Goal: Purchase product/service

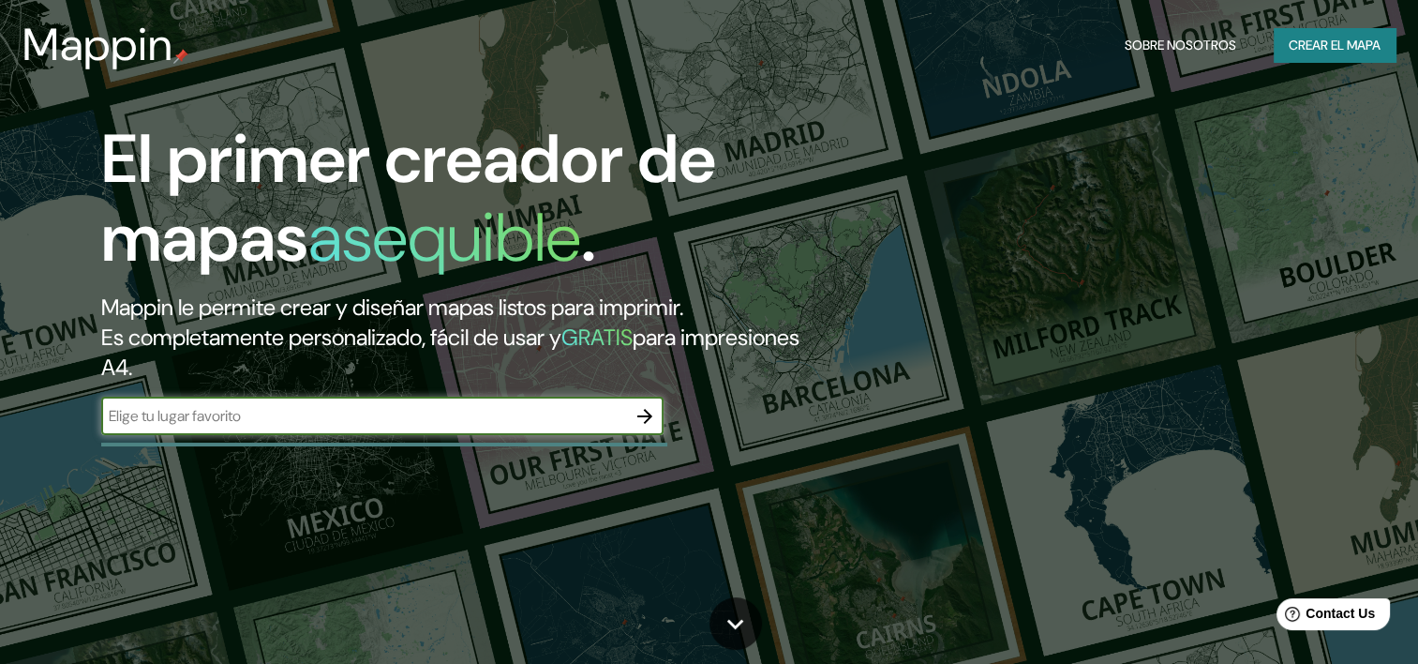
click at [154, 417] on input "text" at bounding box center [363, 416] width 525 height 22
type input "iquique"
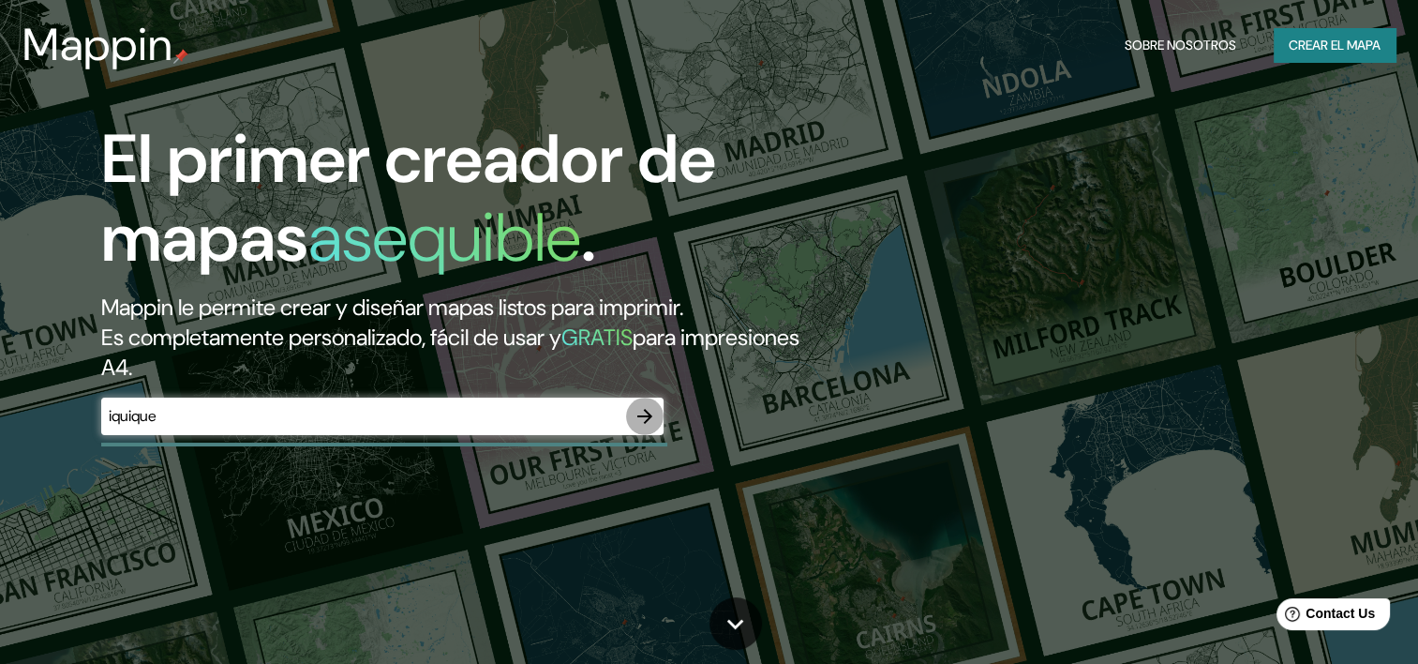
click at [641, 414] on icon "button" at bounding box center [645, 416] width 22 height 22
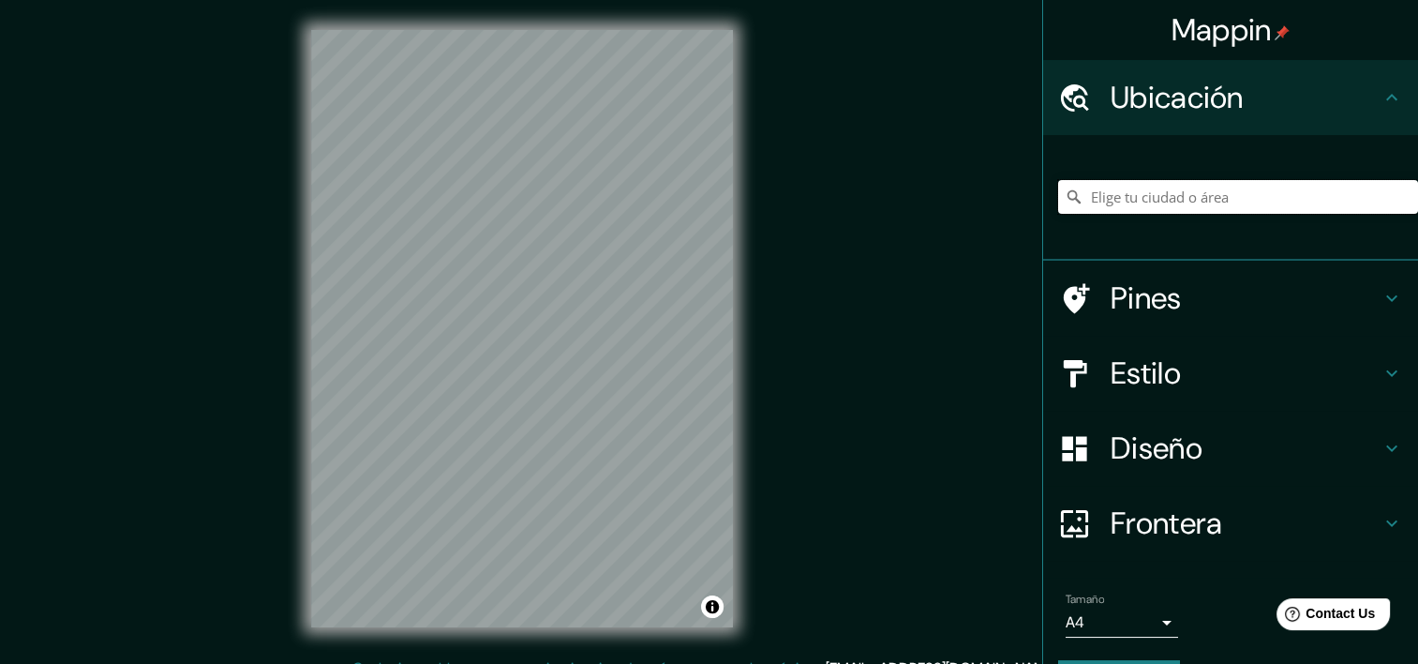
click at [1127, 204] on input "Elige tu ciudad o área" at bounding box center [1238, 197] width 360 height 34
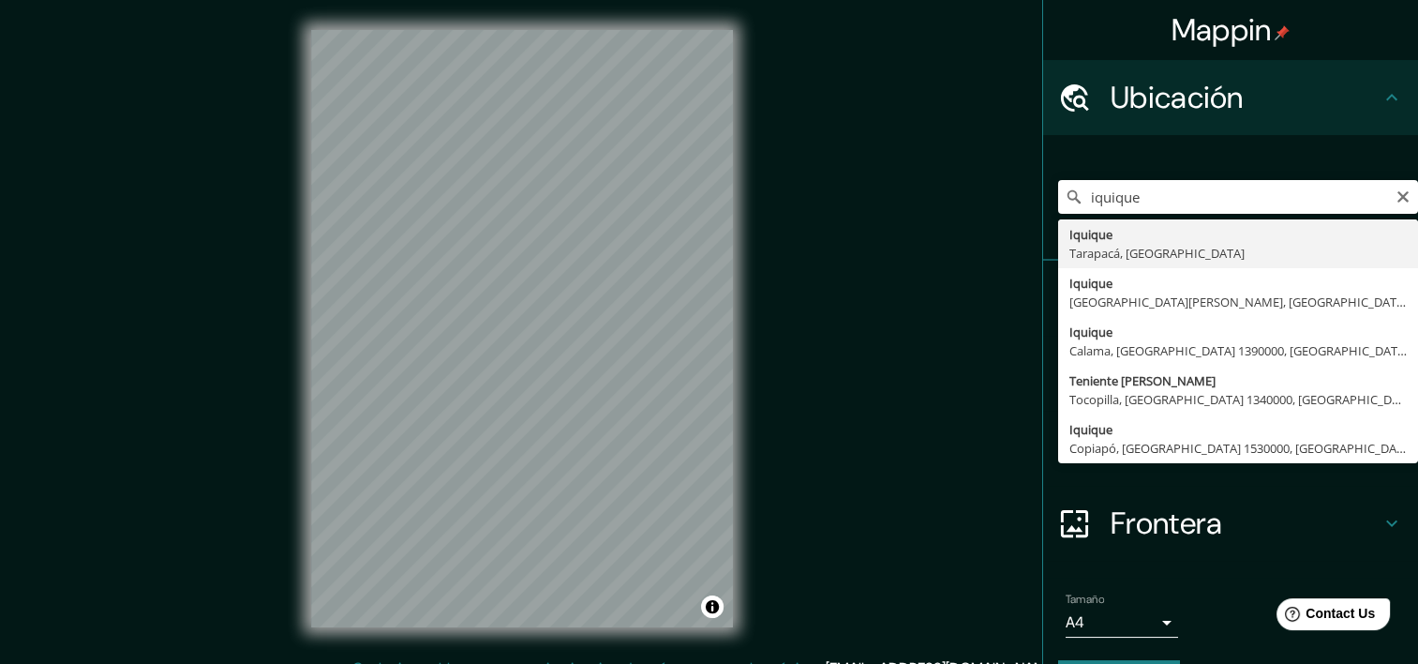
type input "Iquique, [GEOGRAPHIC_DATA], [GEOGRAPHIC_DATA]"
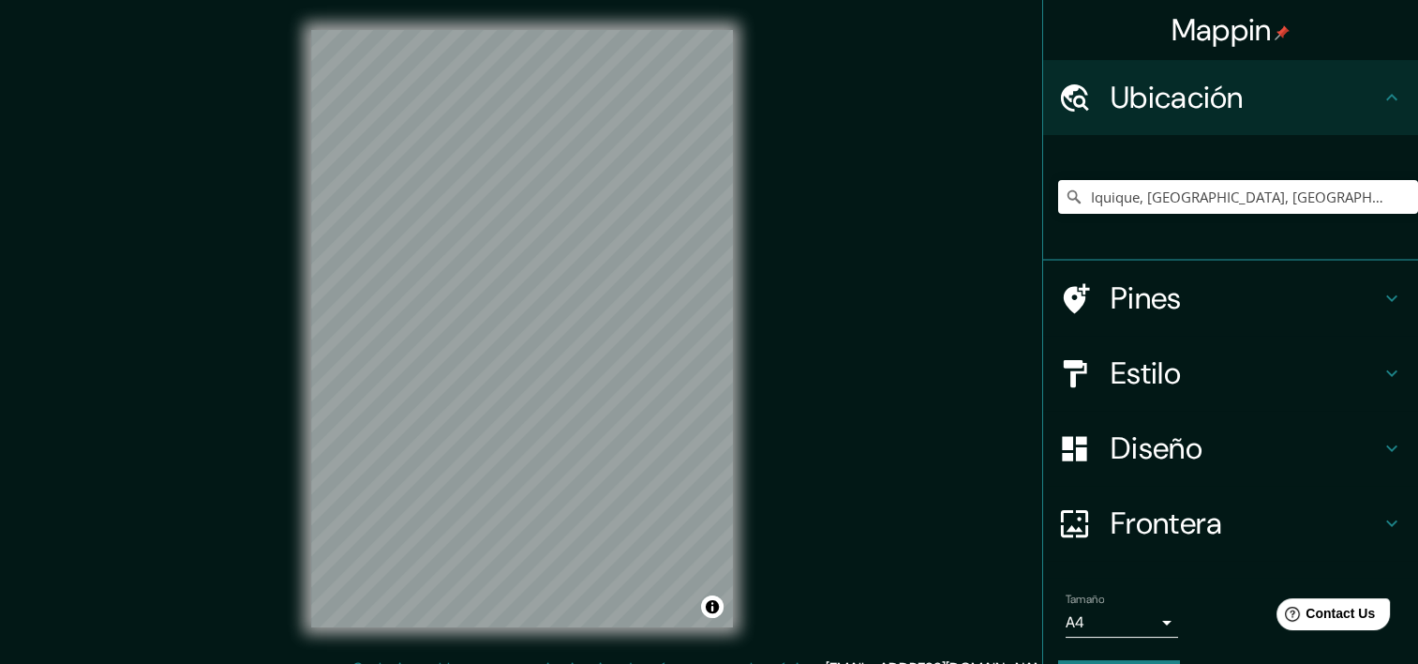
click at [737, 562] on div "© Mapbox © OpenStreetMap Improve this map" at bounding box center [522, 328] width 482 height 657
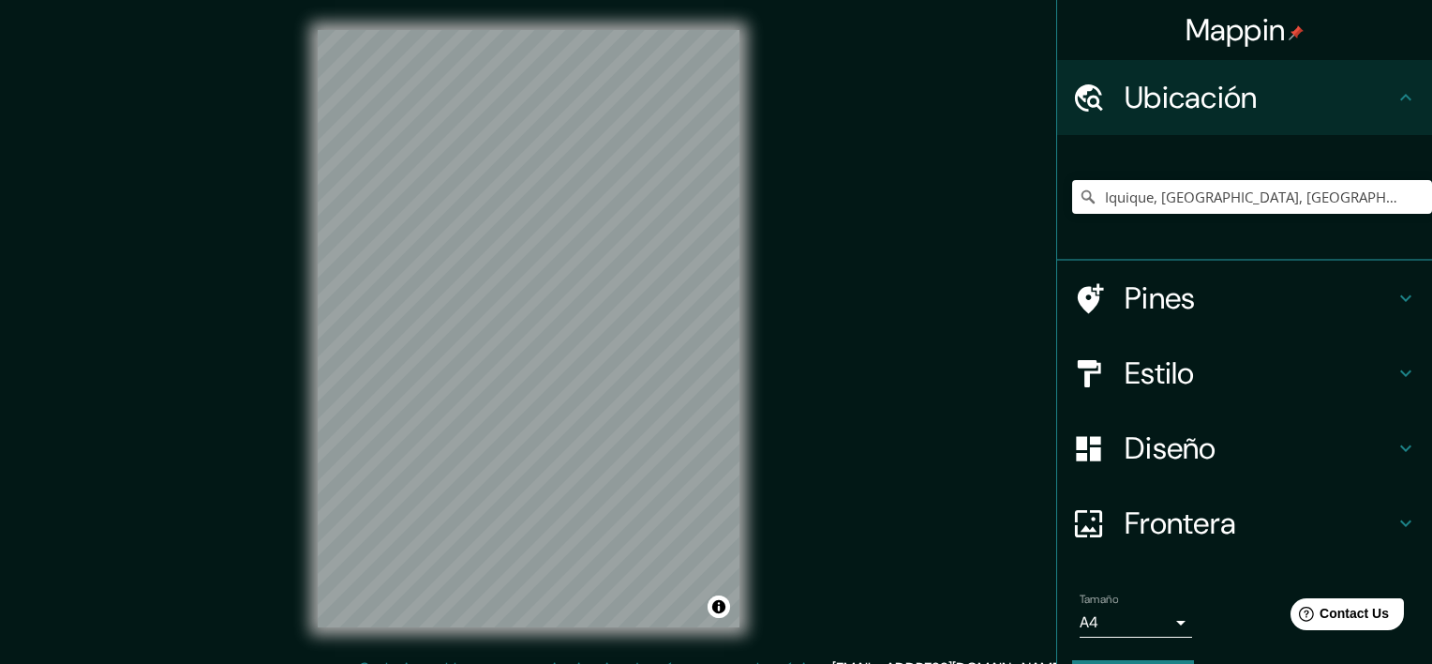
click at [1156, 623] on body "Mappin Ubicación Iquique, [GEOGRAPHIC_DATA], [GEOGRAPHIC_DATA] Pines Estilo Dis…" at bounding box center [716, 332] width 1432 height 664
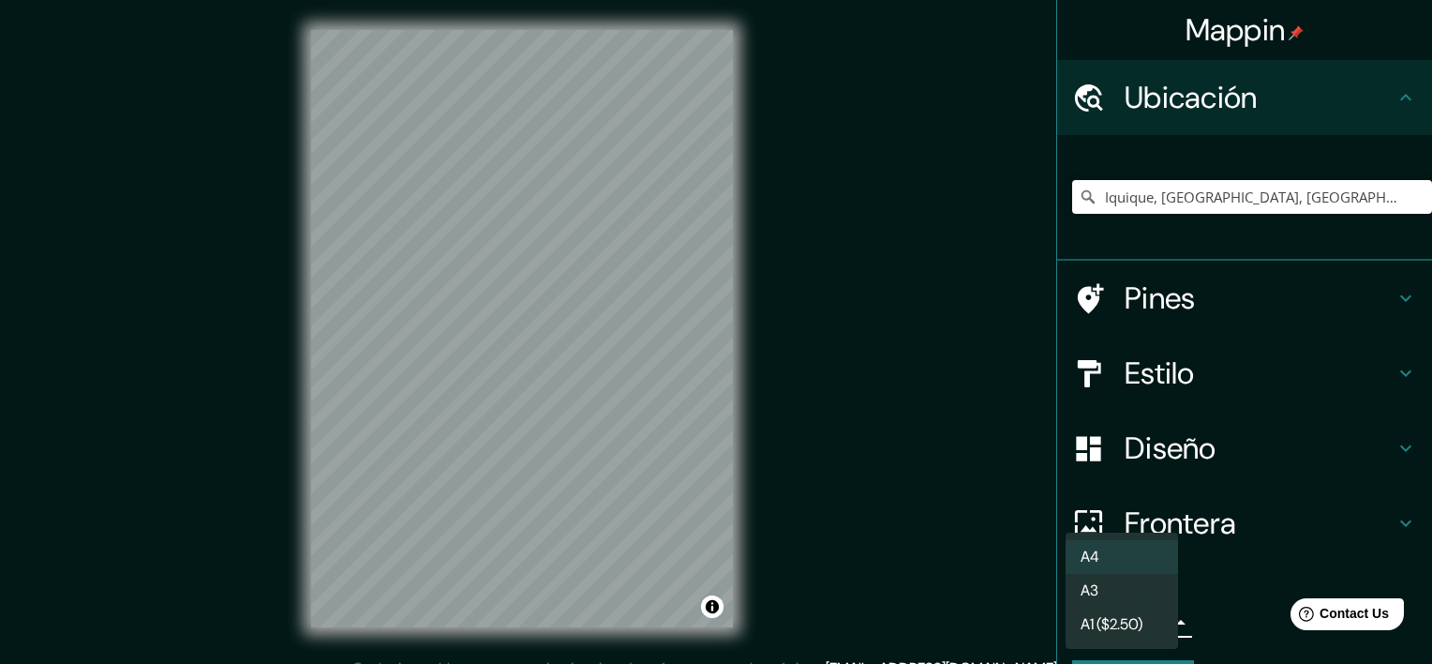
click at [1118, 562] on li "A4" at bounding box center [1122, 557] width 112 height 34
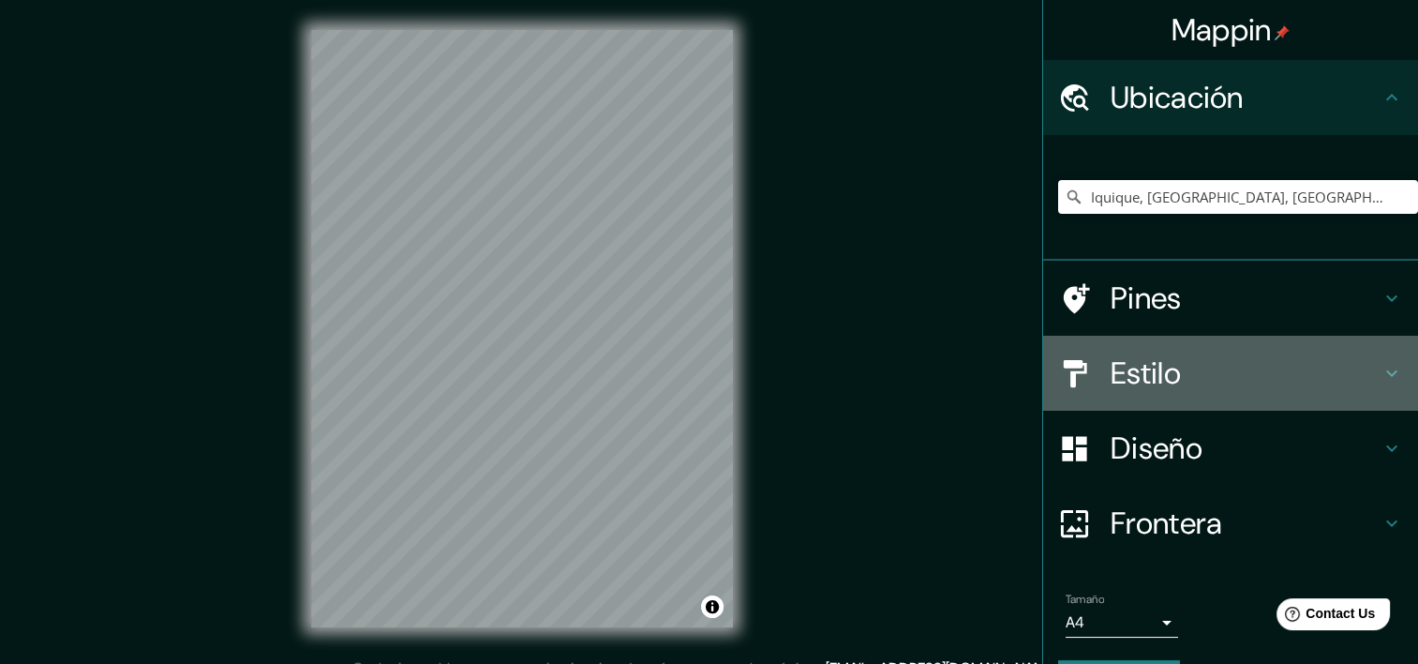
click at [1383, 374] on icon at bounding box center [1392, 373] width 22 height 22
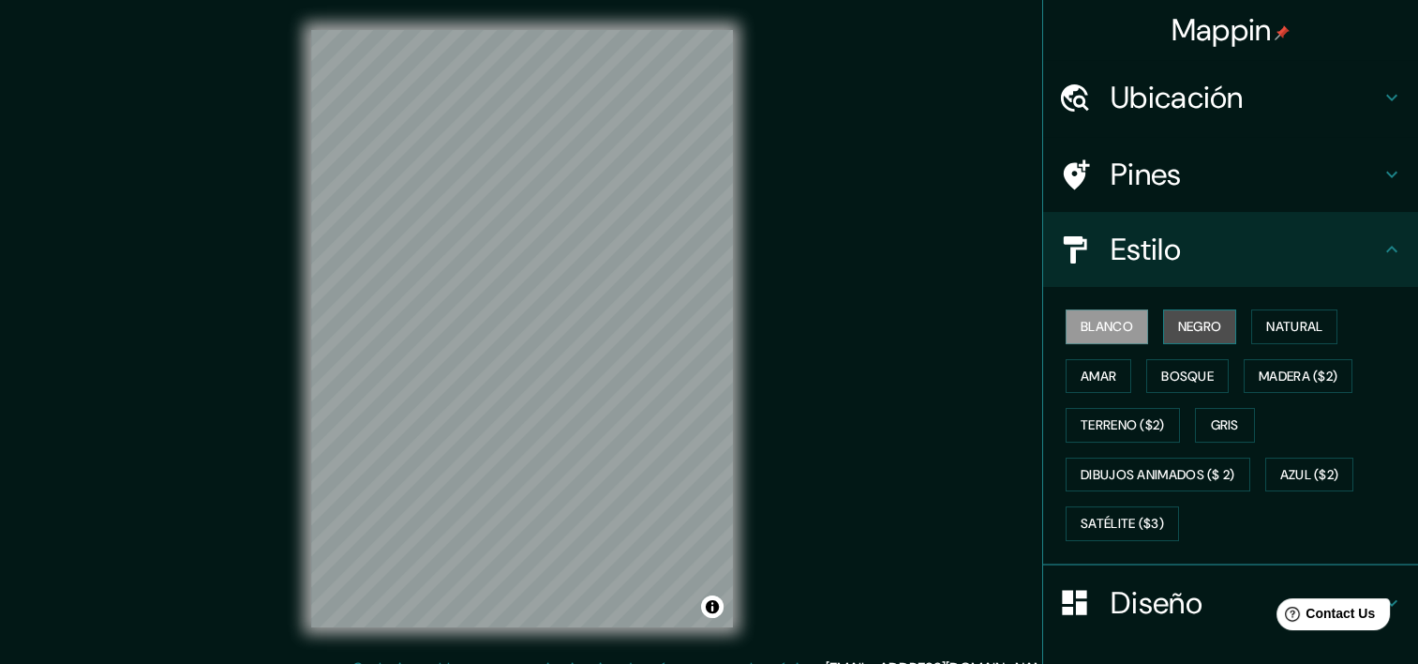
click at [1198, 326] on font "Negro" at bounding box center [1200, 326] width 44 height 23
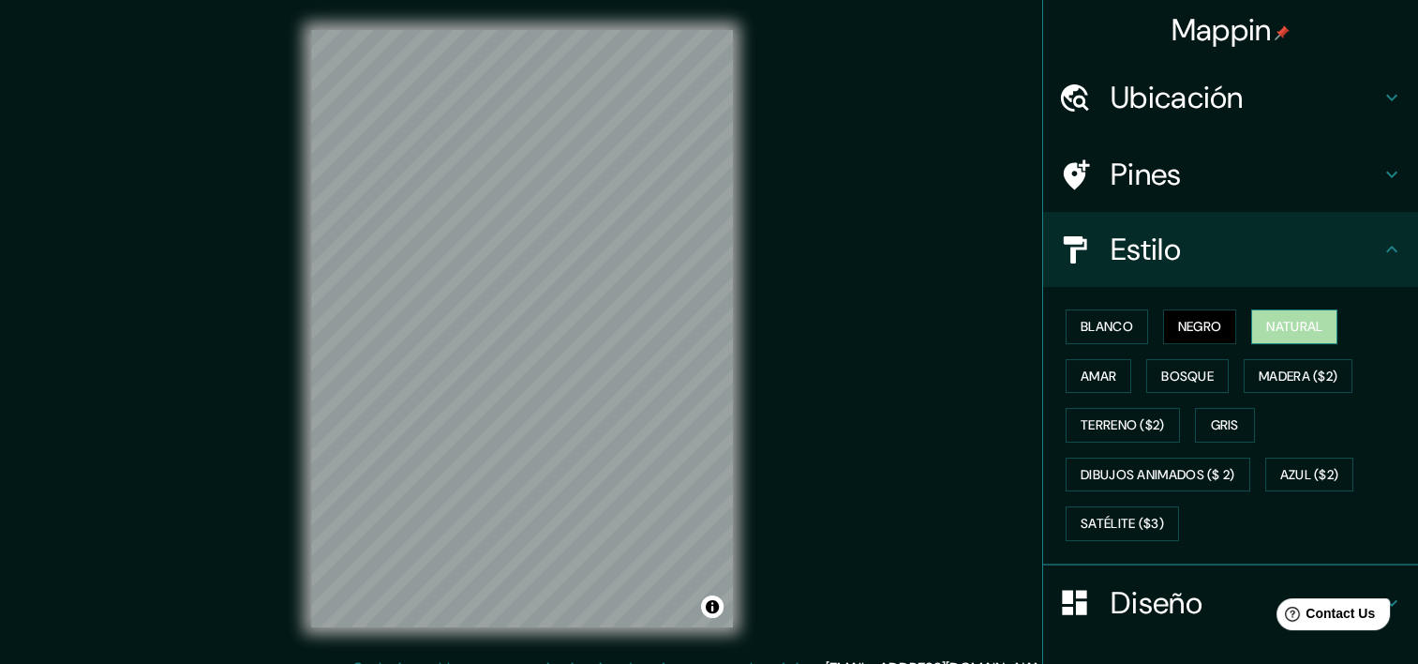
click at [1274, 332] on font "Natural" at bounding box center [1294, 326] width 56 height 23
click at [1211, 426] on font "Gris" at bounding box center [1225, 424] width 28 height 23
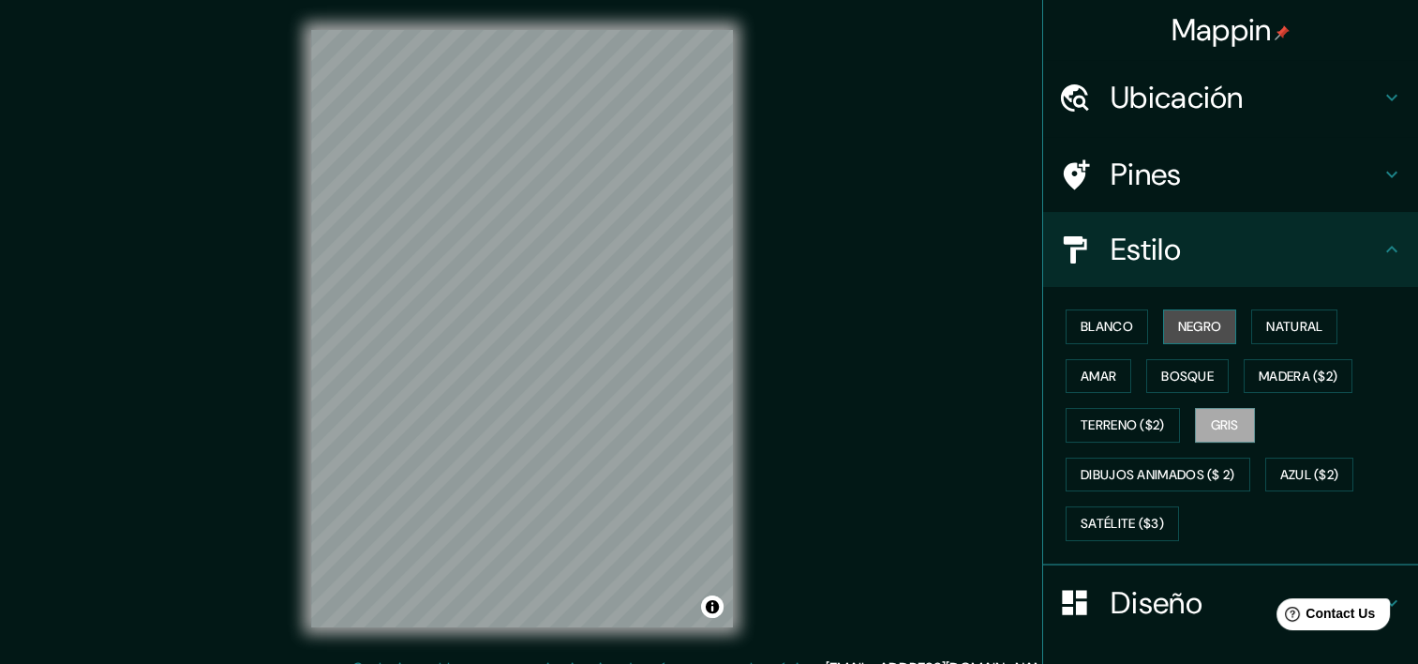
click at [1178, 329] on font "Negro" at bounding box center [1200, 326] width 44 height 23
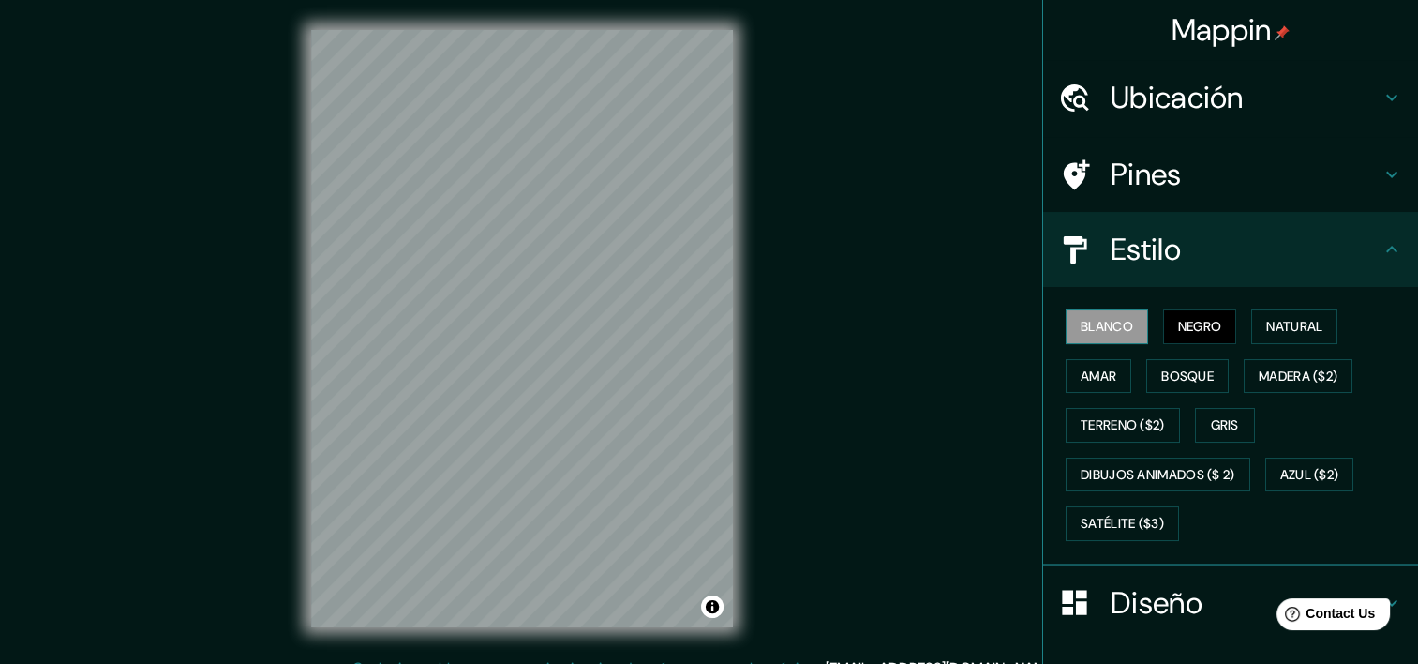
click at [1109, 322] on font "Blanco" at bounding box center [1107, 326] width 52 height 23
click at [1202, 377] on font "Bosque" at bounding box center [1187, 376] width 52 height 23
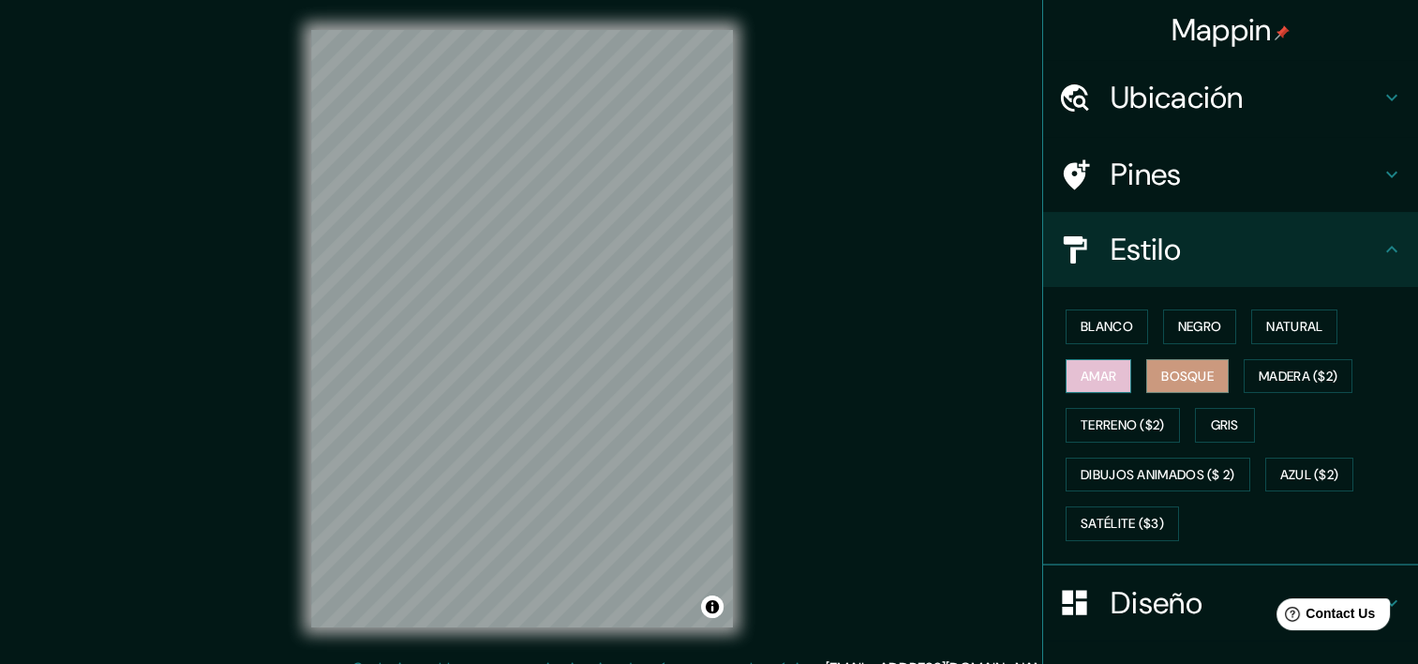
click at [1081, 375] on font "Amar" at bounding box center [1099, 376] width 36 height 23
click at [1266, 327] on font "Natural" at bounding box center [1294, 326] width 56 height 23
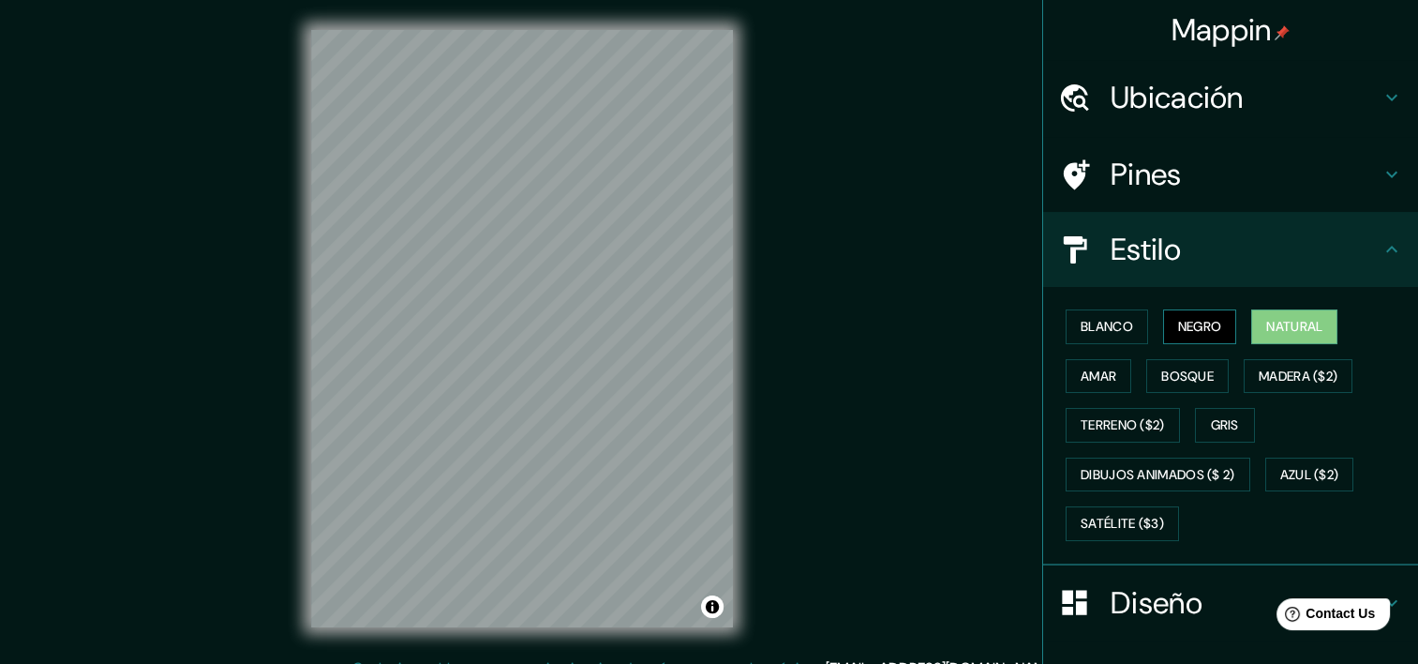
click at [1188, 322] on font "Negro" at bounding box center [1200, 326] width 44 height 23
click at [1106, 322] on font "Blanco" at bounding box center [1107, 326] width 52 height 23
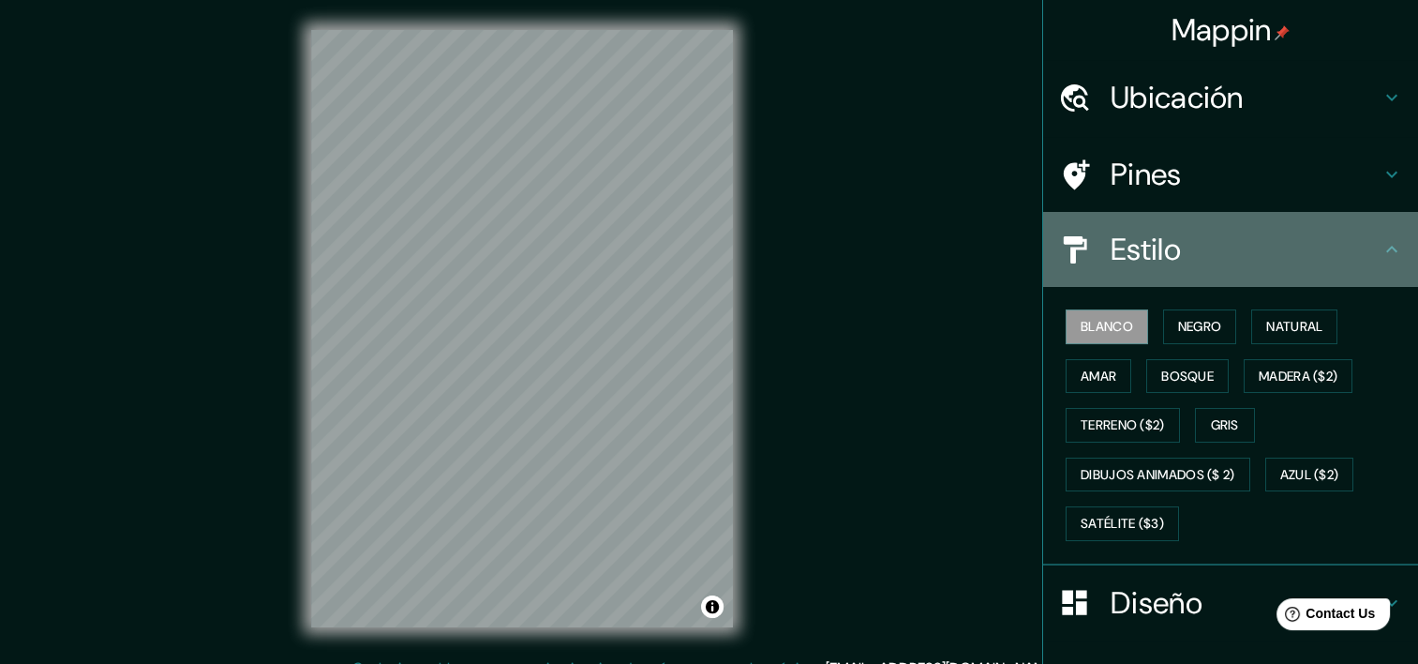
click at [1381, 251] on icon at bounding box center [1392, 249] width 22 height 22
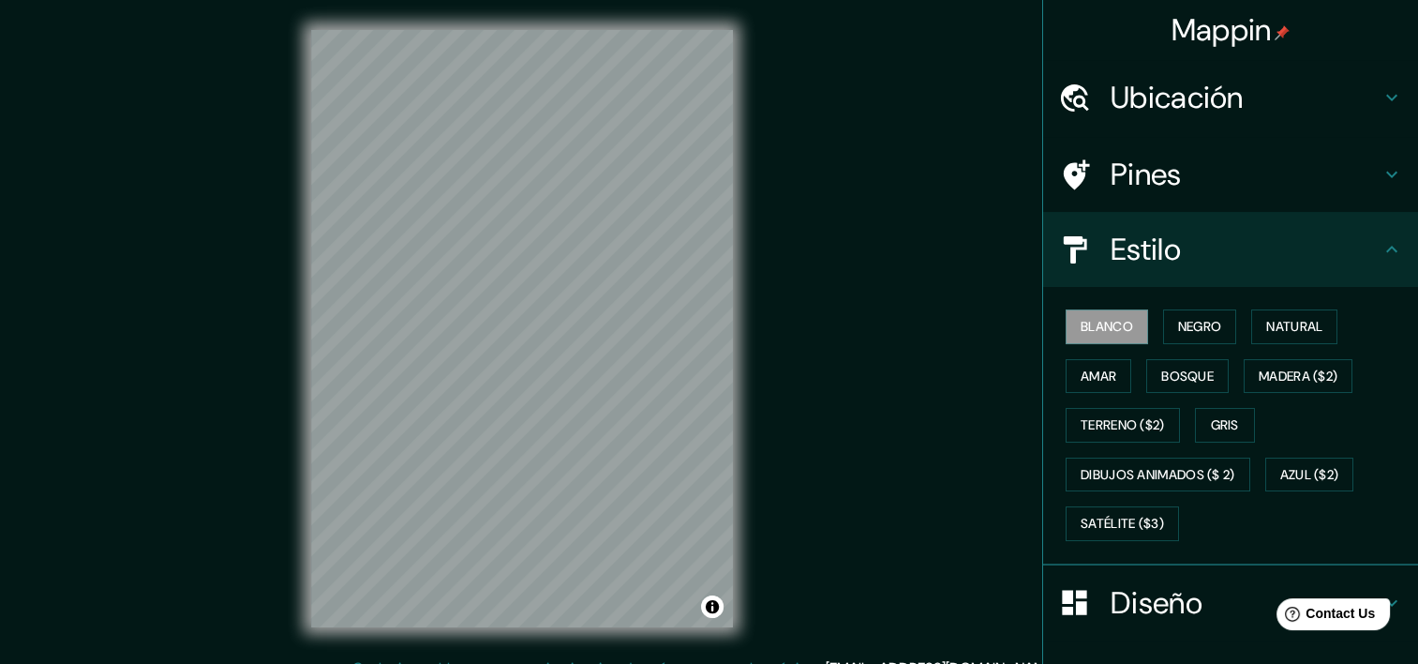
click at [1386, 249] on icon at bounding box center [1391, 249] width 11 height 7
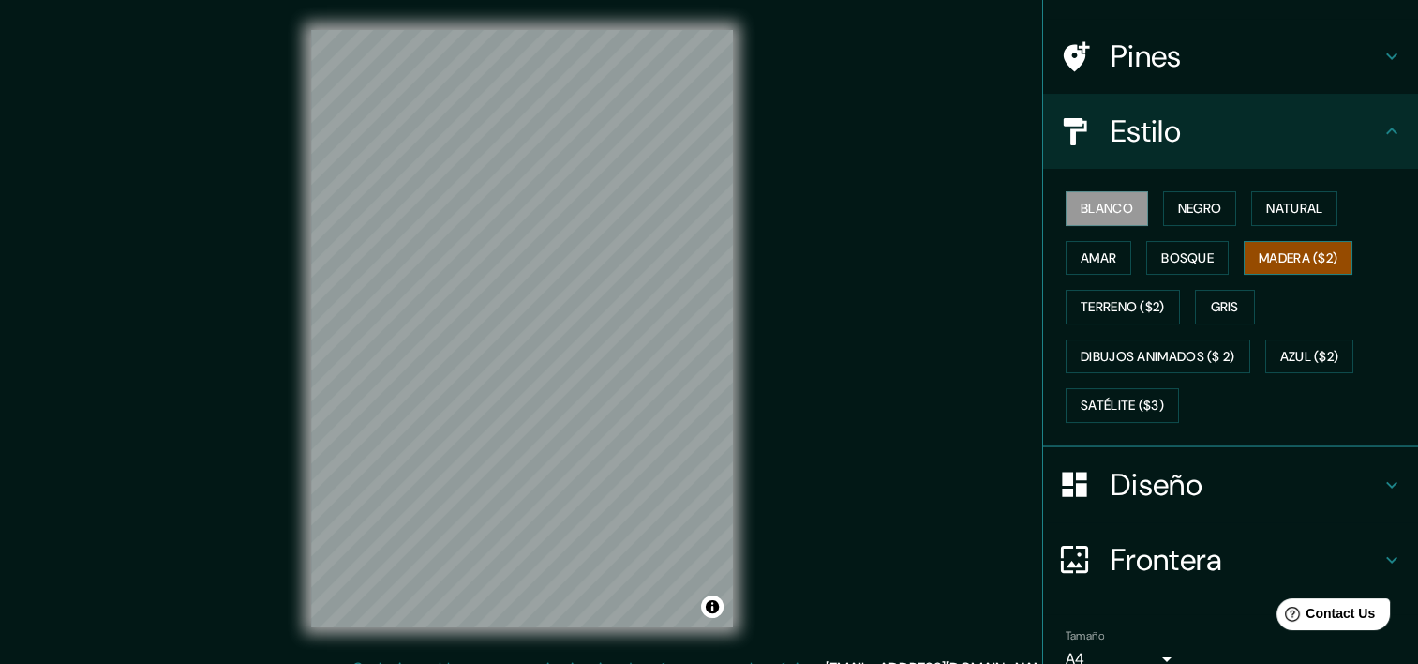
scroll to position [203, 0]
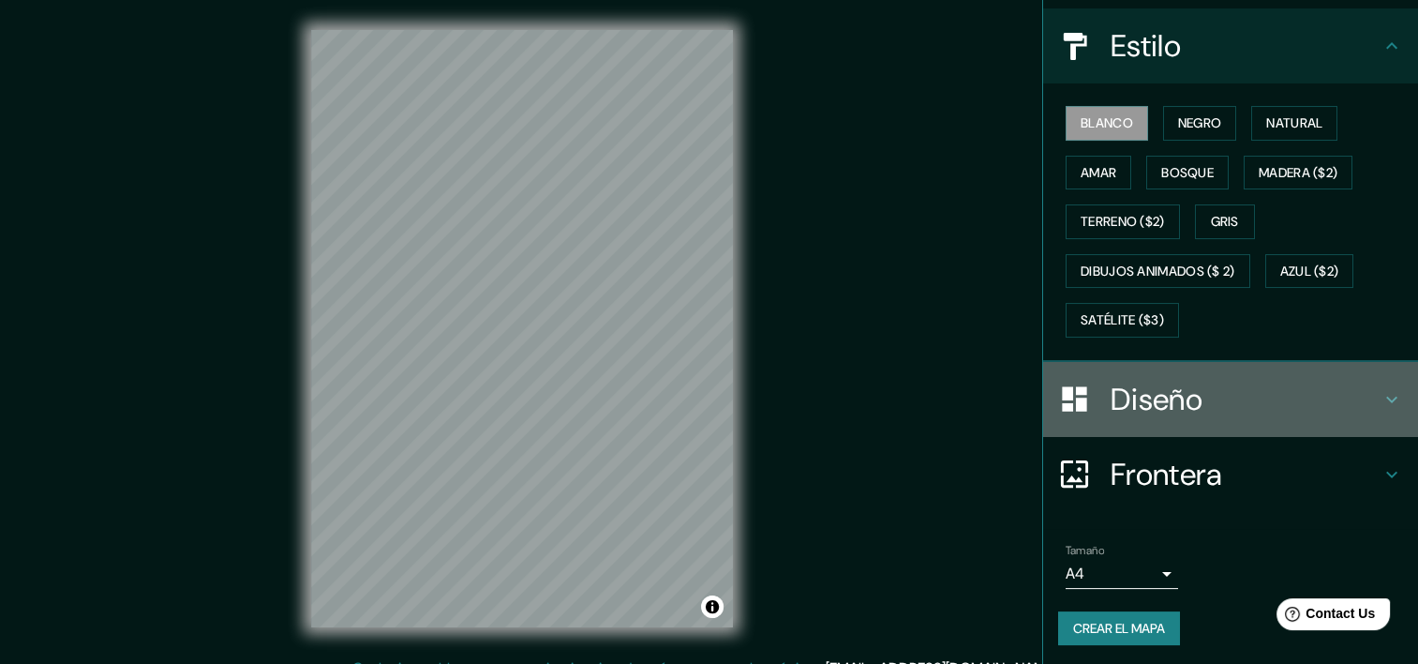
click at [1381, 392] on icon at bounding box center [1392, 399] width 22 height 22
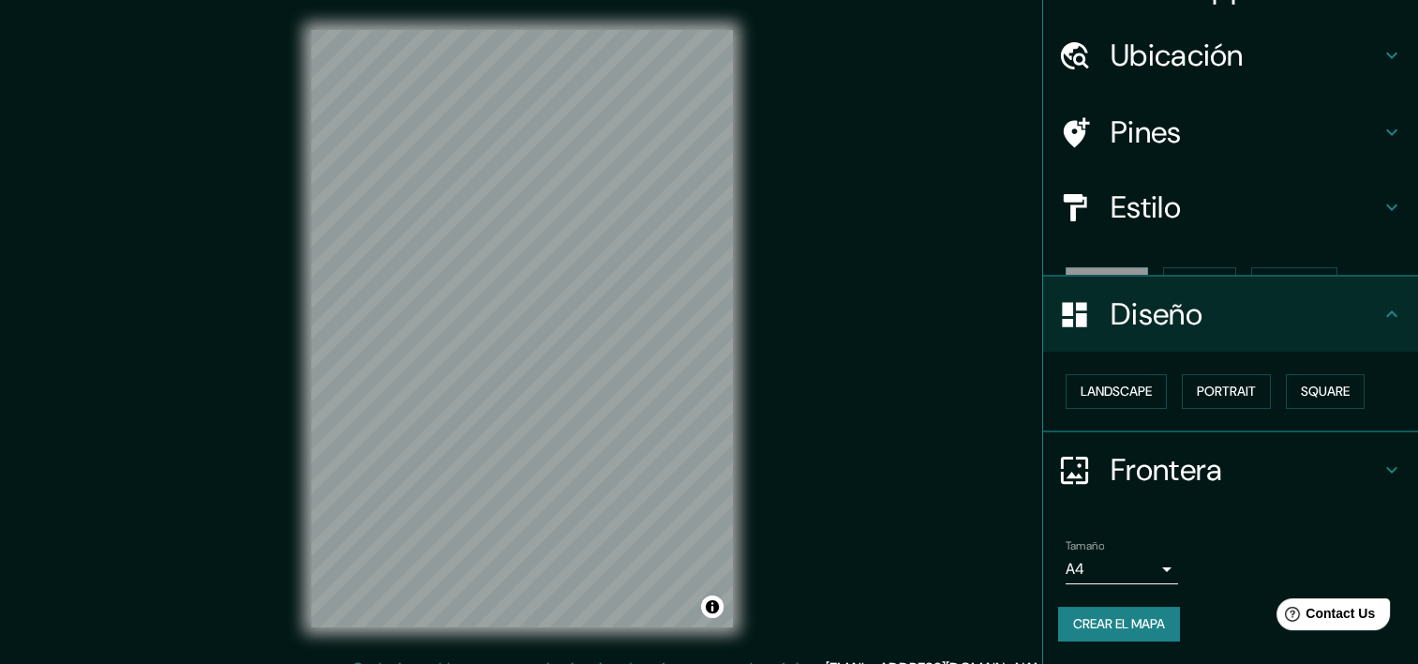
scroll to position [8, 0]
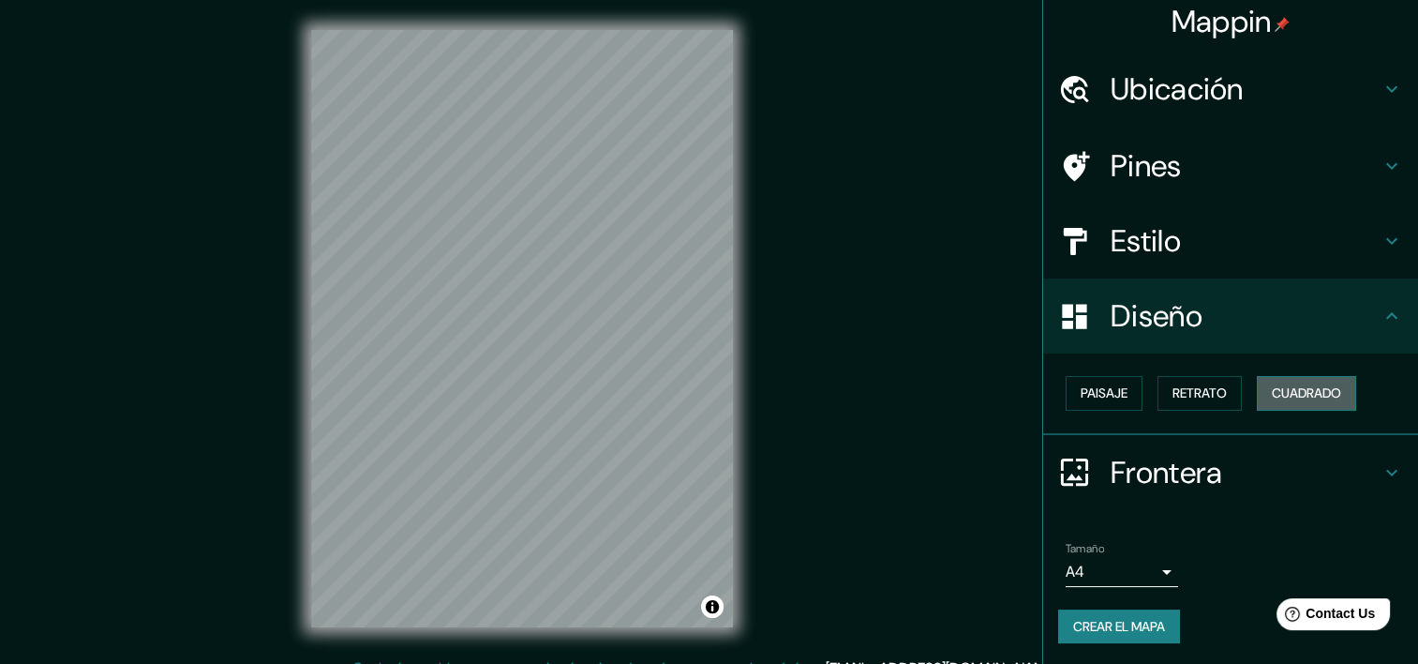
click at [1294, 390] on font "Cuadrado" at bounding box center [1306, 392] width 69 height 23
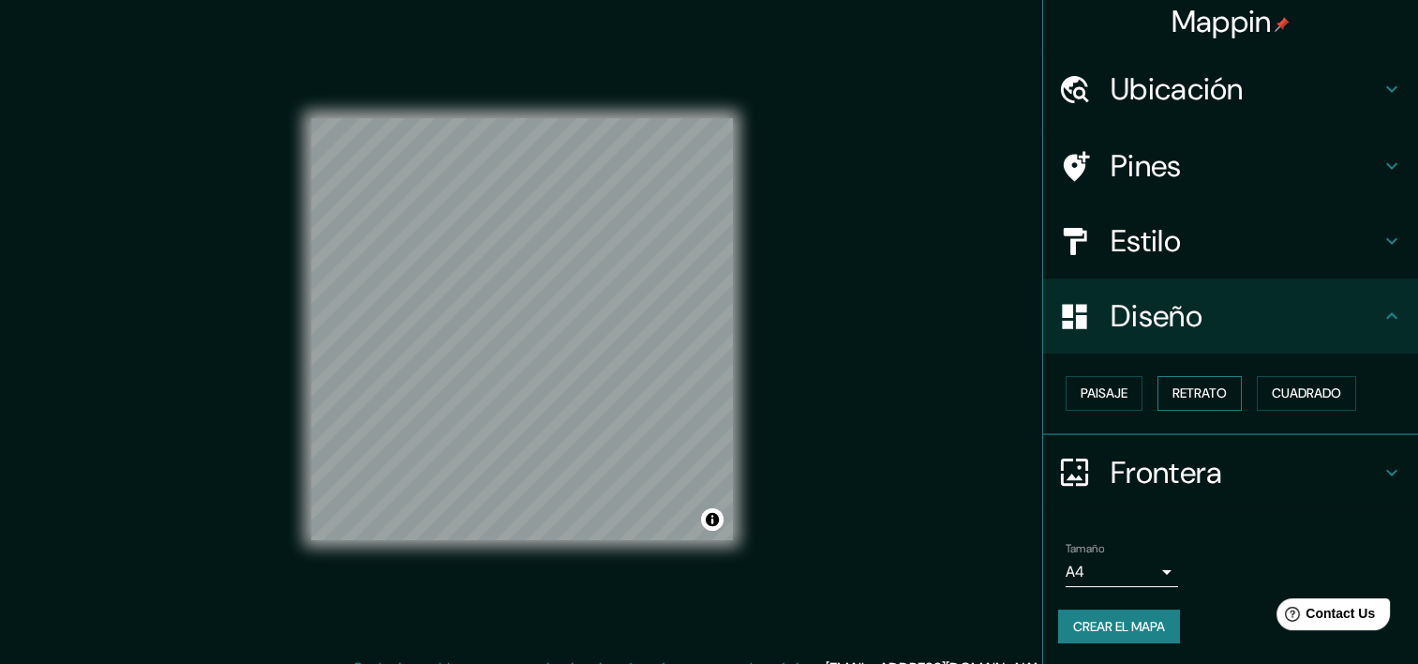
click at [1179, 387] on font "Retrato" at bounding box center [1200, 392] width 54 height 23
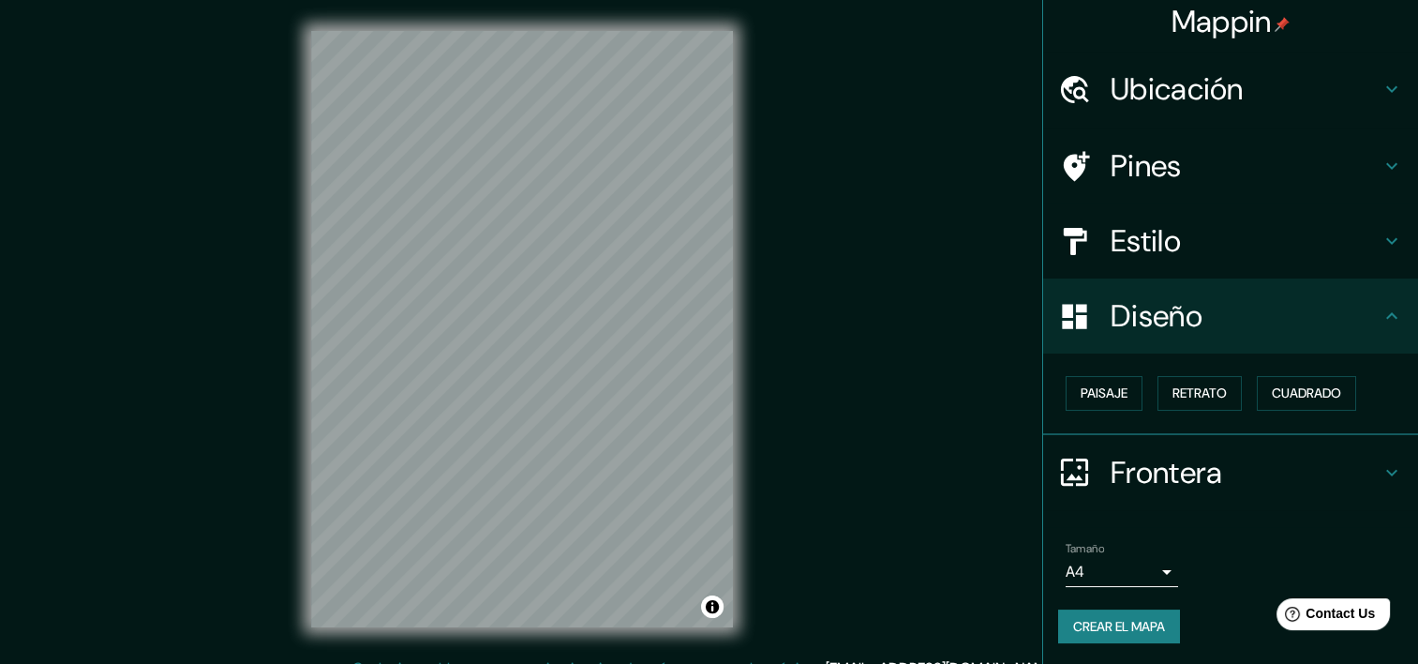
click at [1381, 471] on icon at bounding box center [1392, 472] width 22 height 22
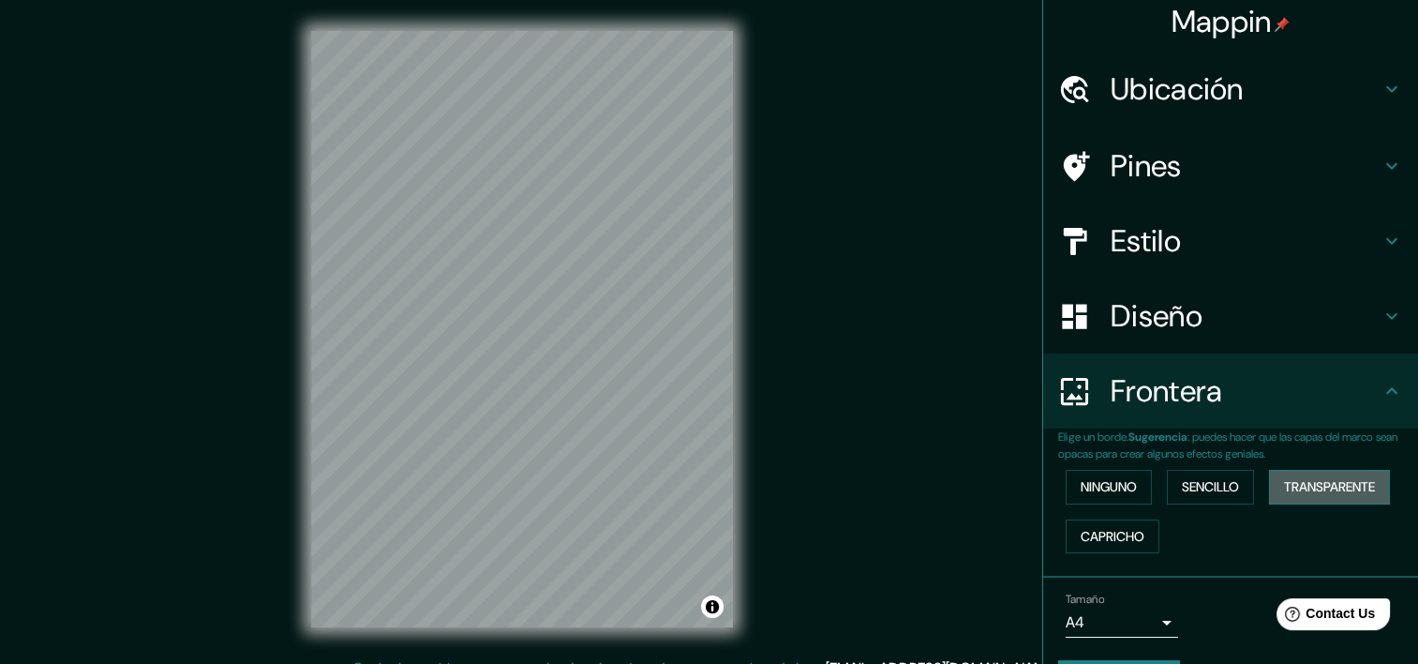
click at [1298, 483] on font "Transparente" at bounding box center [1329, 486] width 91 height 23
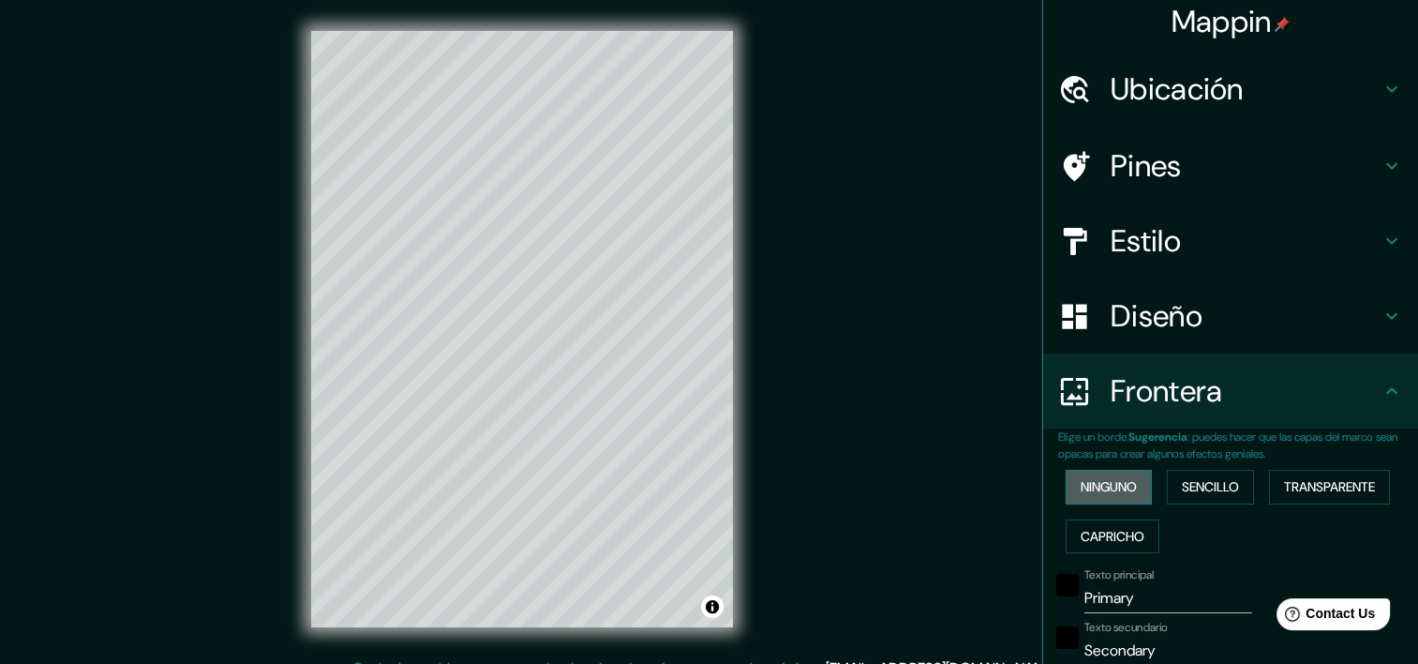
click at [1106, 476] on font "Ninguno" at bounding box center [1109, 486] width 56 height 23
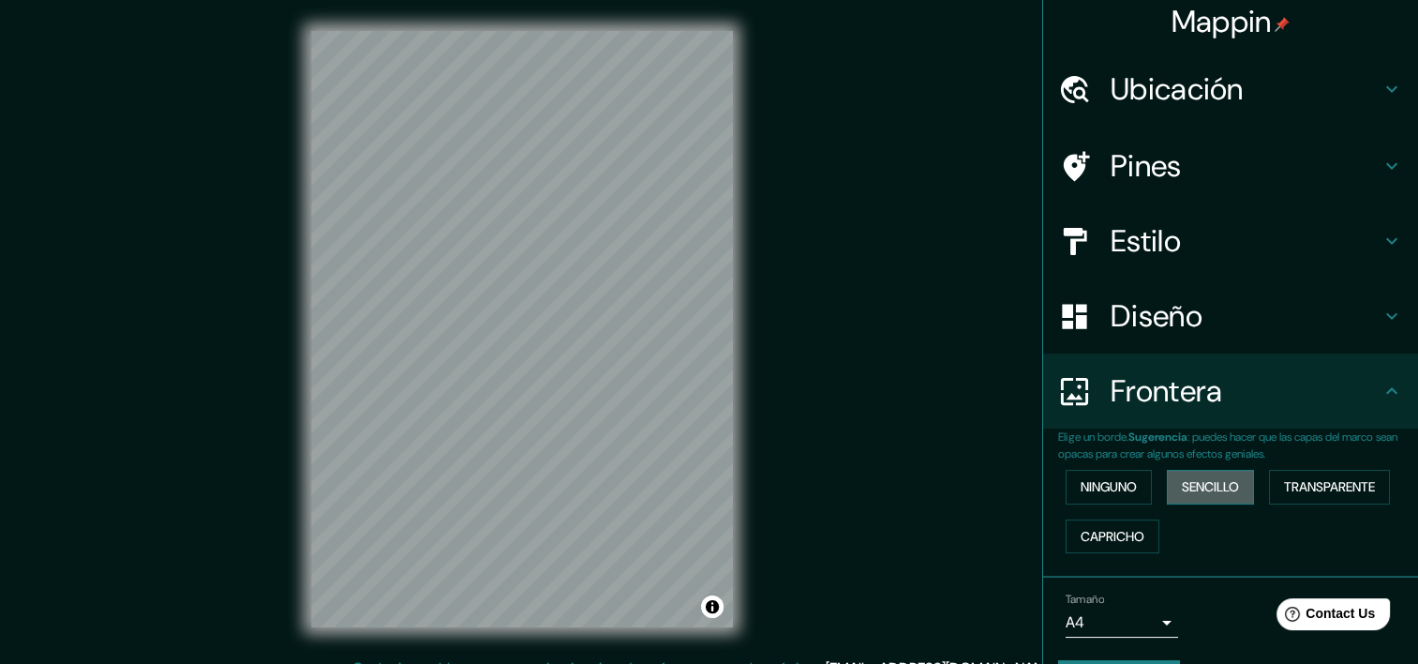
click at [1198, 484] on font "Sencillo" at bounding box center [1210, 486] width 57 height 23
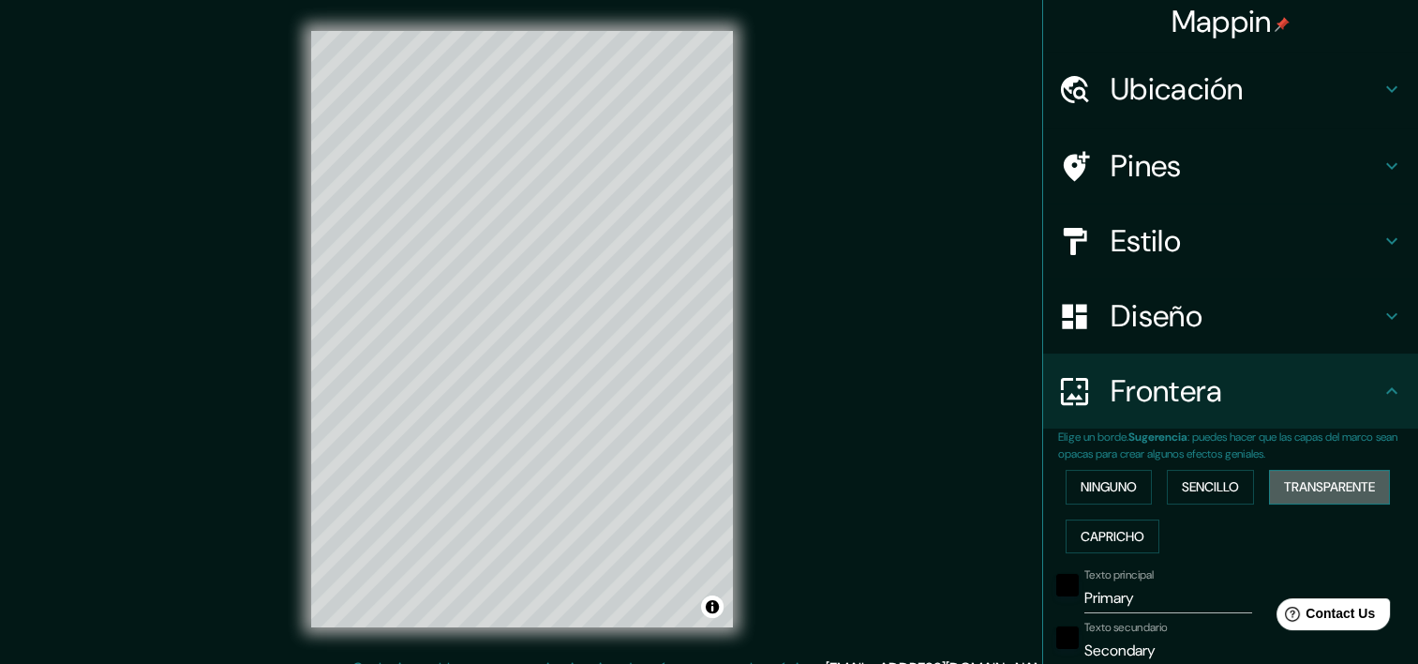
click at [1300, 498] on button "Transparente" at bounding box center [1329, 487] width 121 height 35
click at [1106, 527] on font "Capricho" at bounding box center [1113, 536] width 64 height 23
click at [1081, 533] on font "Capricho" at bounding box center [1113, 536] width 64 height 23
click at [1087, 489] on font "Ninguno" at bounding box center [1109, 486] width 56 height 23
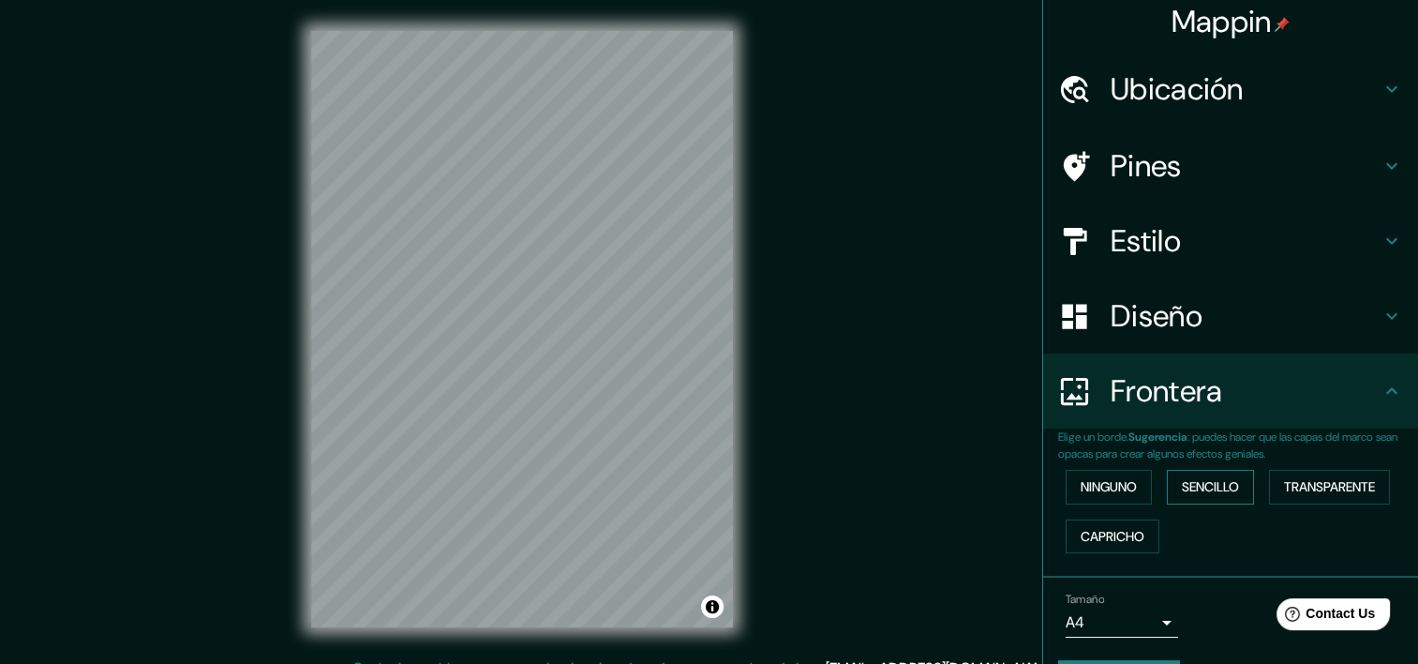
click at [1182, 492] on font "Sencillo" at bounding box center [1210, 486] width 57 height 23
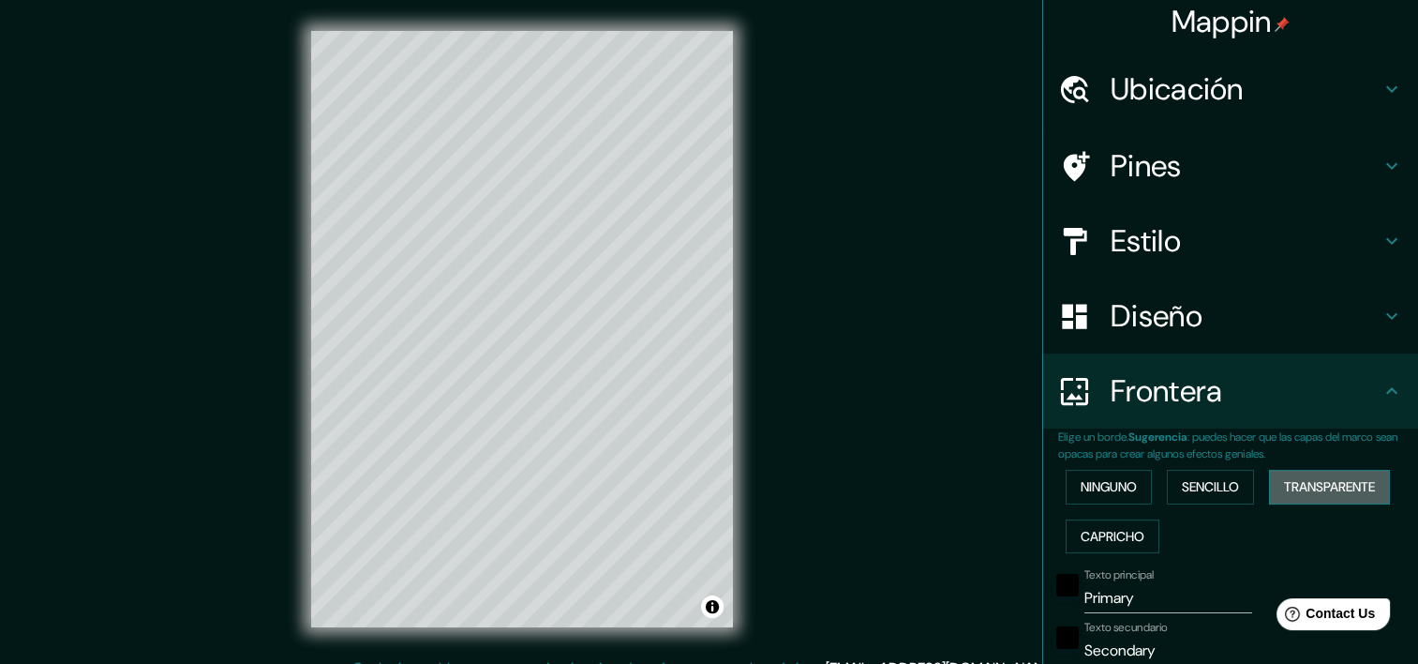
click at [1285, 486] on font "Transparente" at bounding box center [1329, 486] width 91 height 23
click at [1207, 484] on font "Sencillo" at bounding box center [1210, 486] width 57 height 23
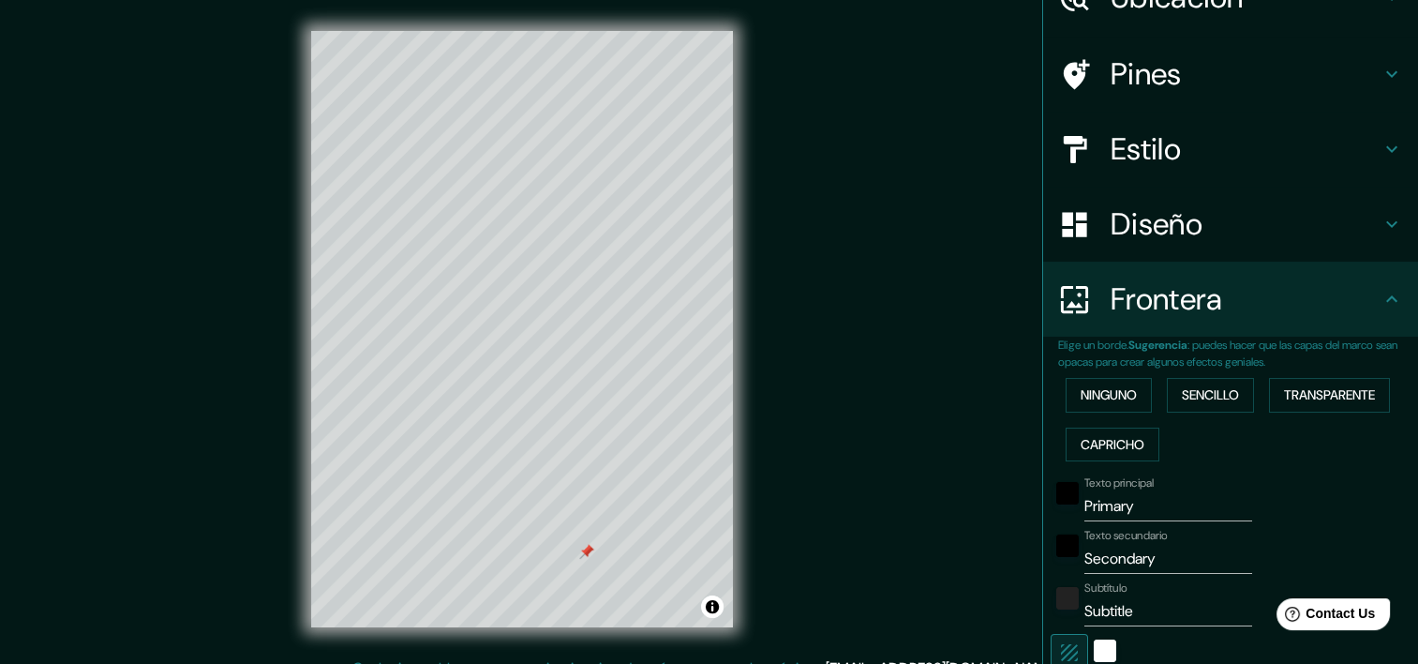
scroll to position [102, 0]
click at [1127, 506] on input "Primary" at bounding box center [1169, 504] width 168 height 30
type input "P"
click at [1156, 559] on input "Secondary" at bounding box center [1169, 557] width 168 height 30
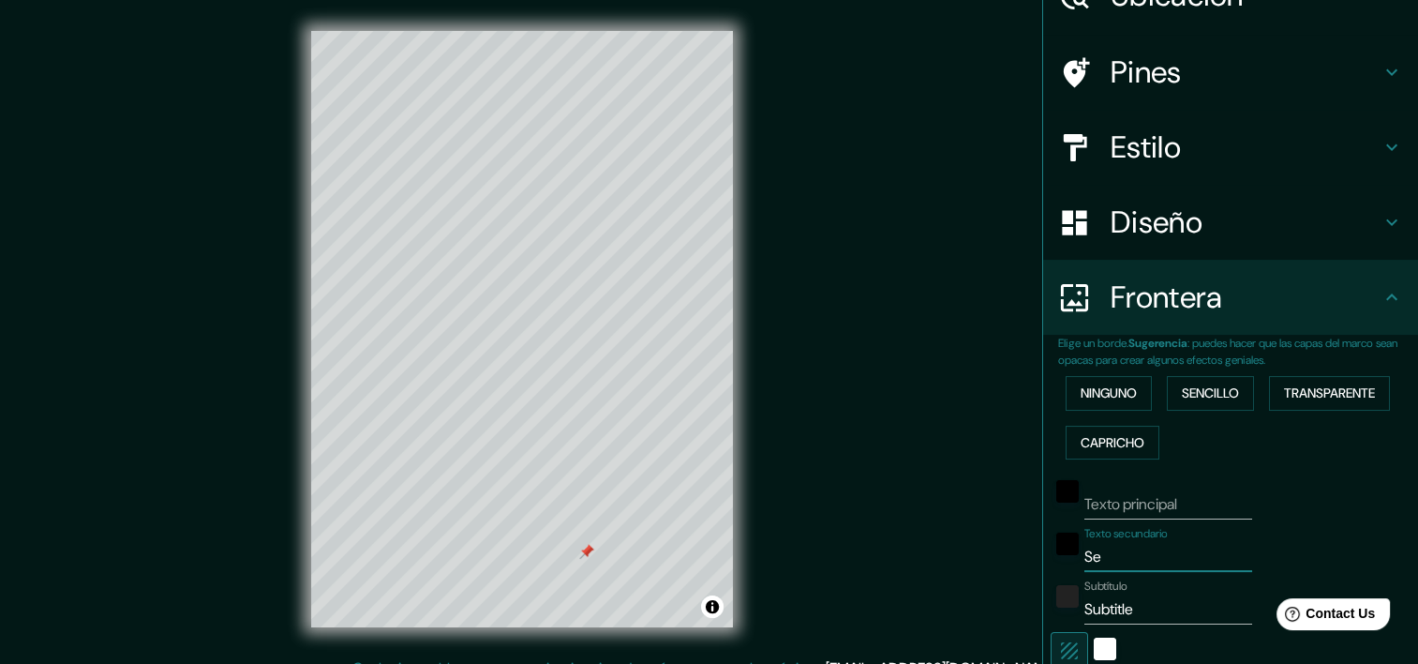
type input "S"
type input "IQUIQUE - [GEOGRAPHIC_DATA]"
click at [1128, 608] on input "Subtitle" at bounding box center [1169, 609] width 168 height 30
type input "S"
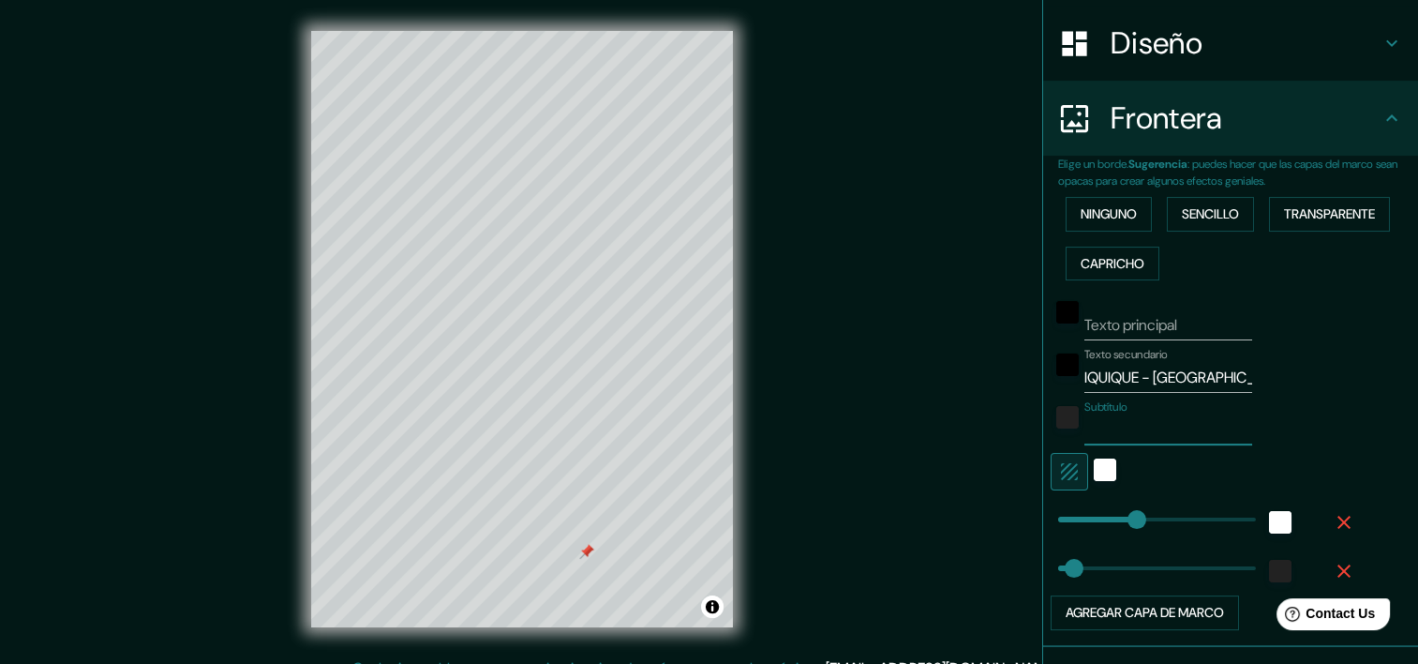
scroll to position [290, 0]
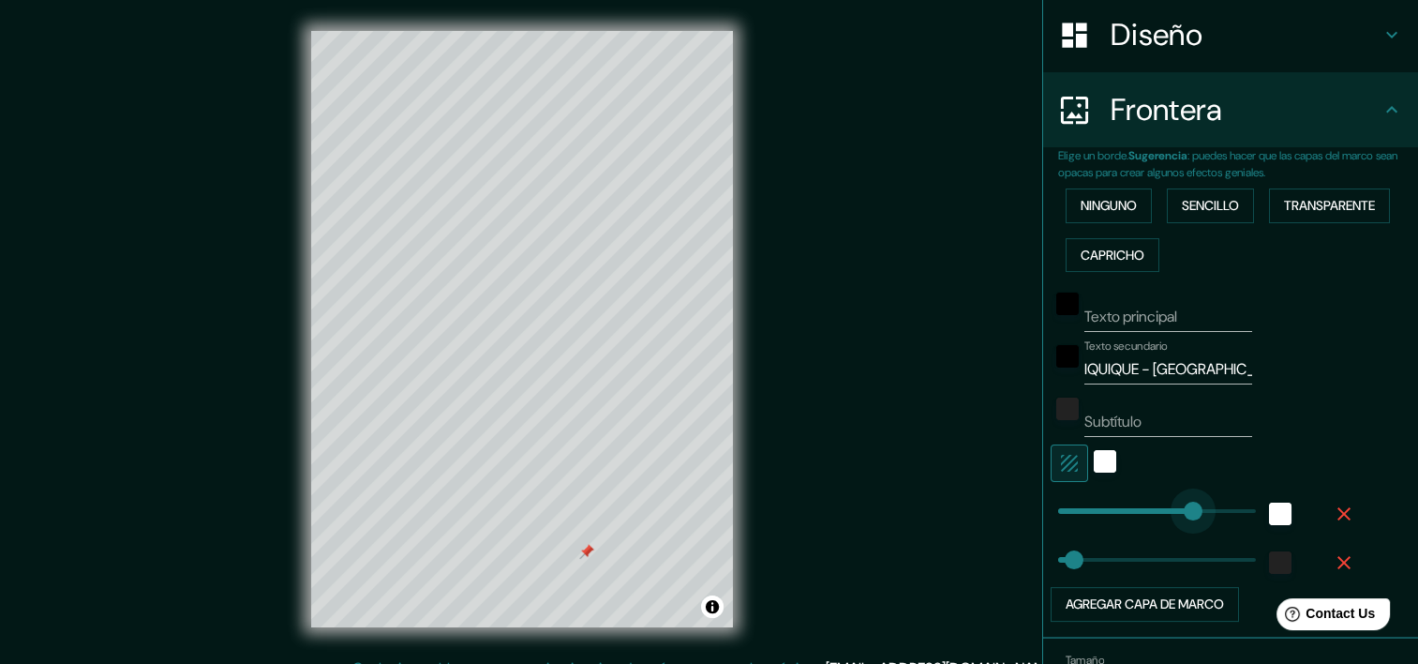
type input "315"
drag, startPoint x: 1122, startPoint y: 510, endPoint x: 1182, endPoint y: 512, distance: 60.0
type input "249"
drag, startPoint x: 1184, startPoint y: 510, endPoint x: 1153, endPoint y: 511, distance: 30.9
type input "424"
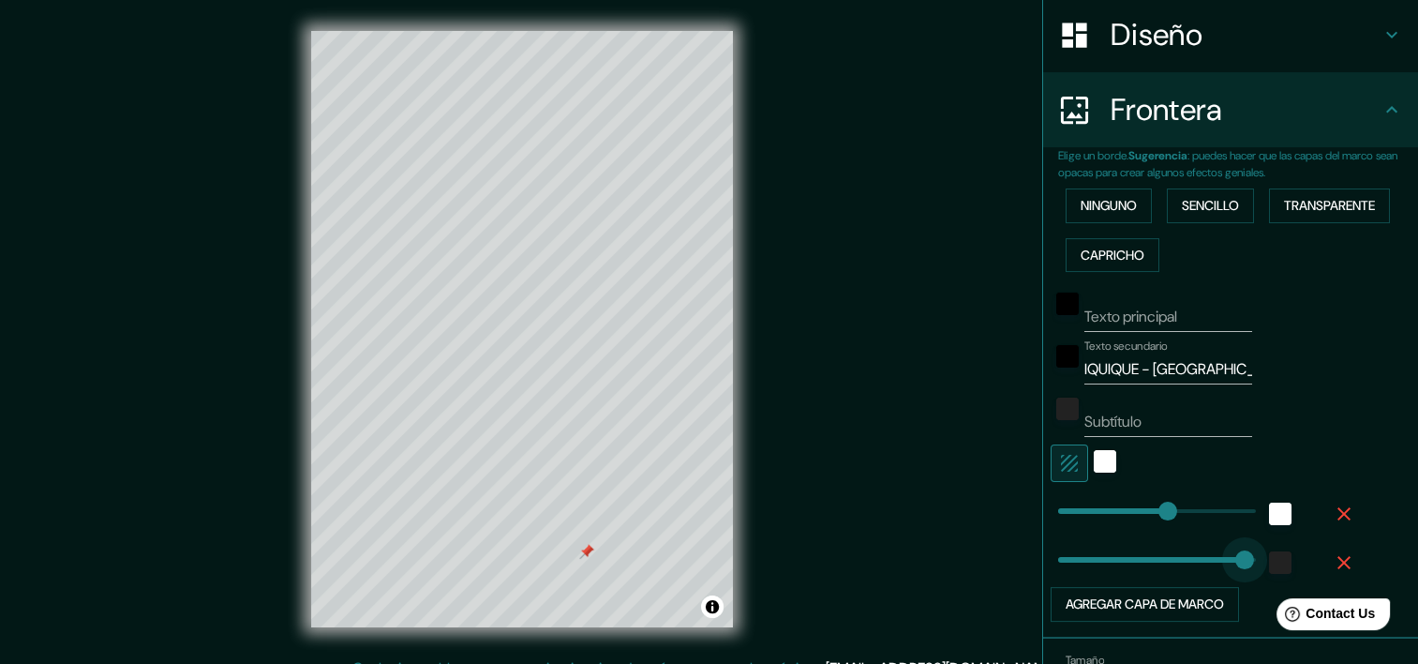
drag, startPoint x: 1071, startPoint y: 553, endPoint x: 1232, endPoint y: 550, distance: 160.3
type input "5"
drag, startPoint x: 1232, startPoint y: 550, endPoint x: 1046, endPoint y: 559, distance: 185.8
type input "432"
drag, startPoint x: 1147, startPoint y: 513, endPoint x: 1234, endPoint y: 514, distance: 87.2
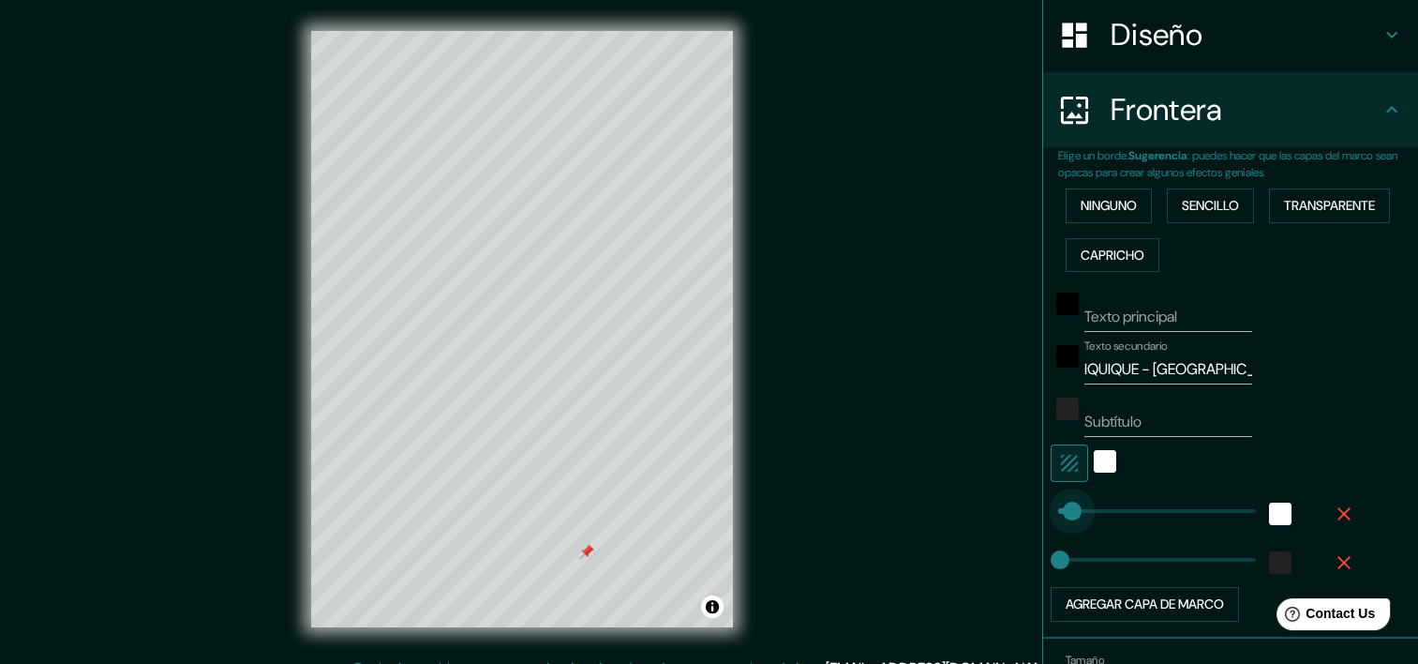
type input "0"
drag, startPoint x: 1236, startPoint y: 512, endPoint x: 1042, endPoint y: 525, distance: 194.5
type input "82"
drag, startPoint x: 1042, startPoint y: 525, endPoint x: 1080, endPoint y: 525, distance: 37.5
type input "153"
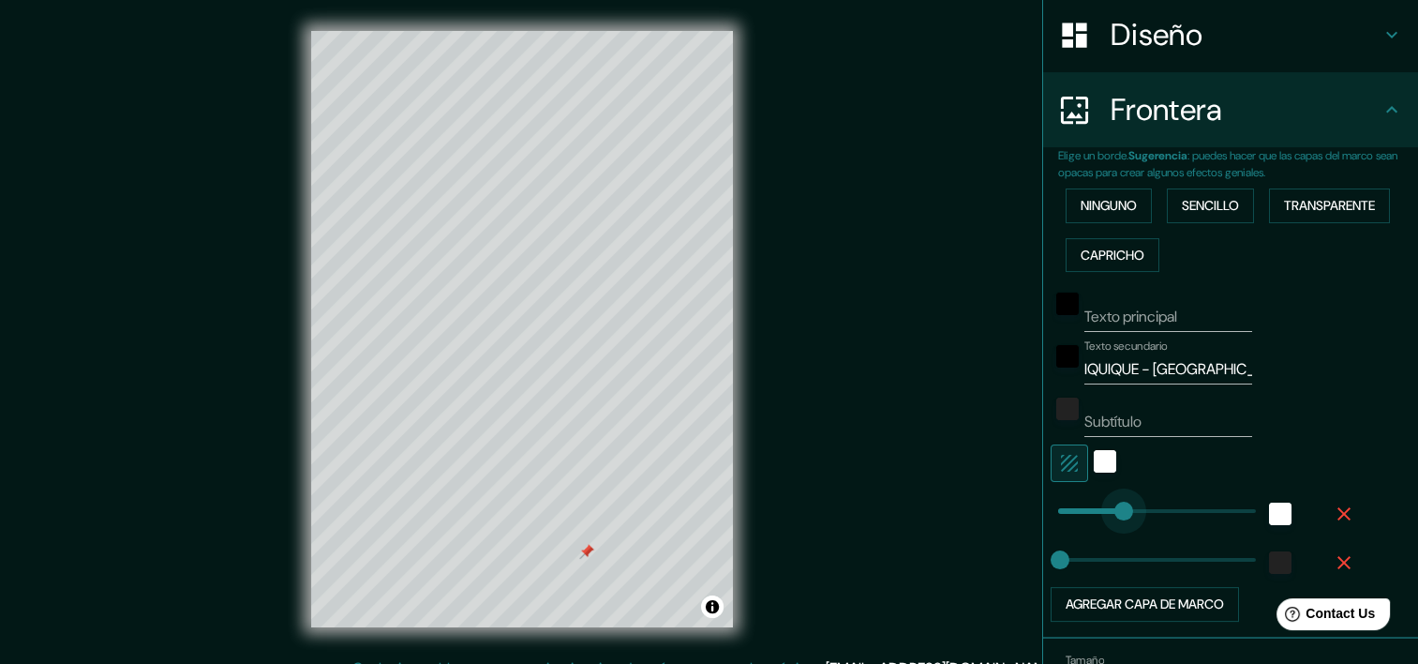
drag, startPoint x: 1082, startPoint y: 524, endPoint x: 1114, endPoint y: 524, distance: 31.9
type input "219"
drag, startPoint x: 1114, startPoint y: 524, endPoint x: 1140, endPoint y: 523, distance: 26.3
type input "276"
drag, startPoint x: 1140, startPoint y: 522, endPoint x: 1165, endPoint y: 521, distance: 25.3
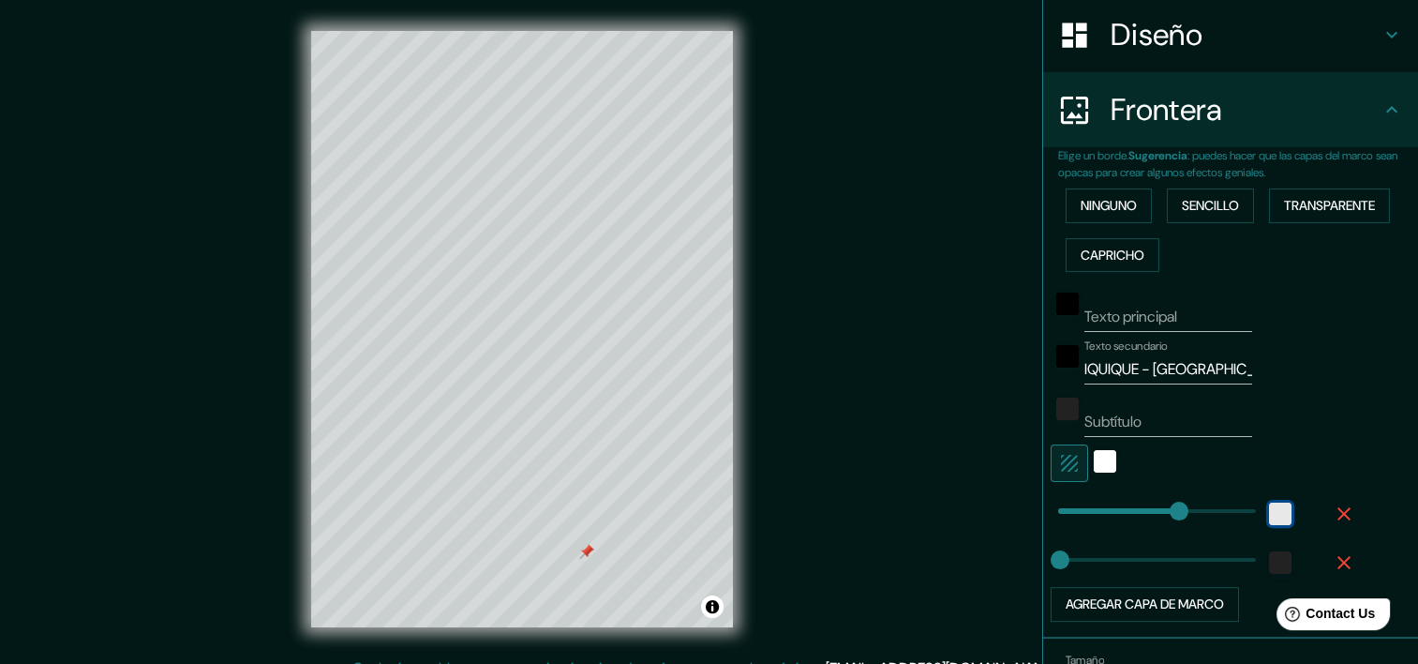
click at [1269, 506] on div "Blanco" at bounding box center [1280, 513] width 22 height 22
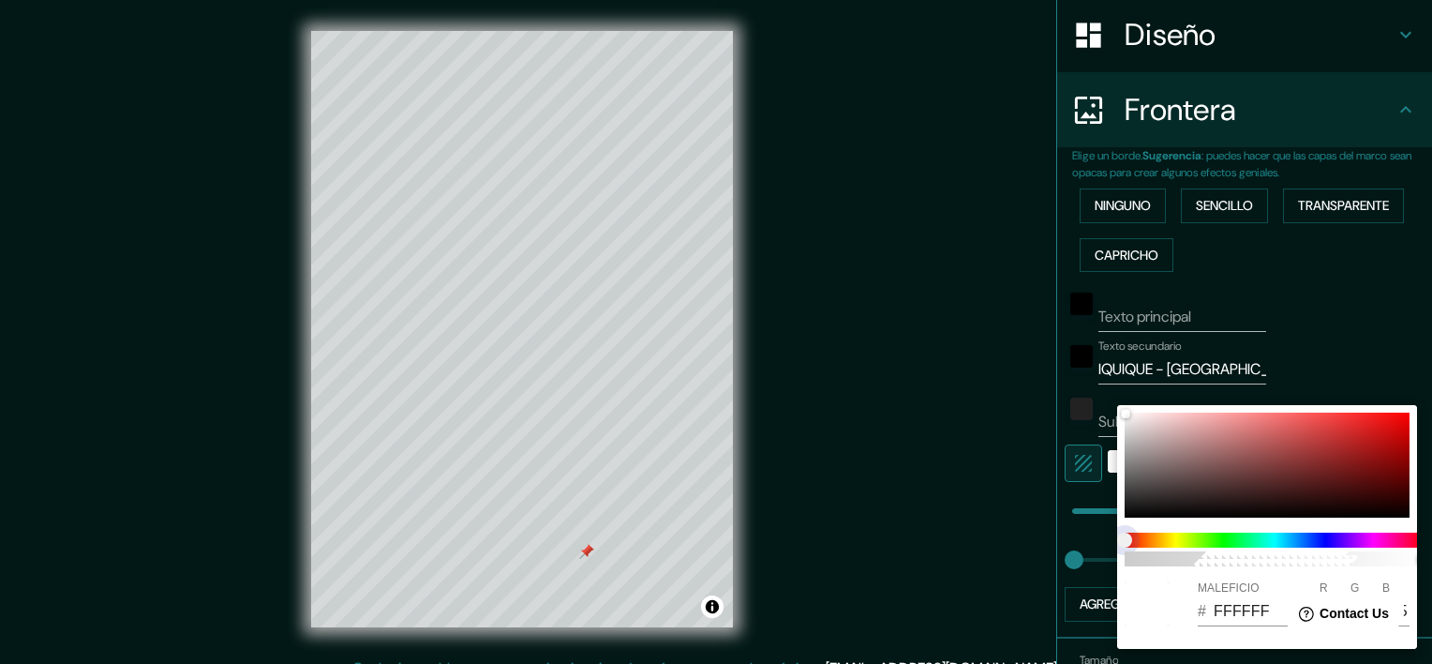
drag, startPoint x: 1130, startPoint y: 540, endPoint x: 1199, endPoint y: 545, distance: 68.6
click at [1199, 545] on span at bounding box center [1275, 539] width 300 height 15
click at [1136, 477] on div at bounding box center [1267, 464] width 285 height 105
type input "605D5D"
type input "96"
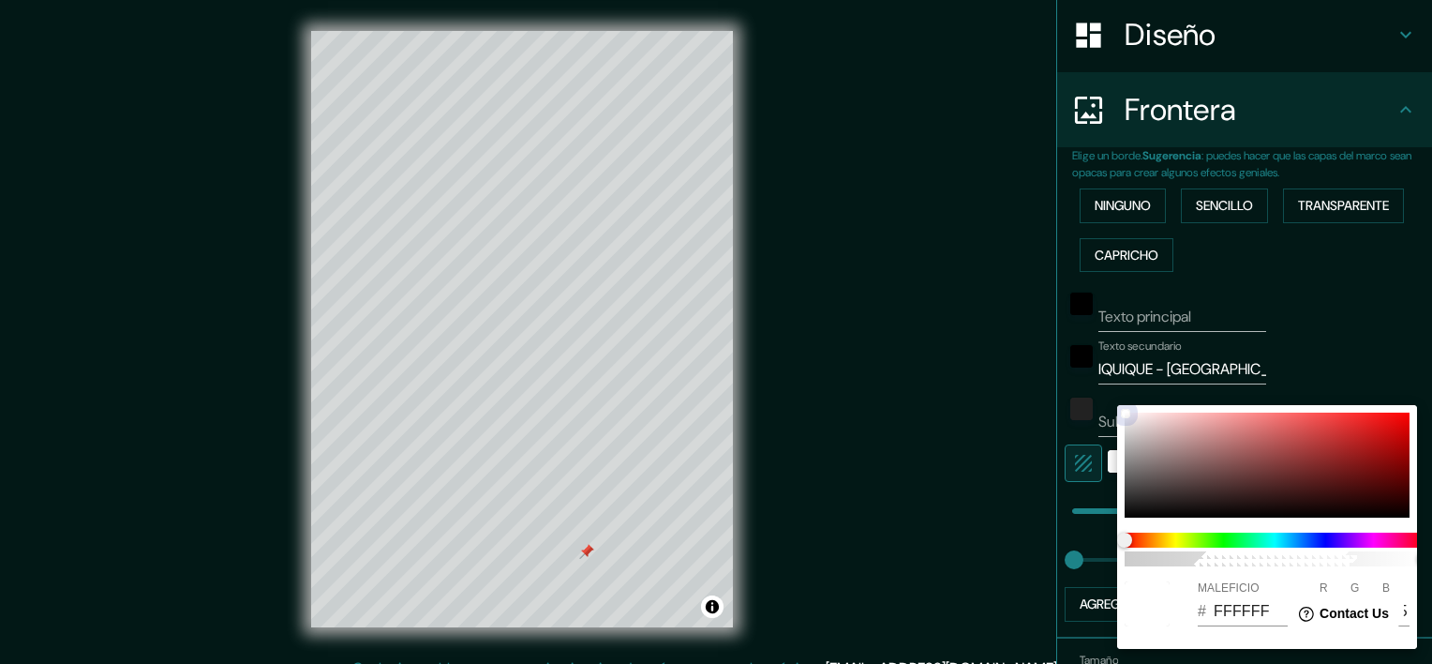
type input "93"
click at [1305, 369] on div at bounding box center [716, 332] width 1432 height 664
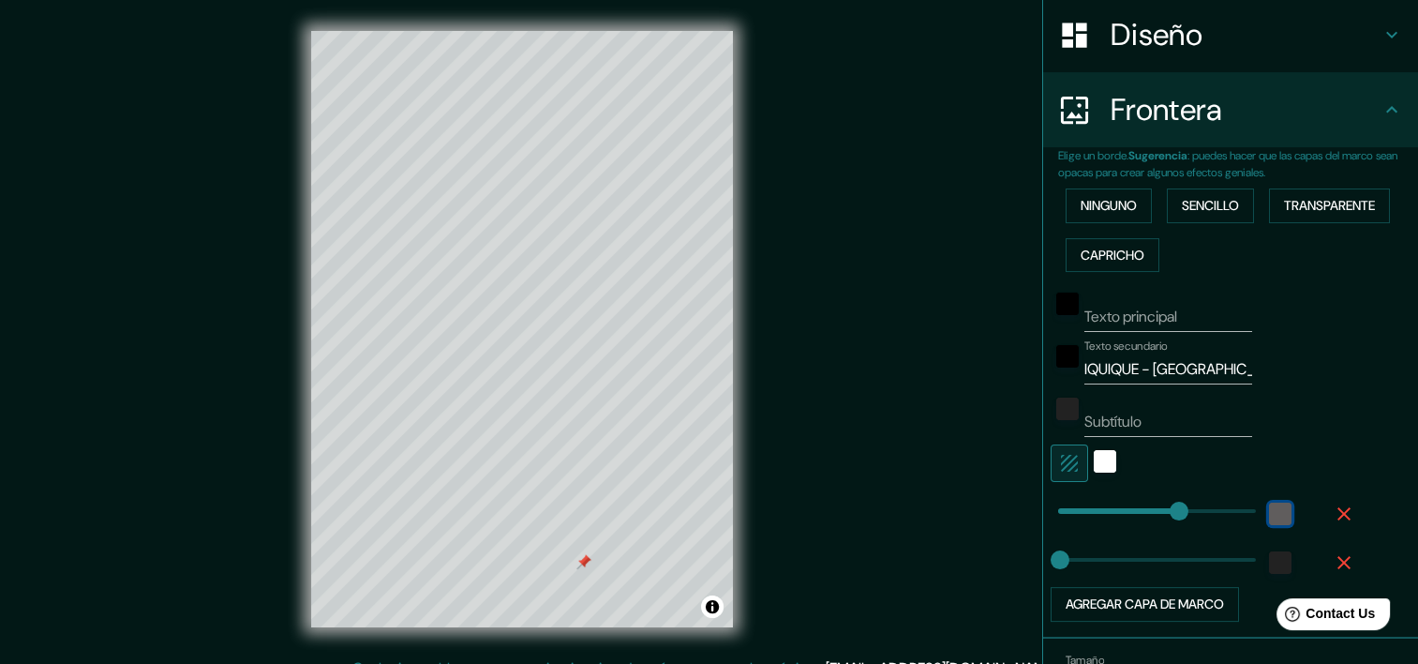
drag, startPoint x: 584, startPoint y: 552, endPoint x: 581, endPoint y: 562, distance: 10.7
click at [581, 562] on div at bounding box center [583, 561] width 15 height 15
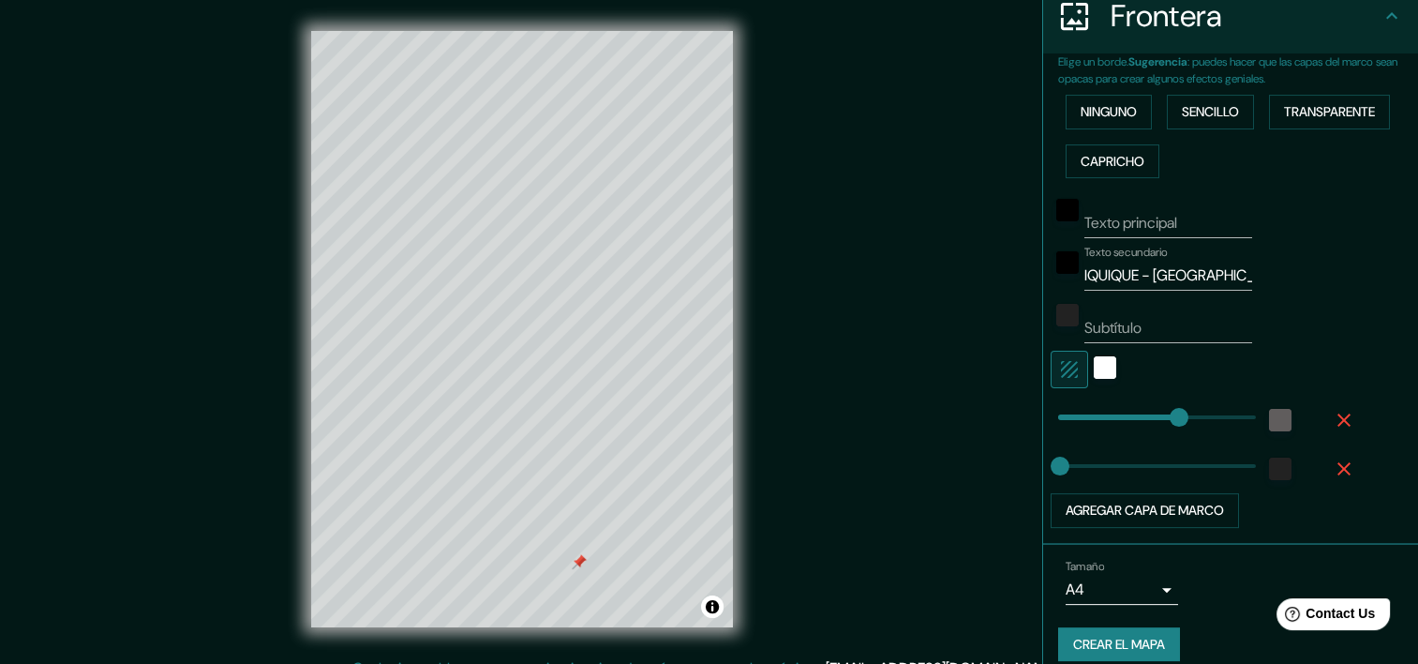
scroll to position [400, 0]
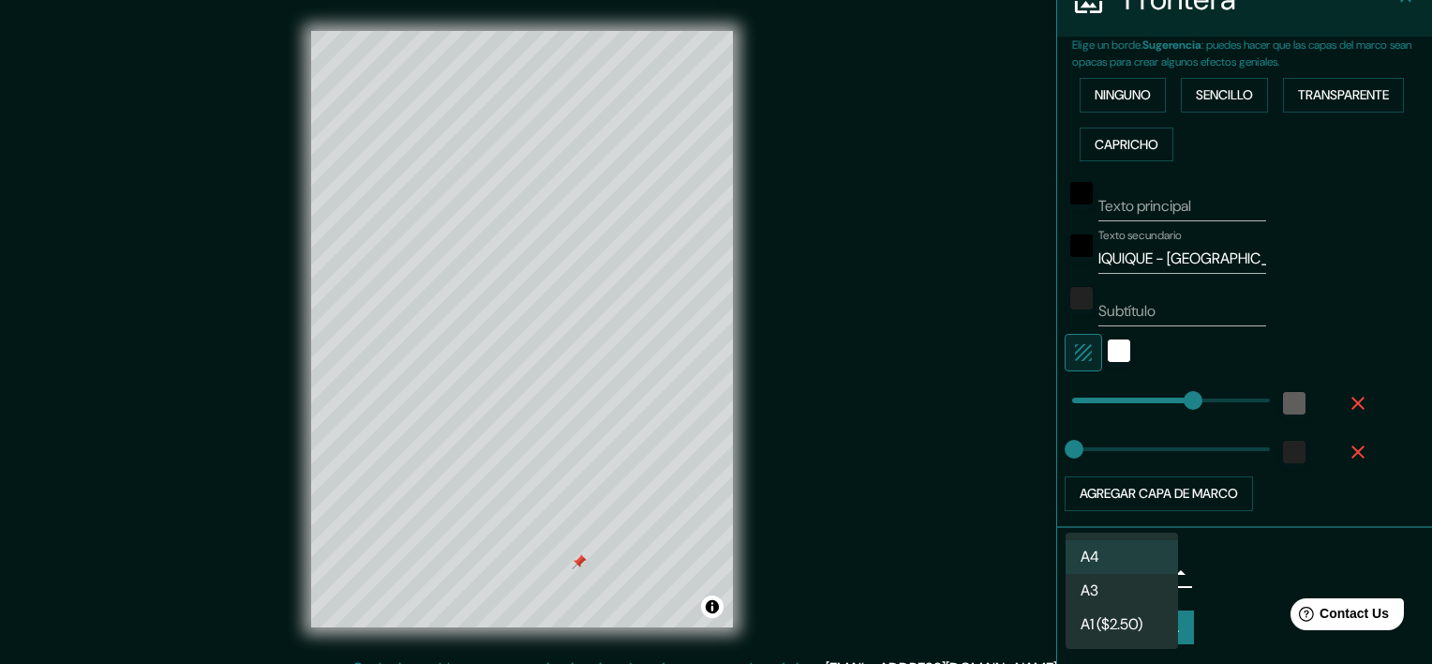
click at [1149, 571] on body "Mappin Ubicación Iquique, [GEOGRAPHIC_DATA], [GEOGRAPHIC_DATA] Pines Estilo Dis…" at bounding box center [716, 332] width 1432 height 664
click at [1112, 591] on li "A3" at bounding box center [1122, 591] width 112 height 34
click at [1157, 573] on body "Mappin Ubicación Iquique, [GEOGRAPHIC_DATA], [GEOGRAPHIC_DATA] Pines Estilo Dis…" at bounding box center [716, 332] width 1432 height 664
click at [1117, 559] on li "A4" at bounding box center [1122, 557] width 112 height 34
type input "single"
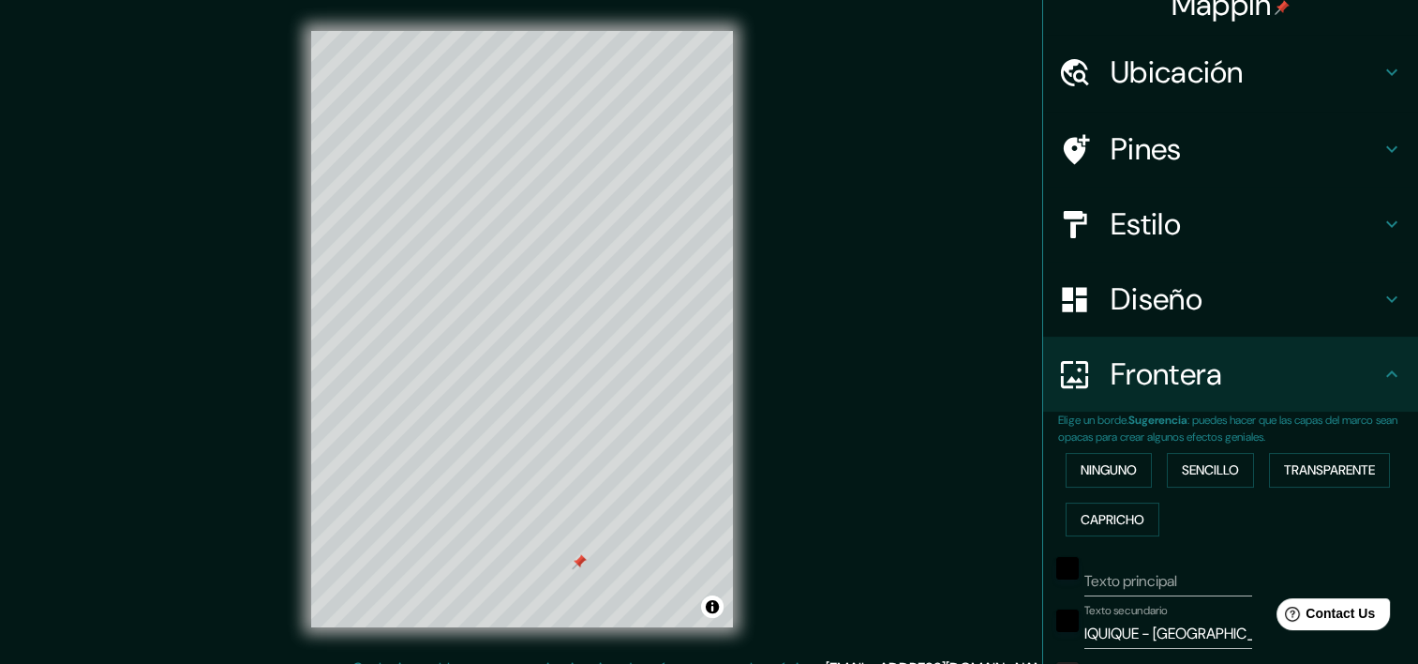
scroll to position [0, 0]
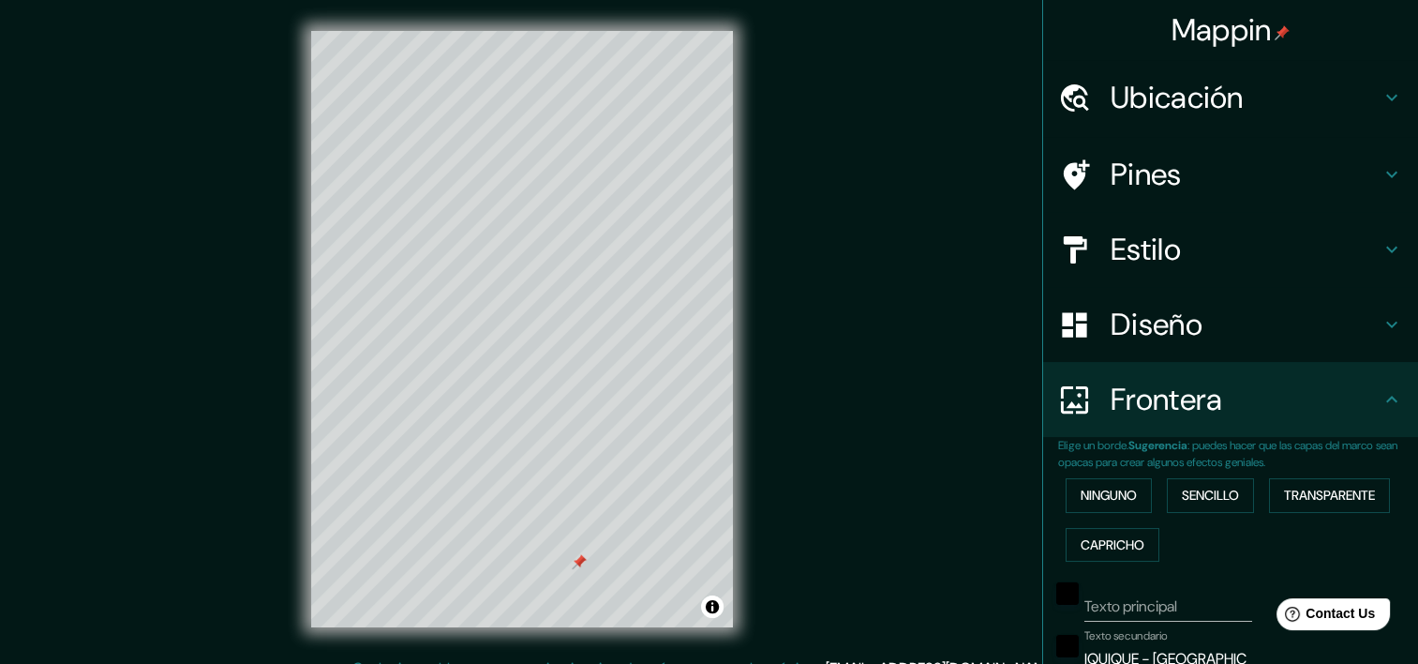
click at [1386, 175] on icon at bounding box center [1391, 175] width 11 height 7
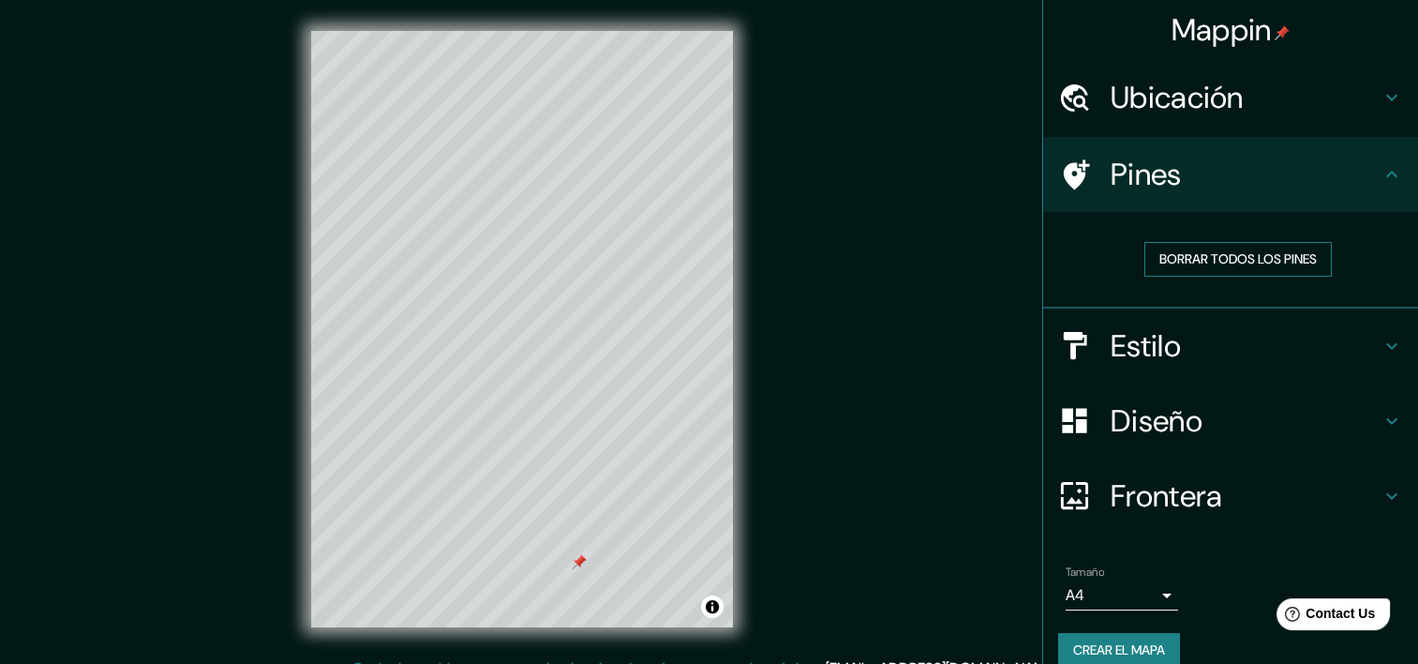
click at [1266, 256] on font "Borrar todos los pines" at bounding box center [1237, 258] width 157 height 23
click at [1381, 347] on icon at bounding box center [1392, 346] width 22 height 22
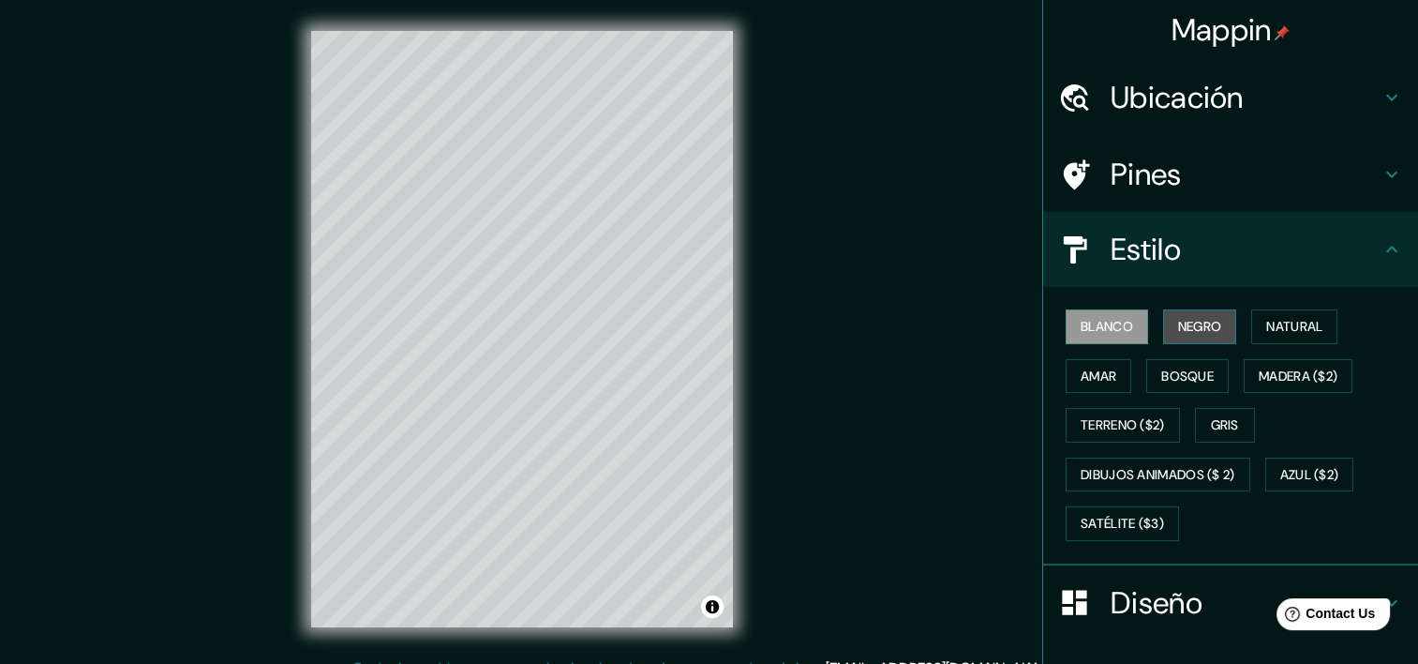
click at [1199, 331] on font "Negro" at bounding box center [1200, 326] width 44 height 23
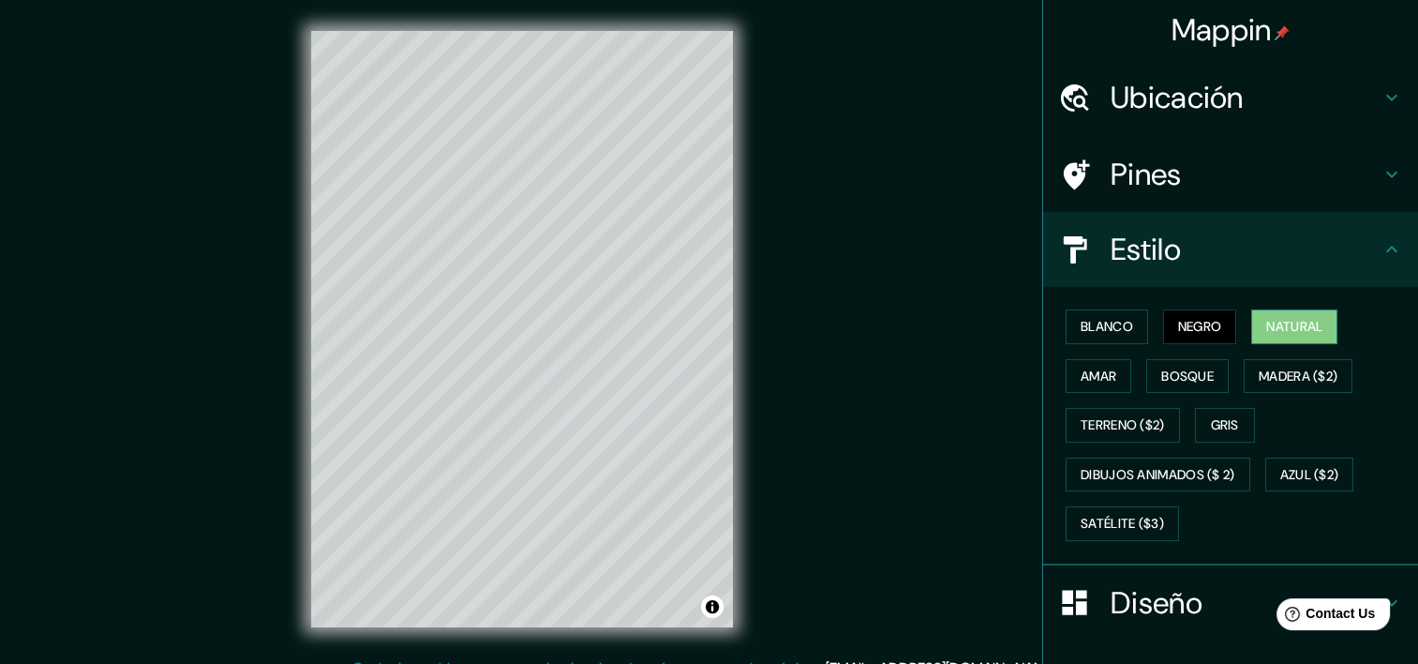
click at [1286, 335] on font "Natural" at bounding box center [1294, 326] width 56 height 23
click at [1087, 367] on font "Amar" at bounding box center [1099, 376] width 36 height 23
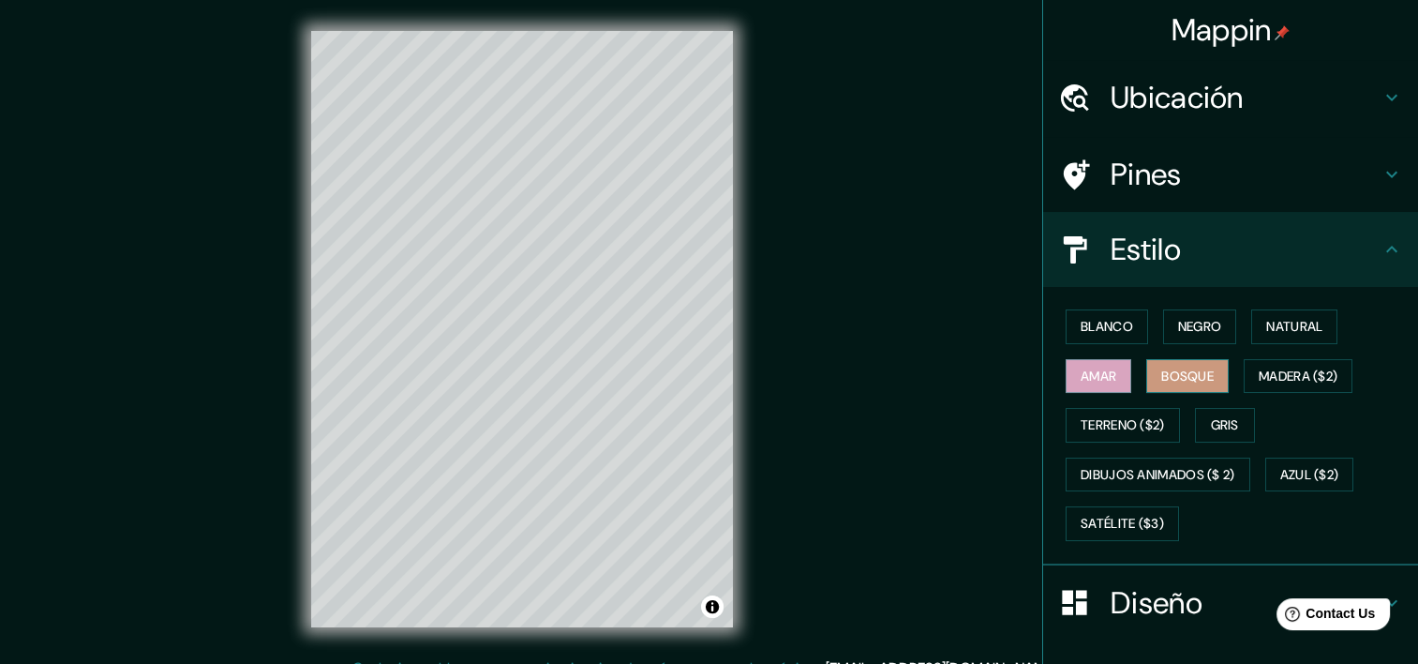
click at [1161, 373] on font "Bosque" at bounding box center [1187, 376] width 52 height 23
click at [1271, 374] on font "Madera ($2)" at bounding box center [1298, 376] width 79 height 23
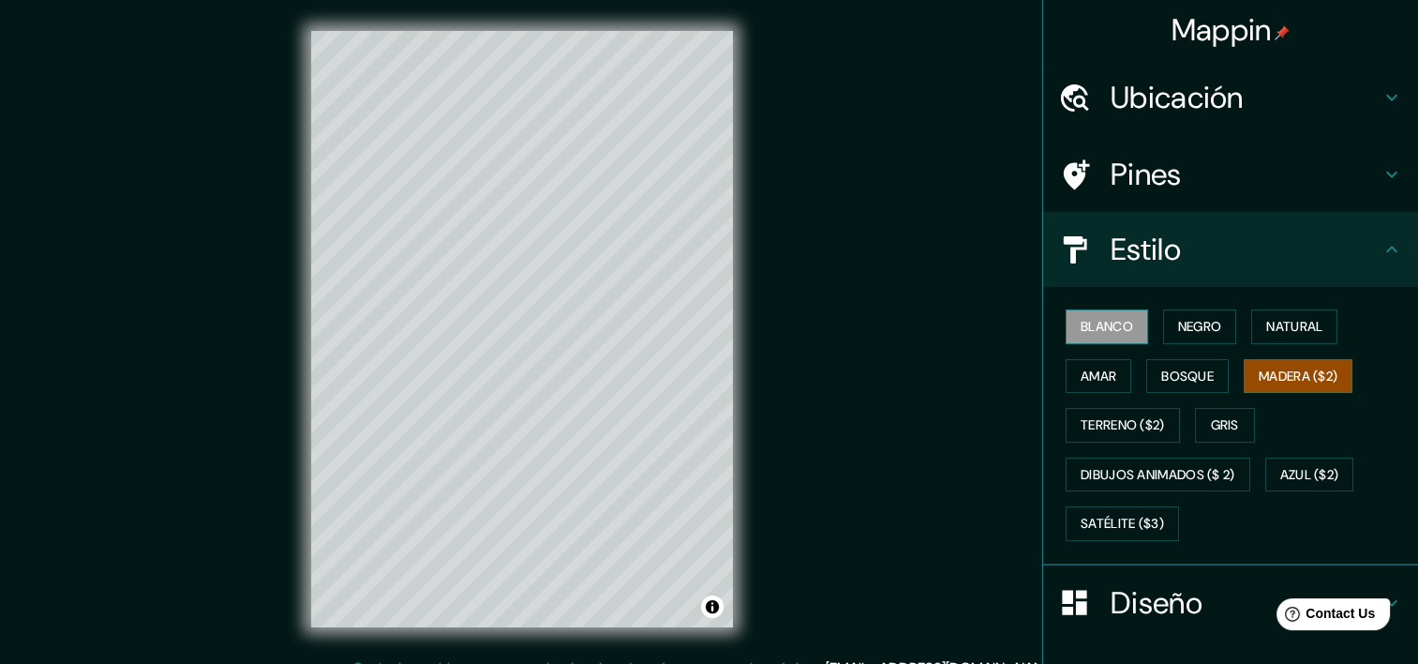
click at [1110, 330] on font "Blanco" at bounding box center [1107, 326] width 52 height 23
click at [1381, 96] on icon at bounding box center [1392, 97] width 22 height 22
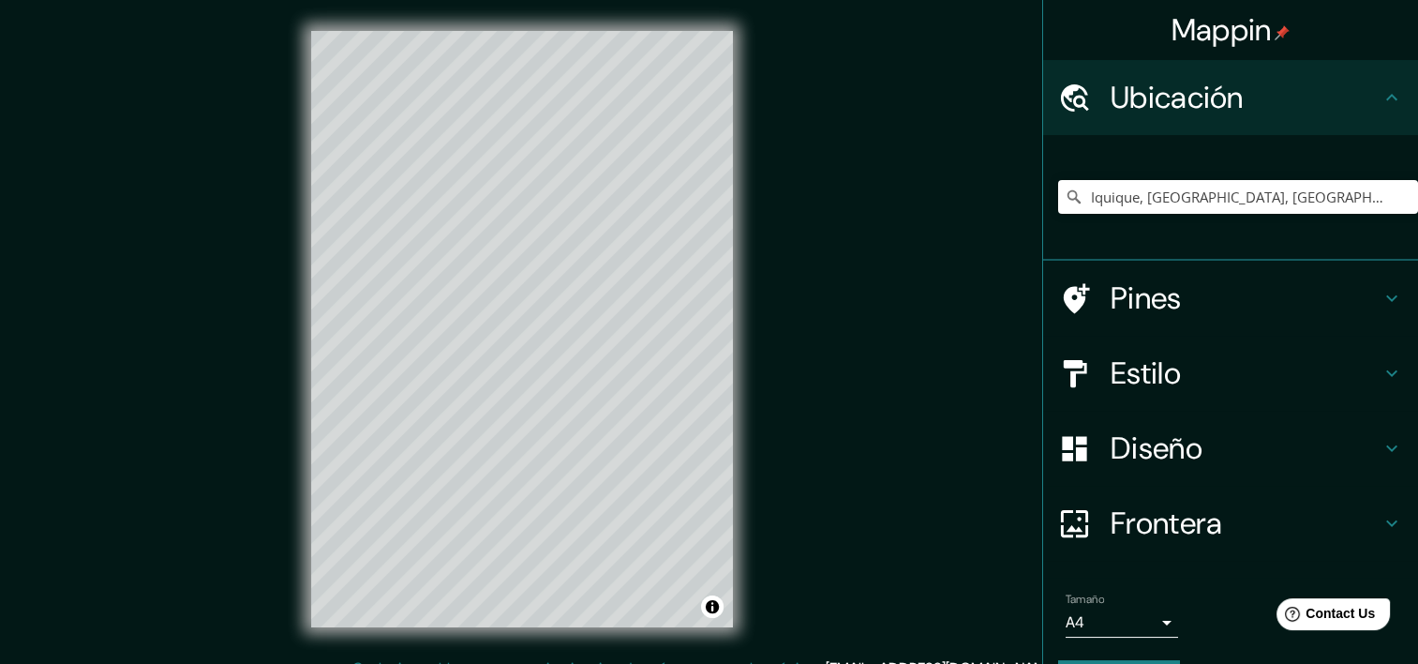
click at [1386, 96] on icon at bounding box center [1391, 97] width 11 height 7
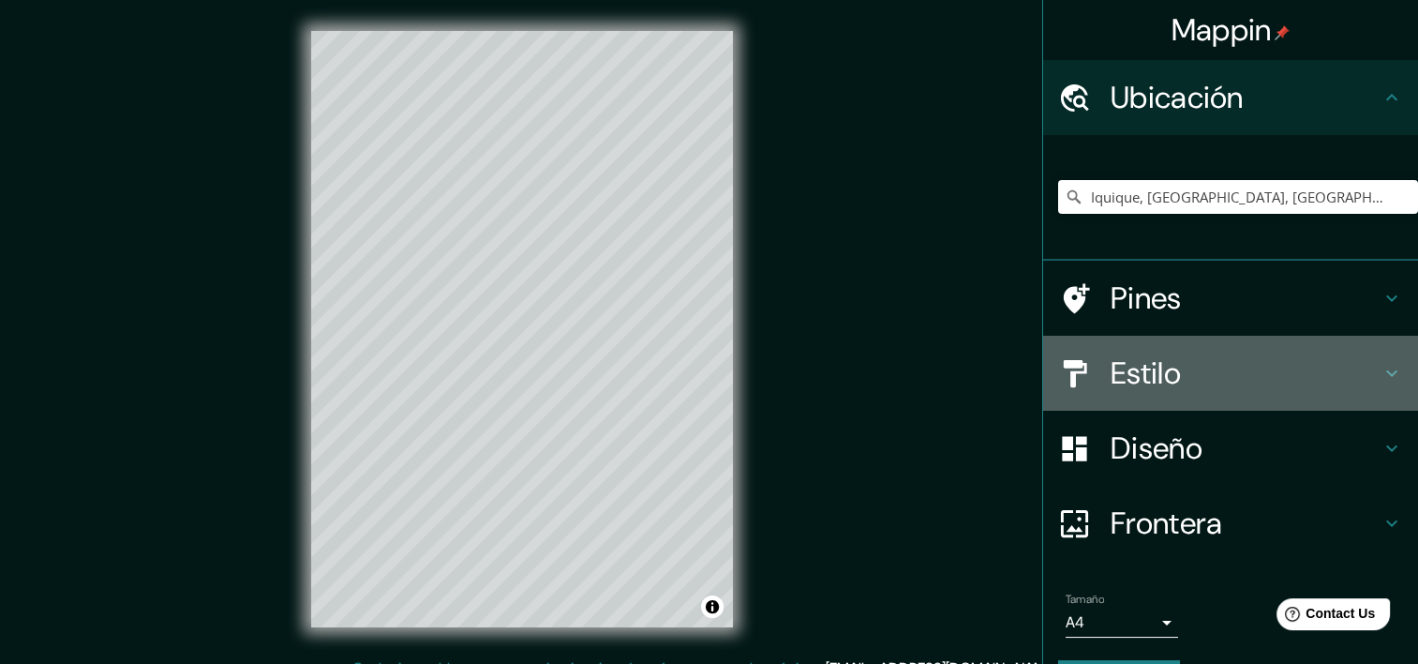
click at [1381, 367] on icon at bounding box center [1392, 373] width 22 height 22
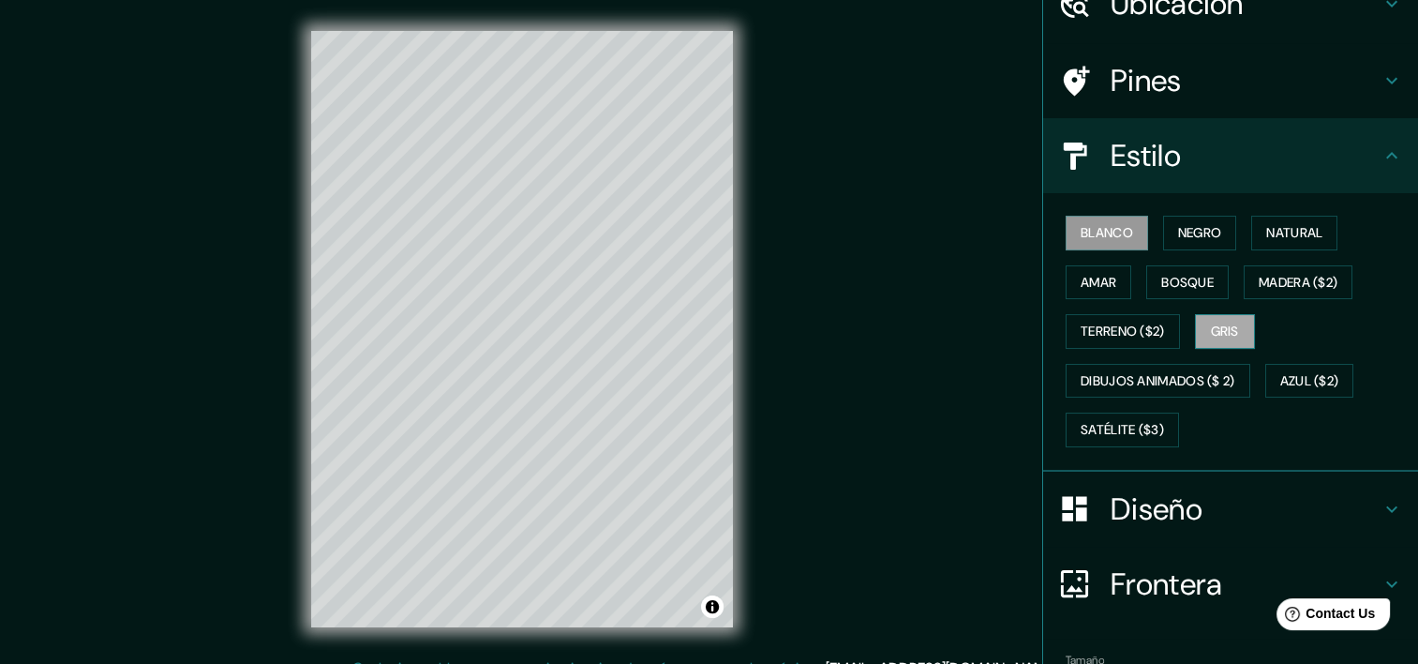
scroll to position [187, 0]
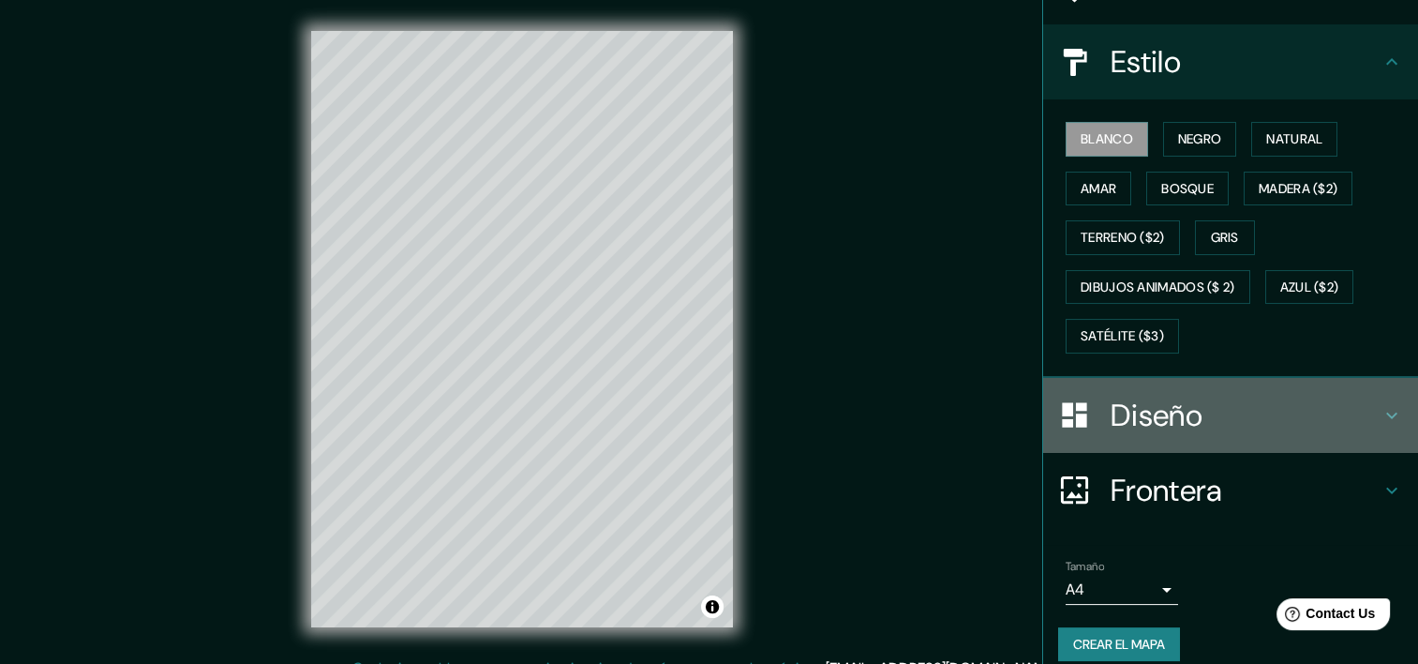
click at [1381, 412] on icon at bounding box center [1392, 415] width 22 height 22
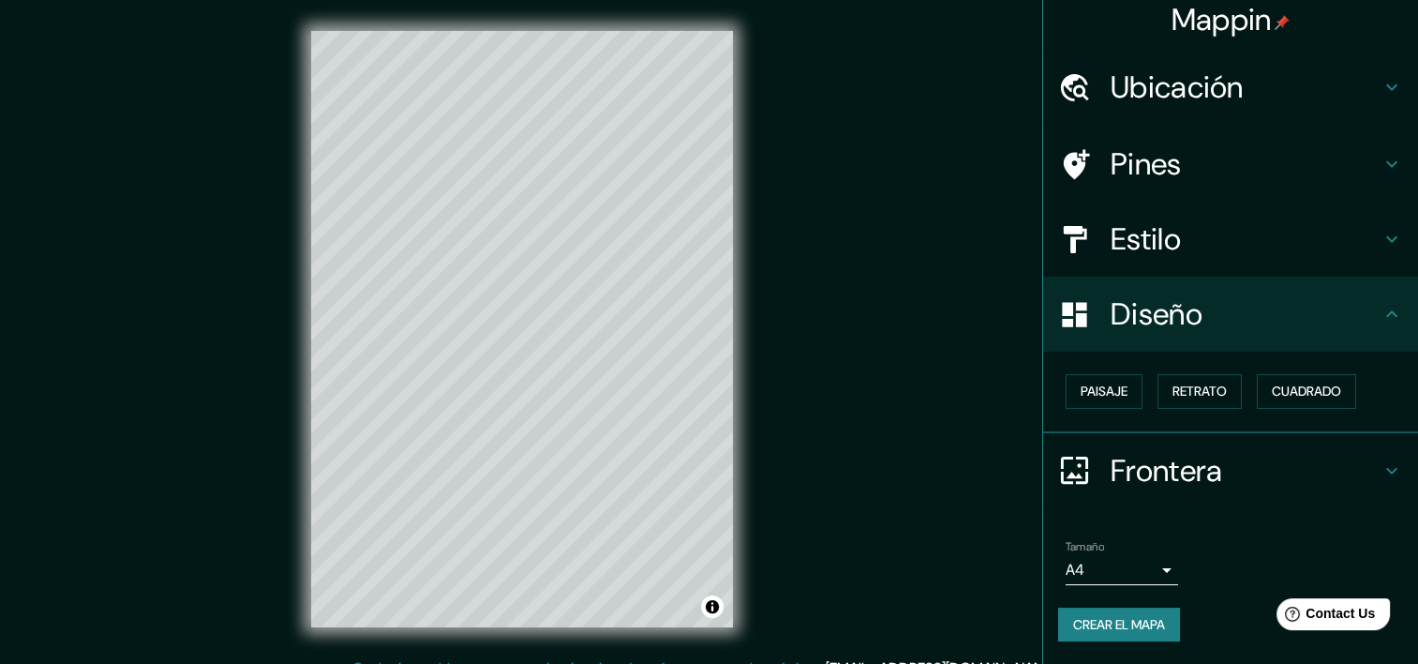
scroll to position [8, 0]
click at [1301, 396] on font "Cuadrado" at bounding box center [1306, 392] width 69 height 23
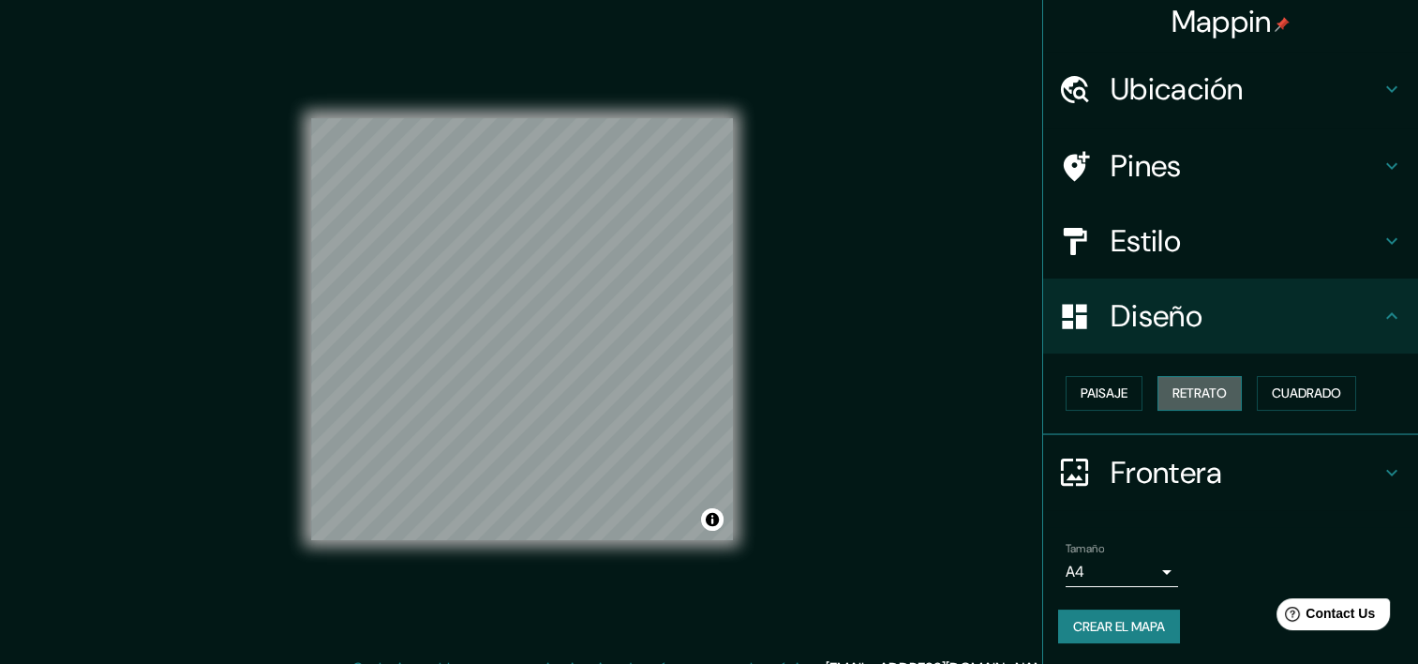
click at [1209, 394] on font "Retrato" at bounding box center [1200, 392] width 54 height 23
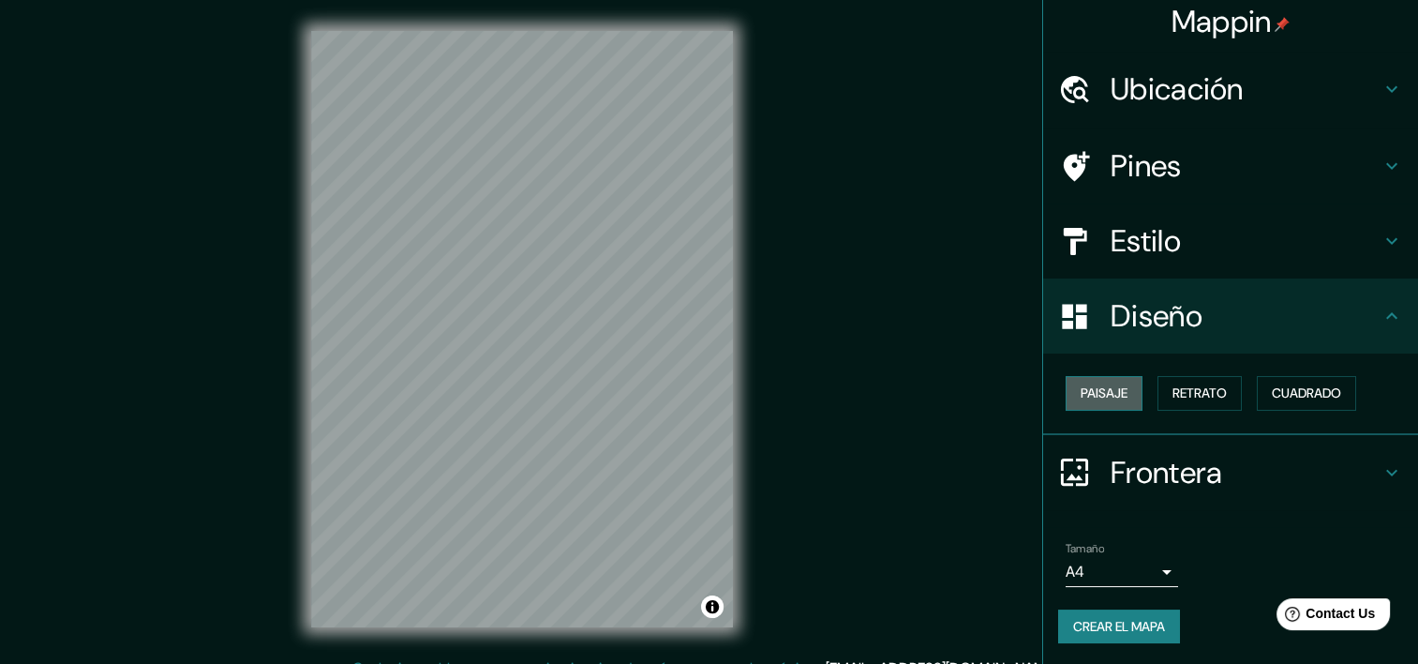
click at [1113, 394] on font "Paisaje" at bounding box center [1104, 392] width 47 height 23
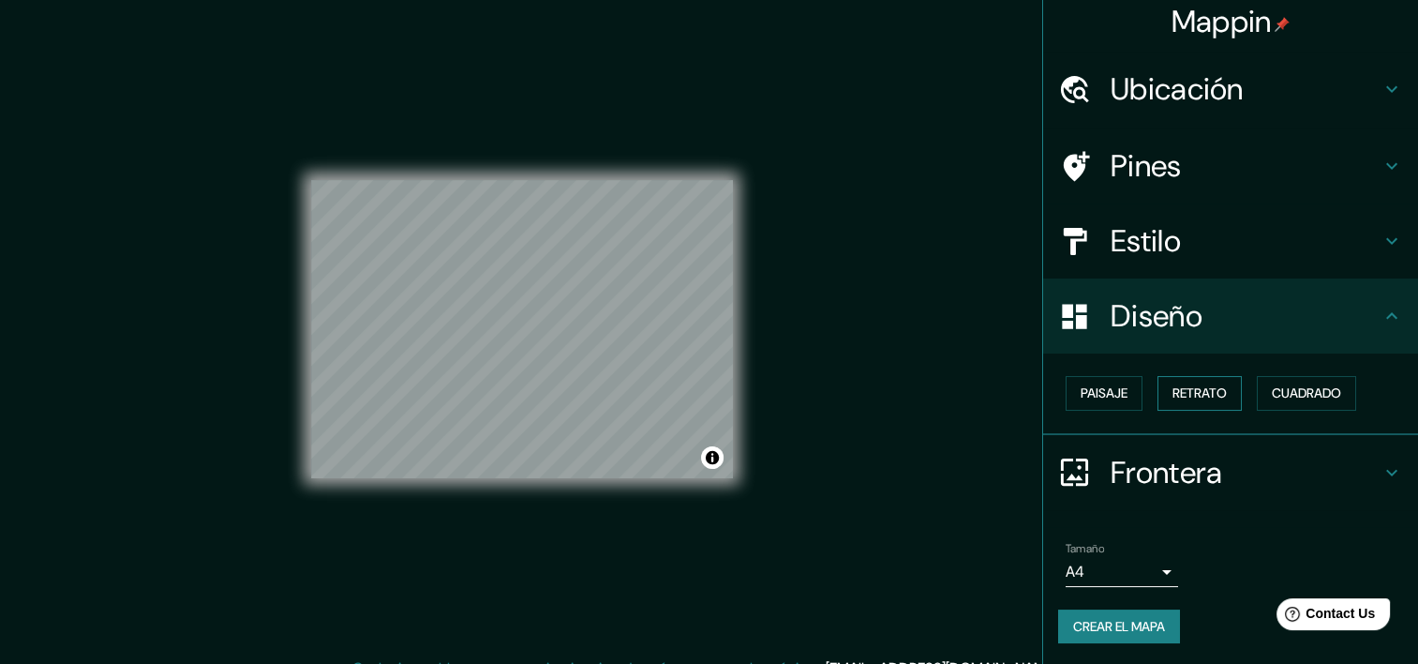
click at [1182, 393] on font "Retrato" at bounding box center [1200, 392] width 54 height 23
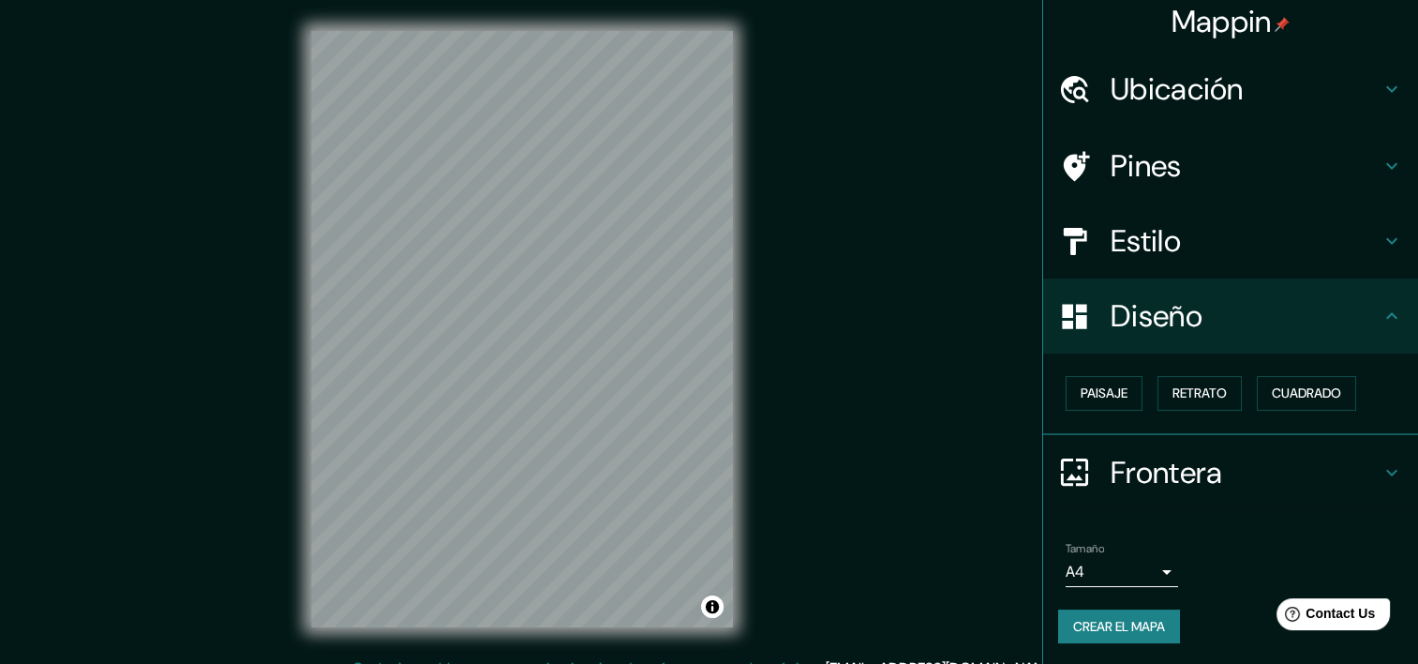
scroll to position [23, 0]
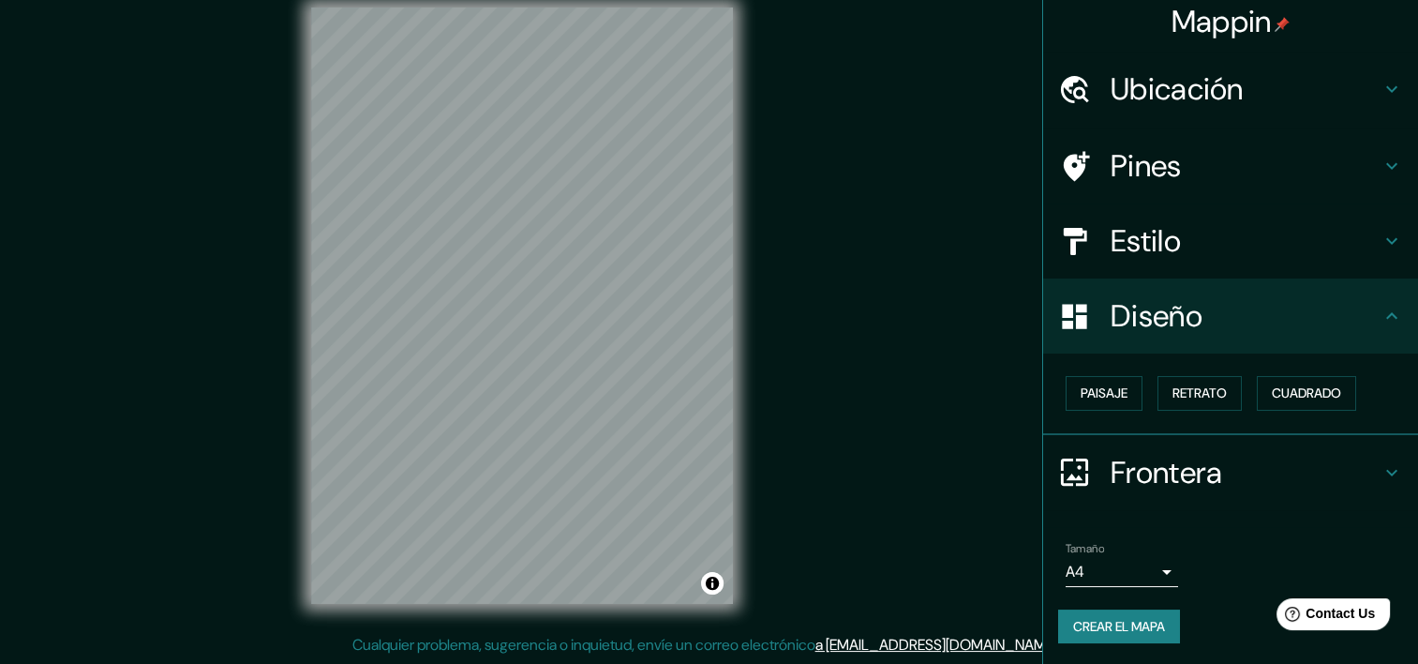
click at [1381, 469] on icon at bounding box center [1392, 472] width 22 height 22
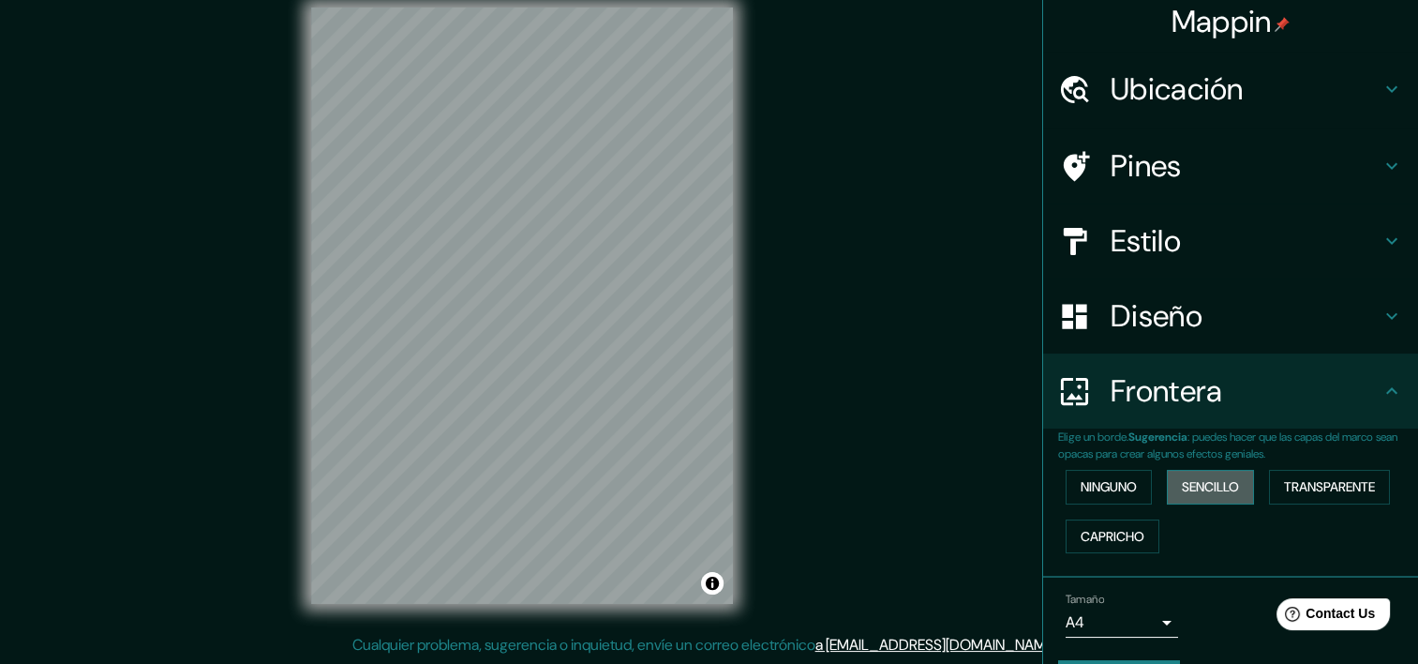
click at [1196, 480] on font "Sencillo" at bounding box center [1210, 486] width 57 height 23
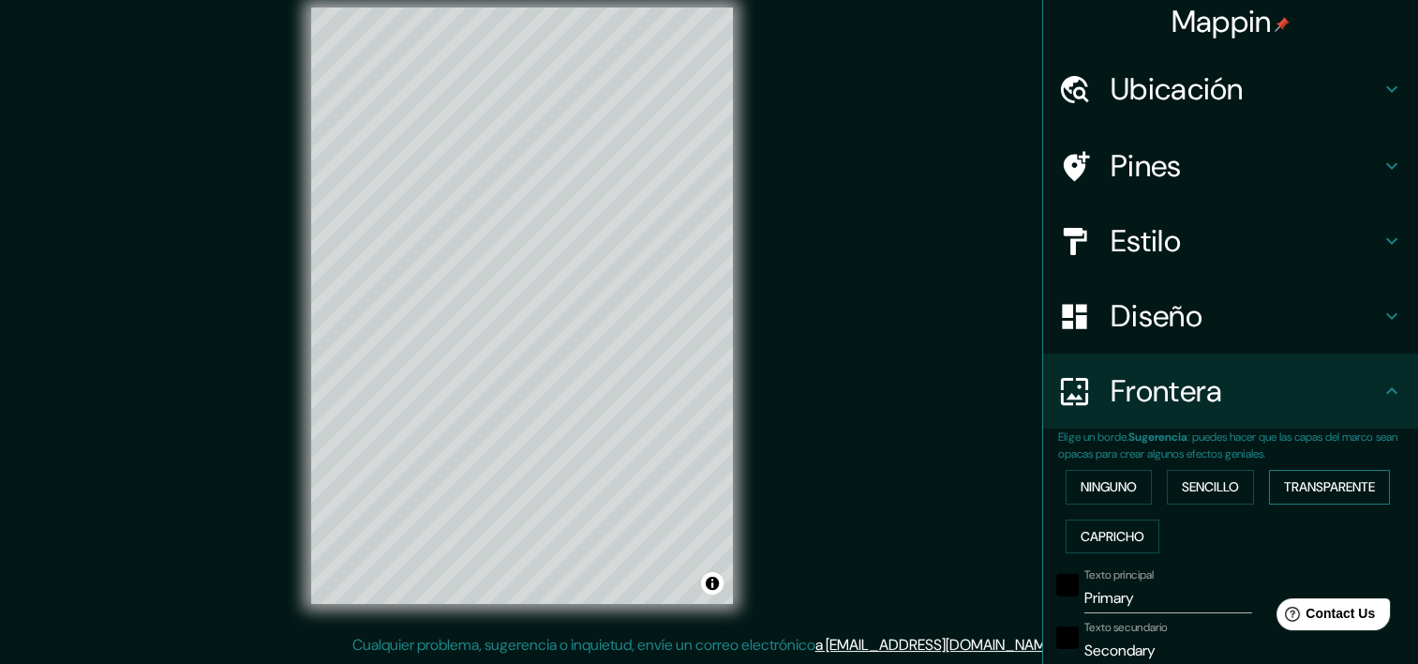
click at [1313, 483] on font "Transparente" at bounding box center [1329, 486] width 91 height 23
click at [1098, 529] on font "Capricho" at bounding box center [1113, 536] width 64 height 23
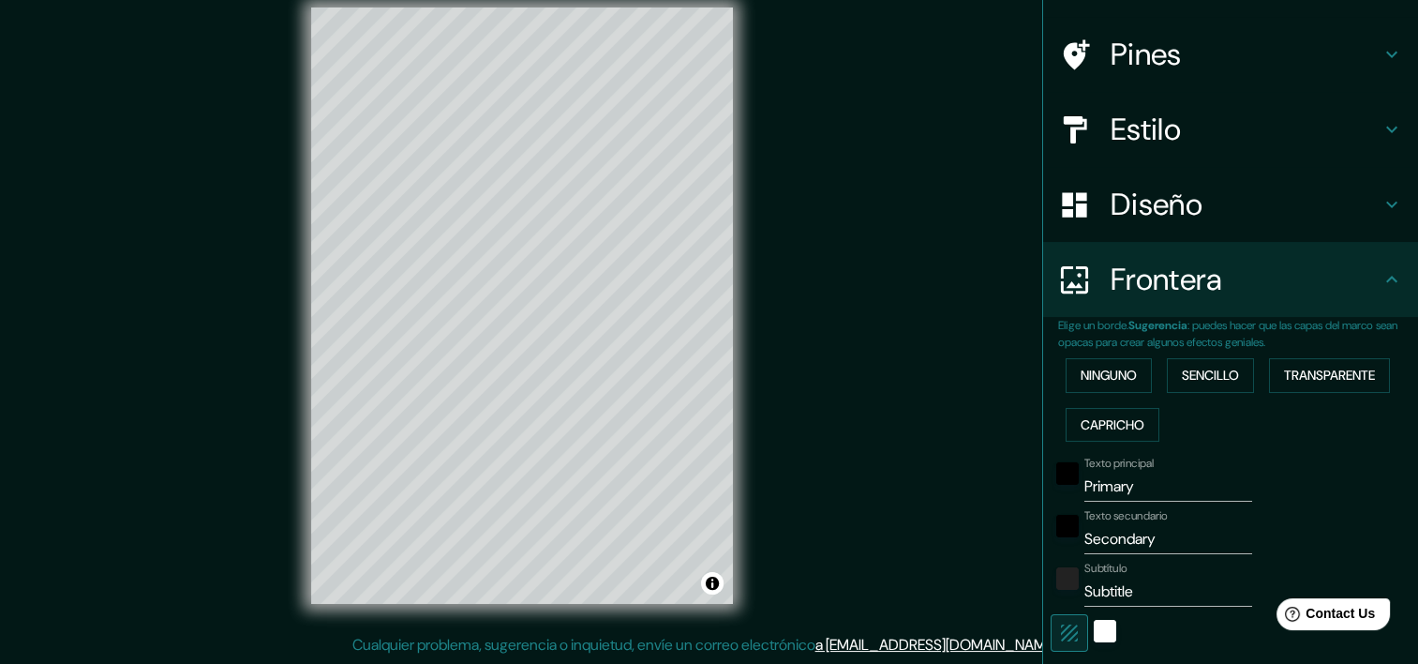
scroll to position [196, 0]
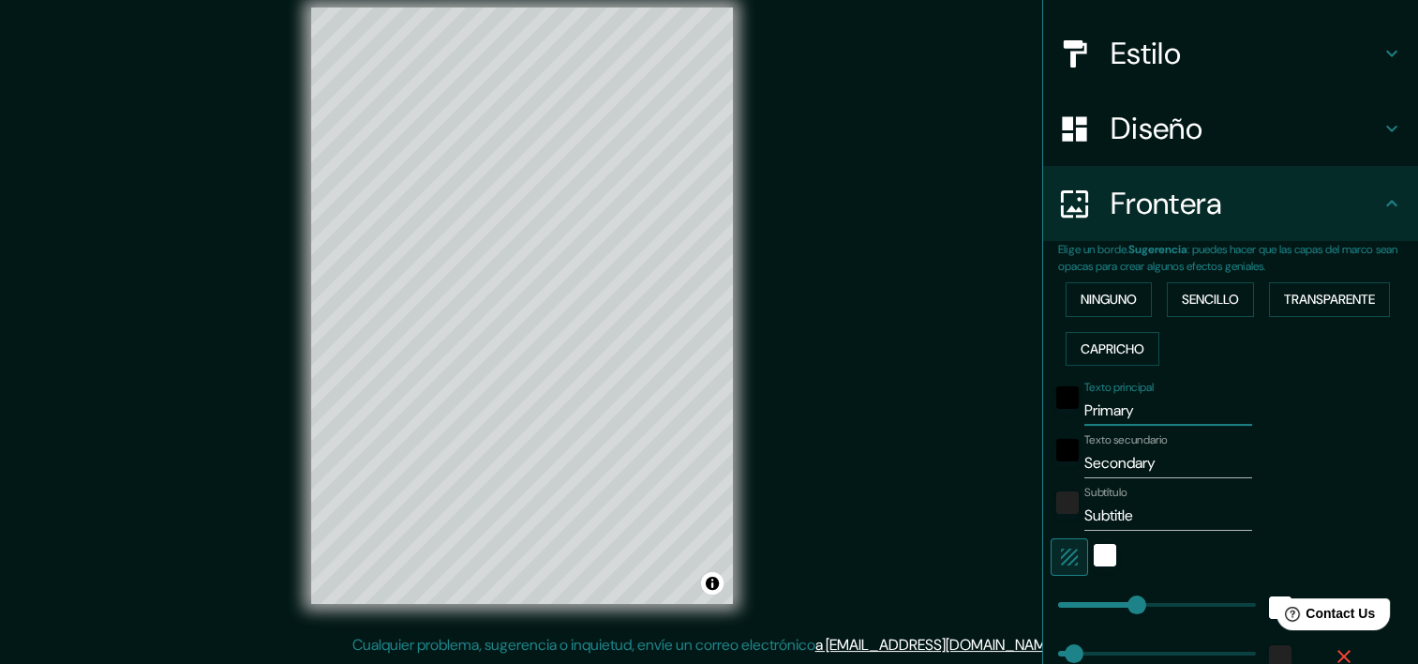
click at [1127, 411] on input "Primary" at bounding box center [1169, 411] width 168 height 30
type input "P"
click at [1129, 516] on input "Subtitle" at bounding box center [1169, 516] width 168 height 30
type input "S"
click at [1096, 546] on div "Blanco" at bounding box center [1105, 555] width 22 height 22
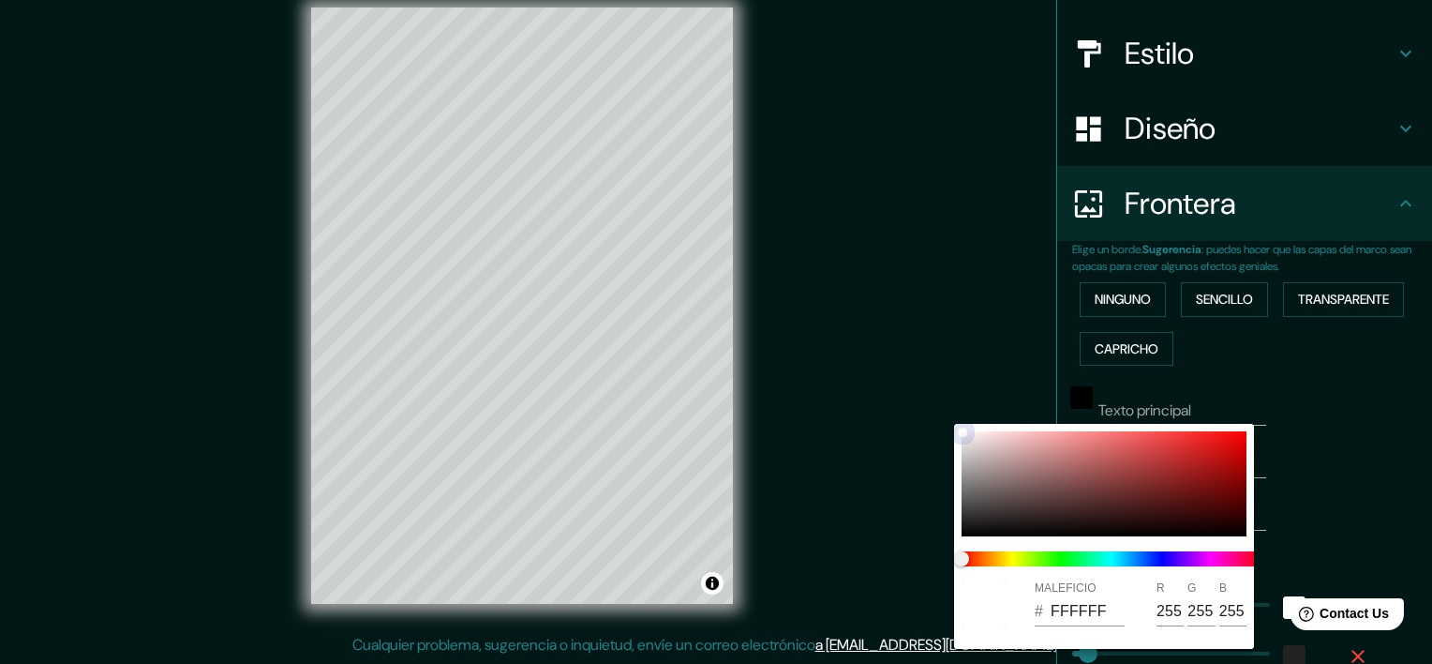
click at [968, 470] on div at bounding box center [1104, 483] width 285 height 105
type input "A09C9C"
type input "160"
type input "156"
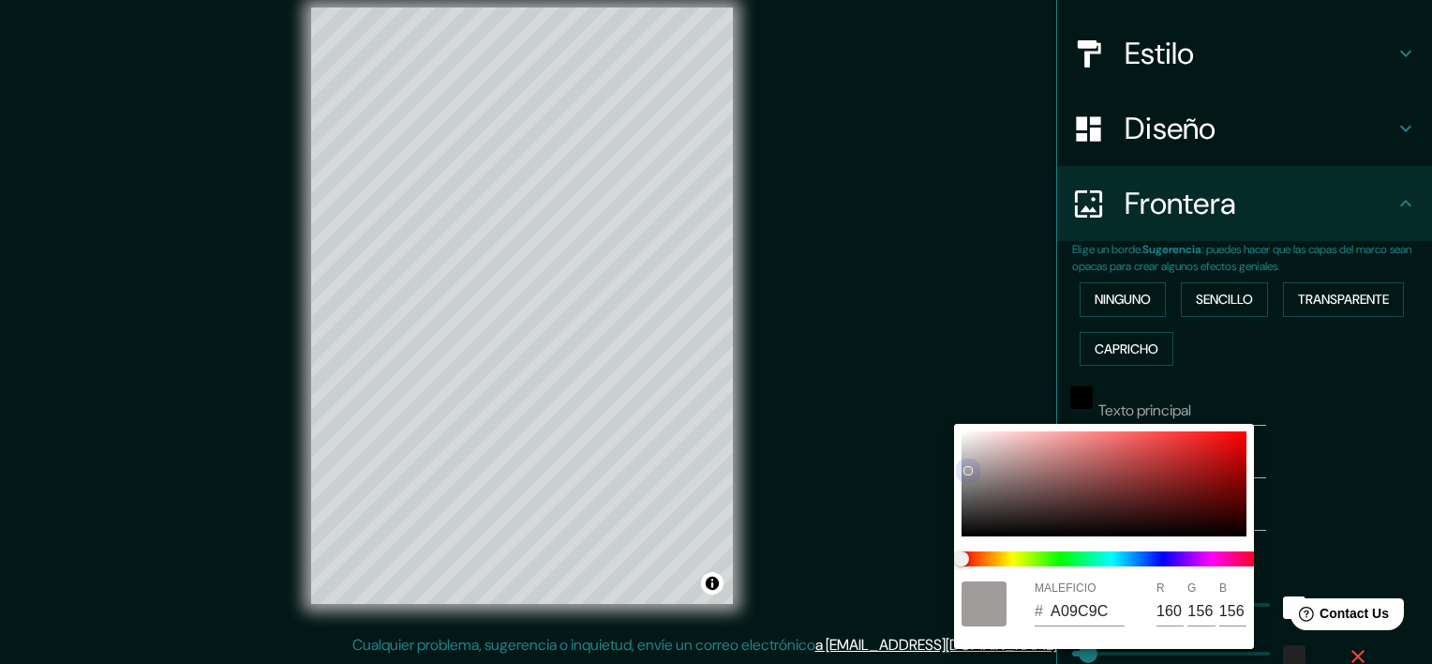
click at [972, 491] on div at bounding box center [1104, 483] width 285 height 105
type input "6D6969"
type input "109"
type input "105"
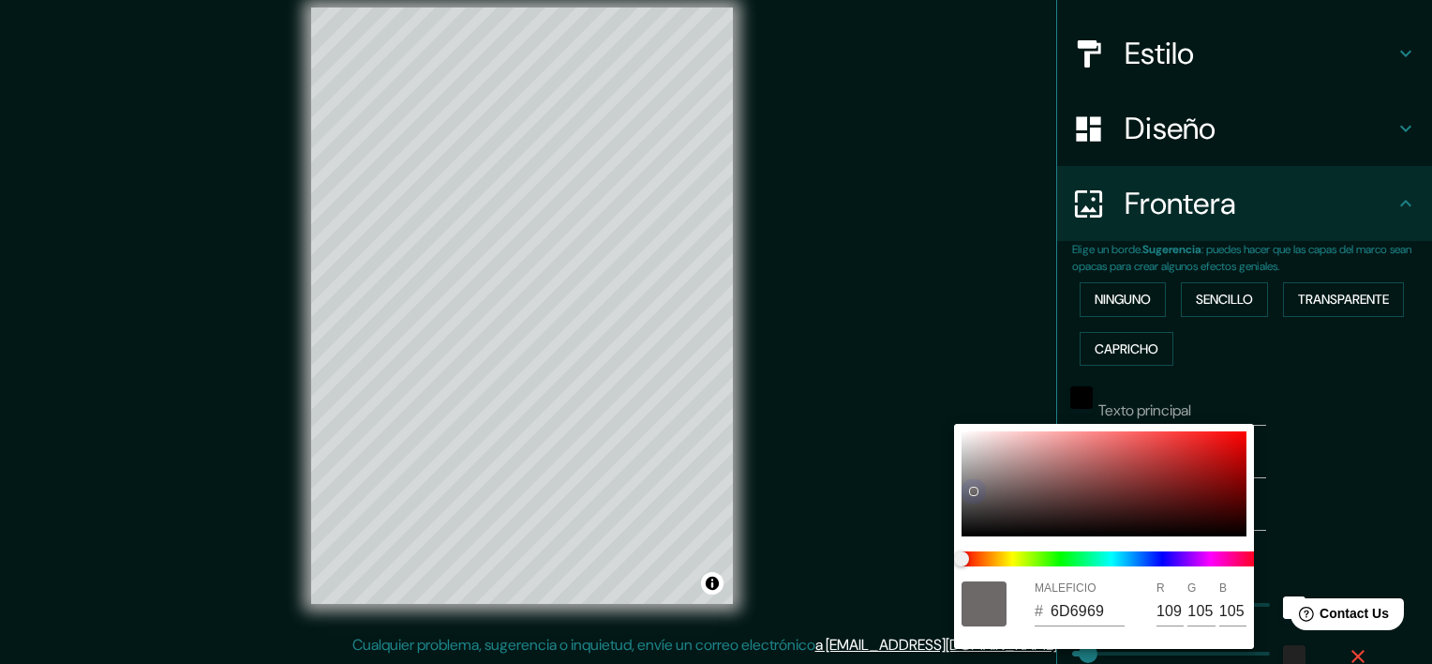
click at [991, 503] on div at bounding box center [1104, 483] width 285 height 105
type input "4D4545"
type input "77"
type input "69"
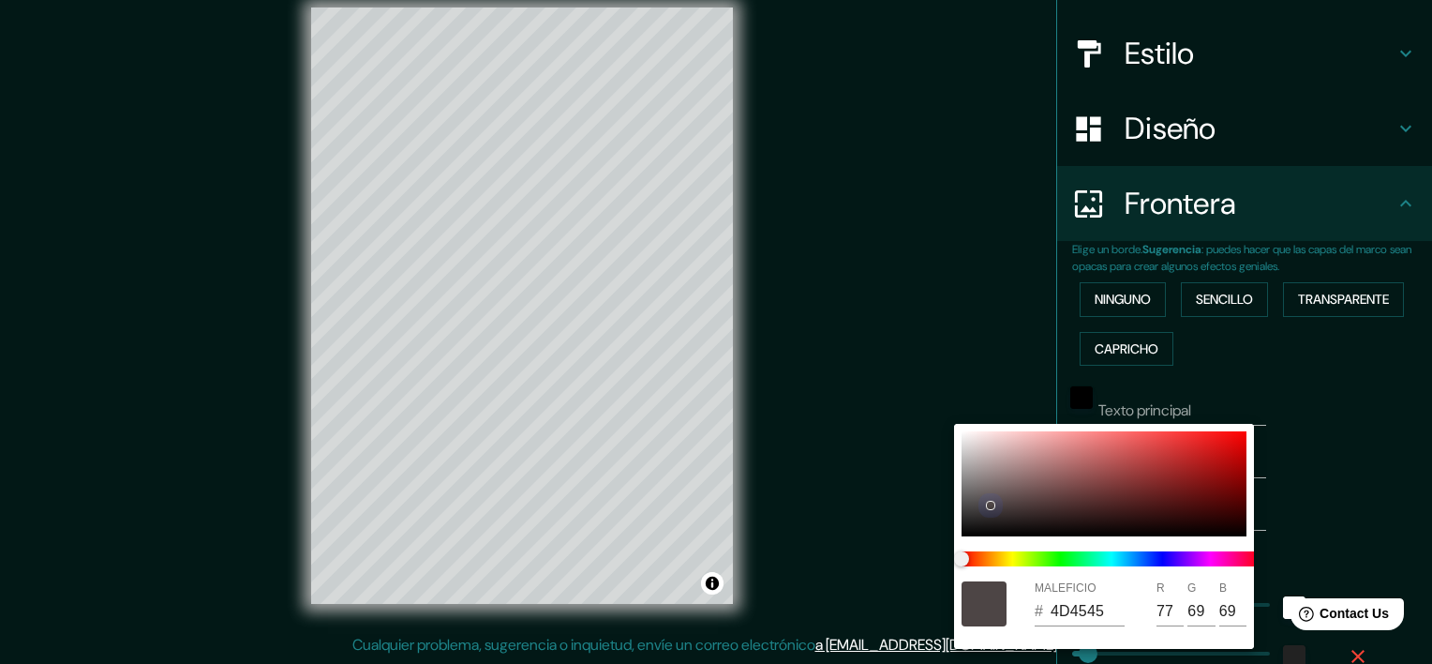
type input "9E9393"
type input "158"
type input "147"
click at [980, 471] on div at bounding box center [1104, 483] width 285 height 105
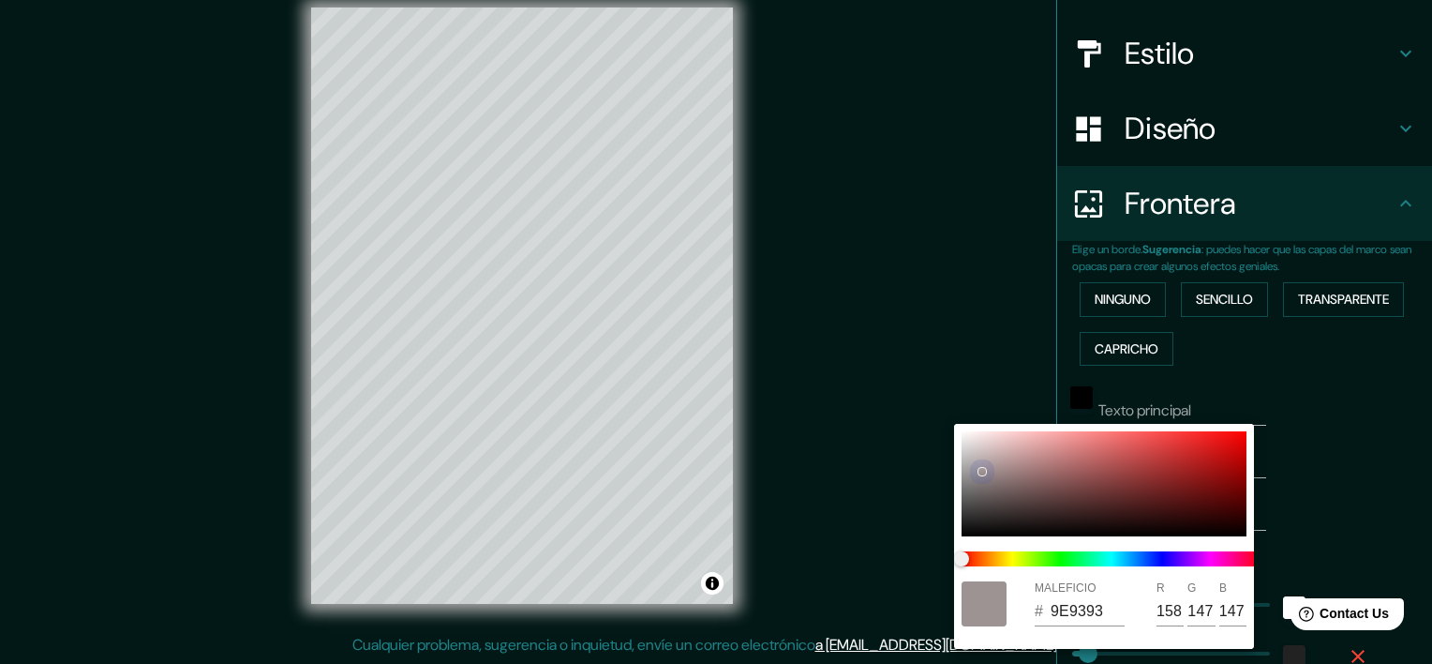
click at [971, 450] on div at bounding box center [1104, 483] width 285 height 105
type input "D2CBCB"
type input "210"
type input "203"
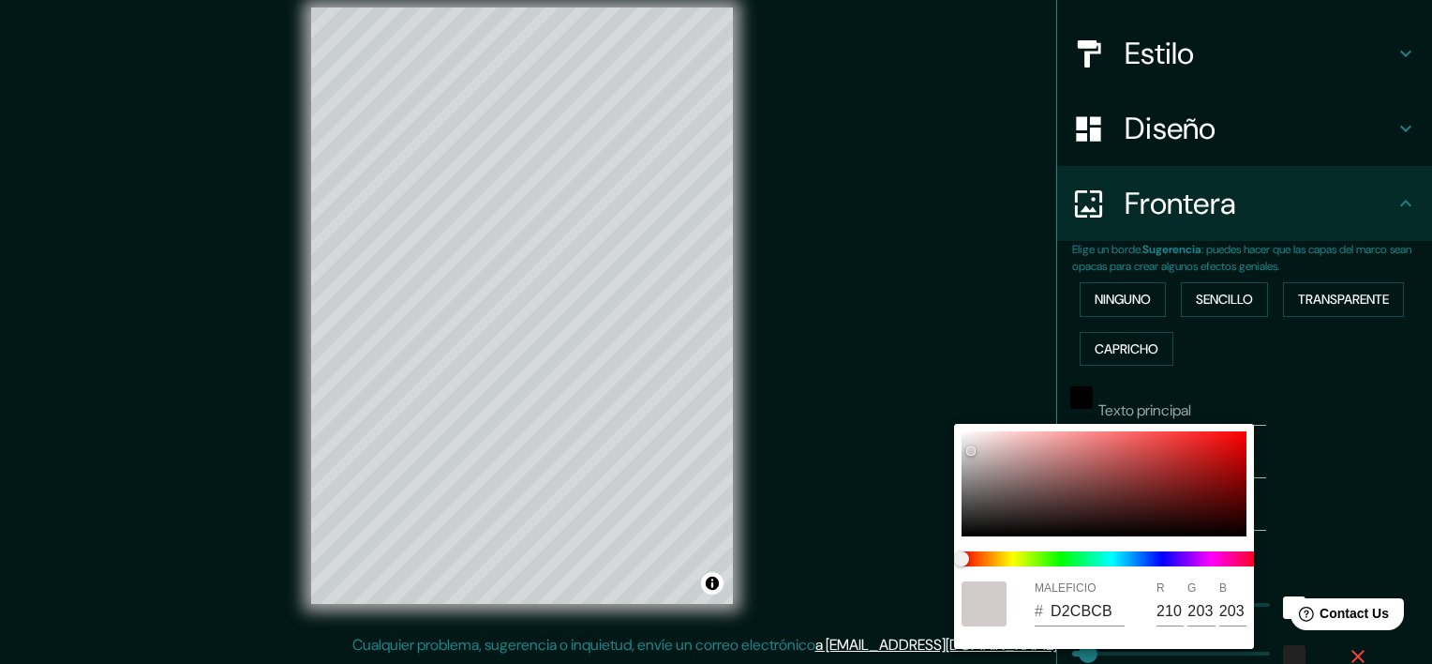
click at [1297, 486] on div at bounding box center [716, 332] width 1432 height 664
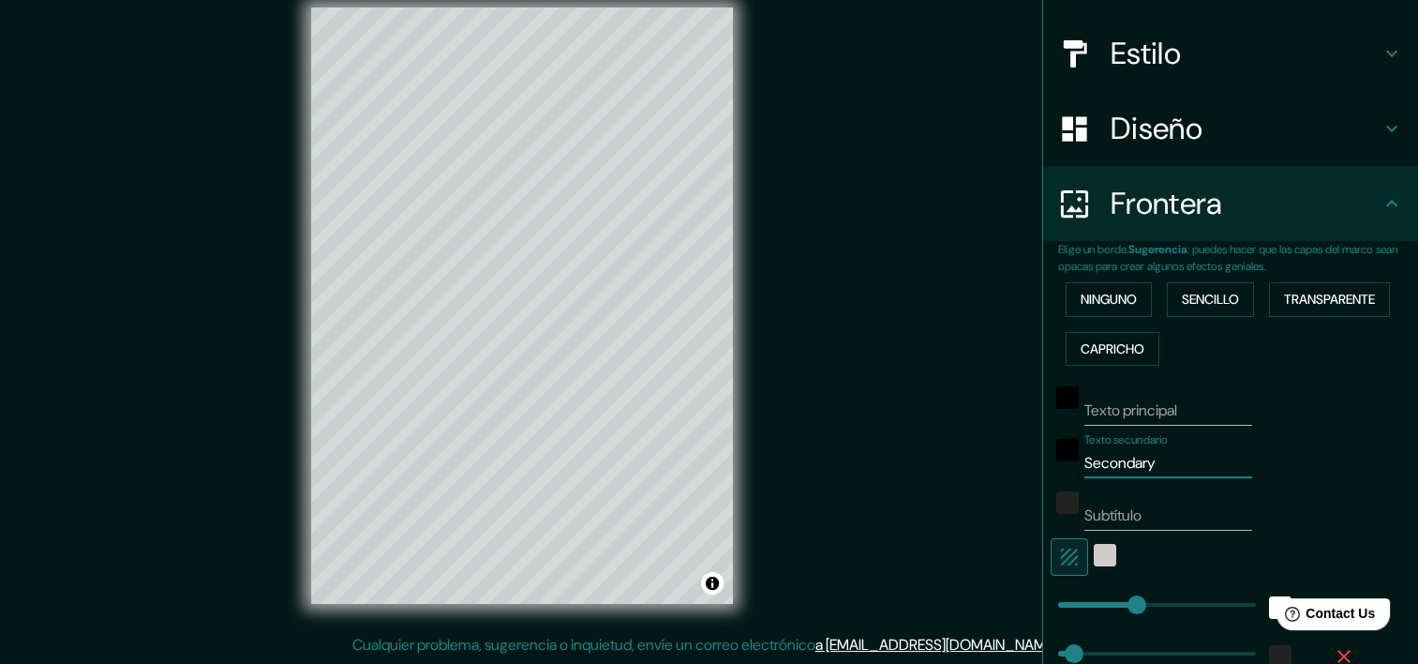
click at [1147, 468] on input "Secondary" at bounding box center [1169, 463] width 168 height 30
type input "S"
type input "iquique - [GEOGRAPHIC_DATA]"
click at [920, 525] on div "Mappin Ubicación Iquique, [GEOGRAPHIC_DATA], [GEOGRAPHIC_DATA] Pines Estilo Dis…" at bounding box center [709, 320] width 1418 height 687
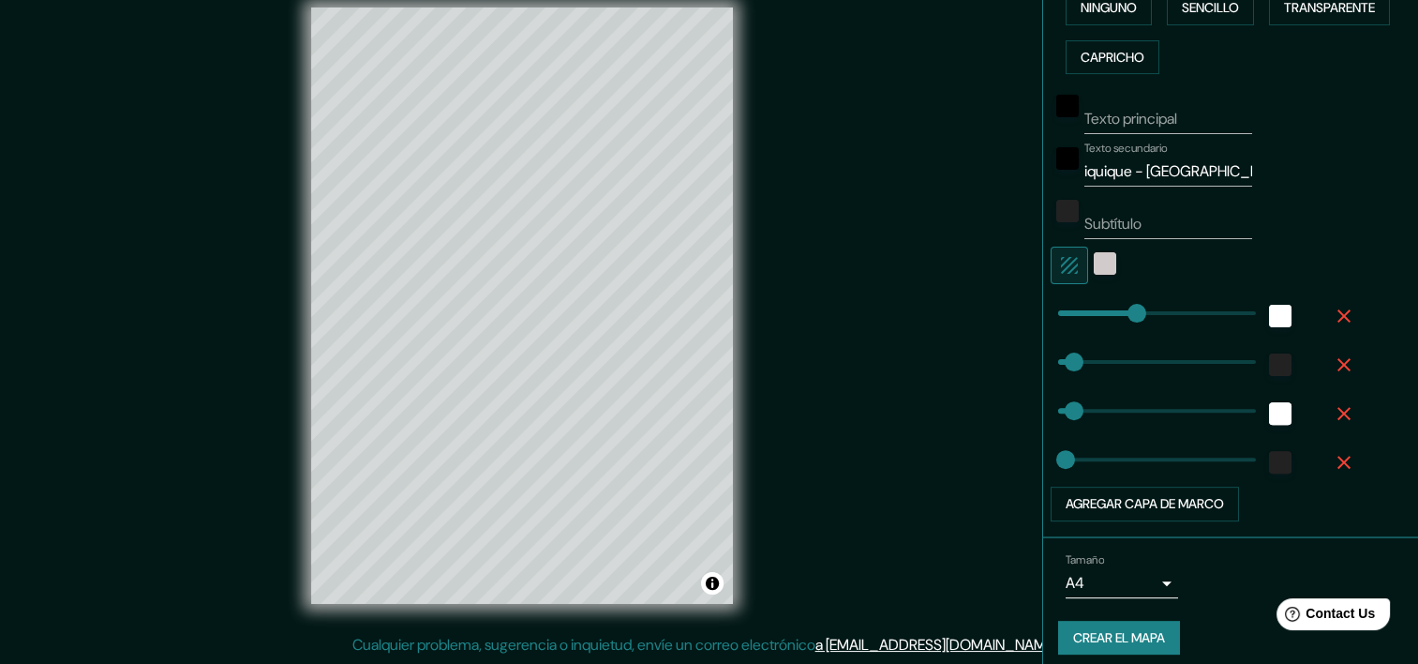
scroll to position [498, 0]
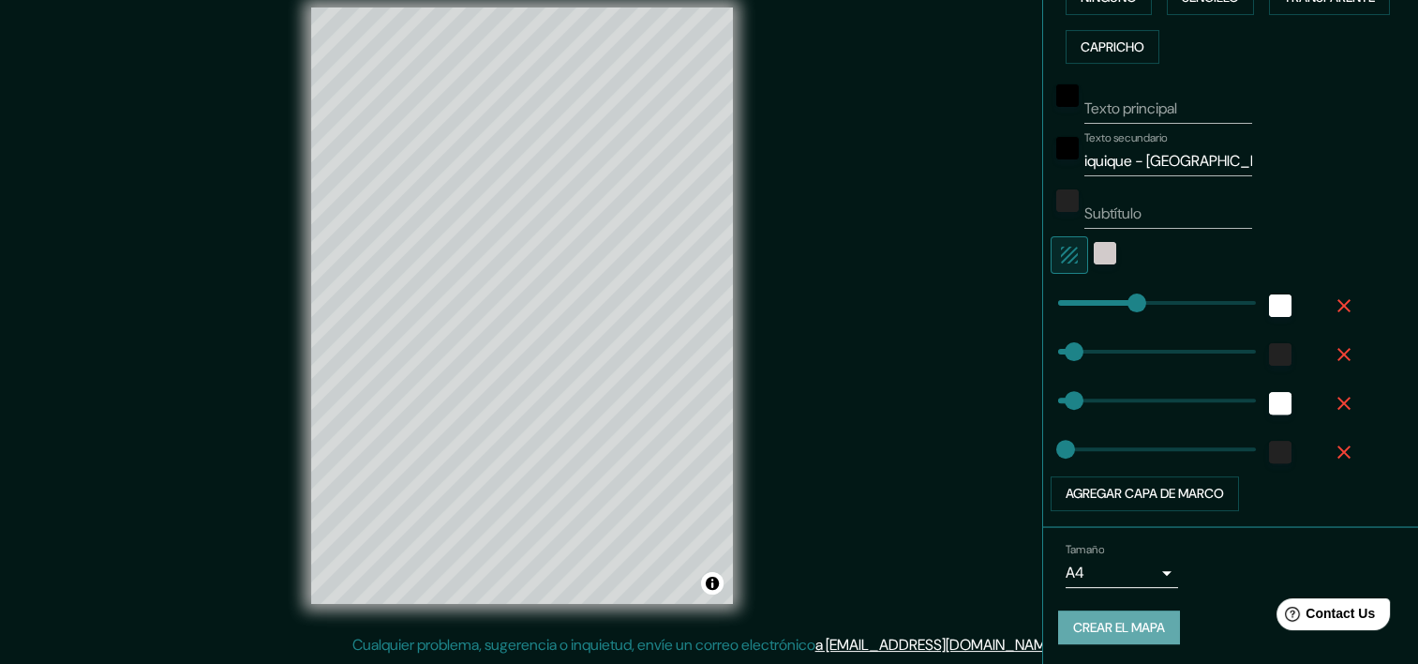
click at [1100, 618] on font "Crear el mapa" at bounding box center [1119, 627] width 92 height 23
click at [1100, 623] on font "Crear el mapa" at bounding box center [1119, 627] width 92 height 23
drag, startPoint x: 755, startPoint y: 319, endPoint x: 835, endPoint y: 368, distance: 94.7
click at [825, 329] on div "Mappin Ubicación Iquique, [GEOGRAPHIC_DATA], [GEOGRAPHIC_DATA] Pines Estilo Dis…" at bounding box center [709, 320] width 1418 height 687
click at [932, 143] on div "Mappin Ubicación Iquique, [GEOGRAPHIC_DATA], [GEOGRAPHIC_DATA] Pines Estilo Dis…" at bounding box center [709, 320] width 1418 height 687
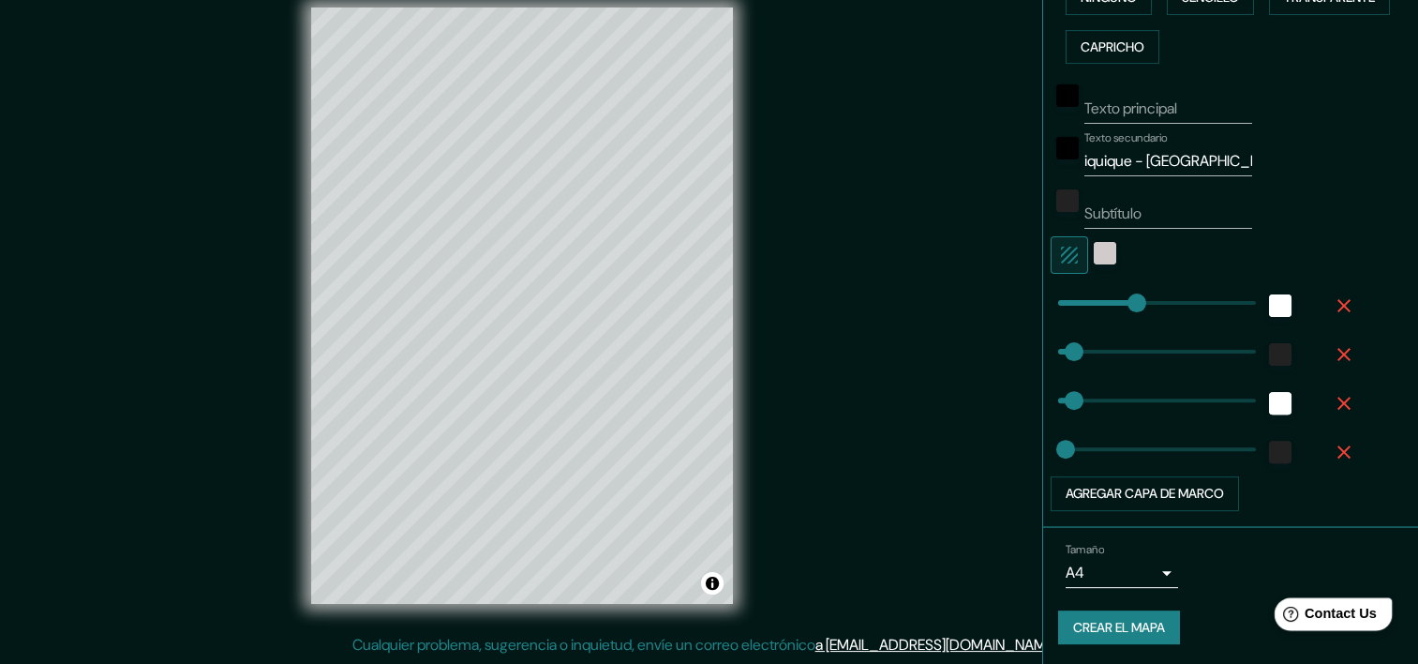
click at [1328, 615] on span "Contact Us" at bounding box center [1341, 614] width 72 height 16
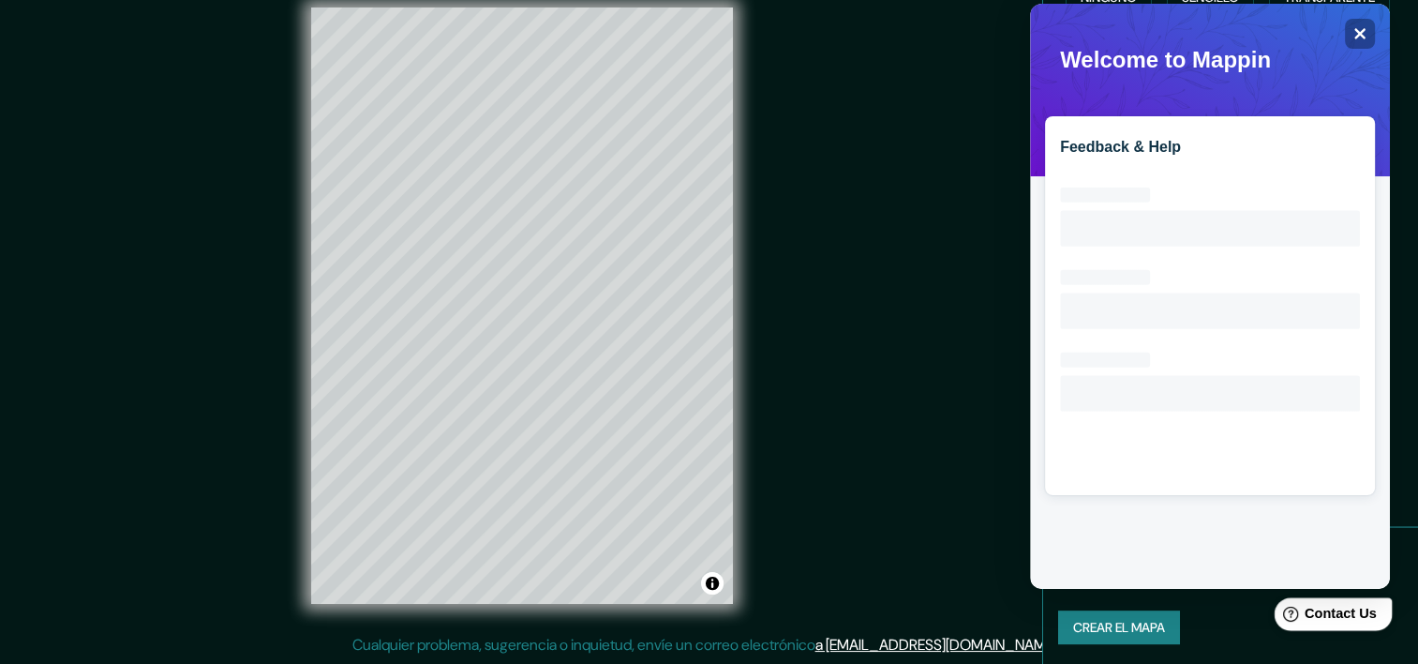
scroll to position [0, 0]
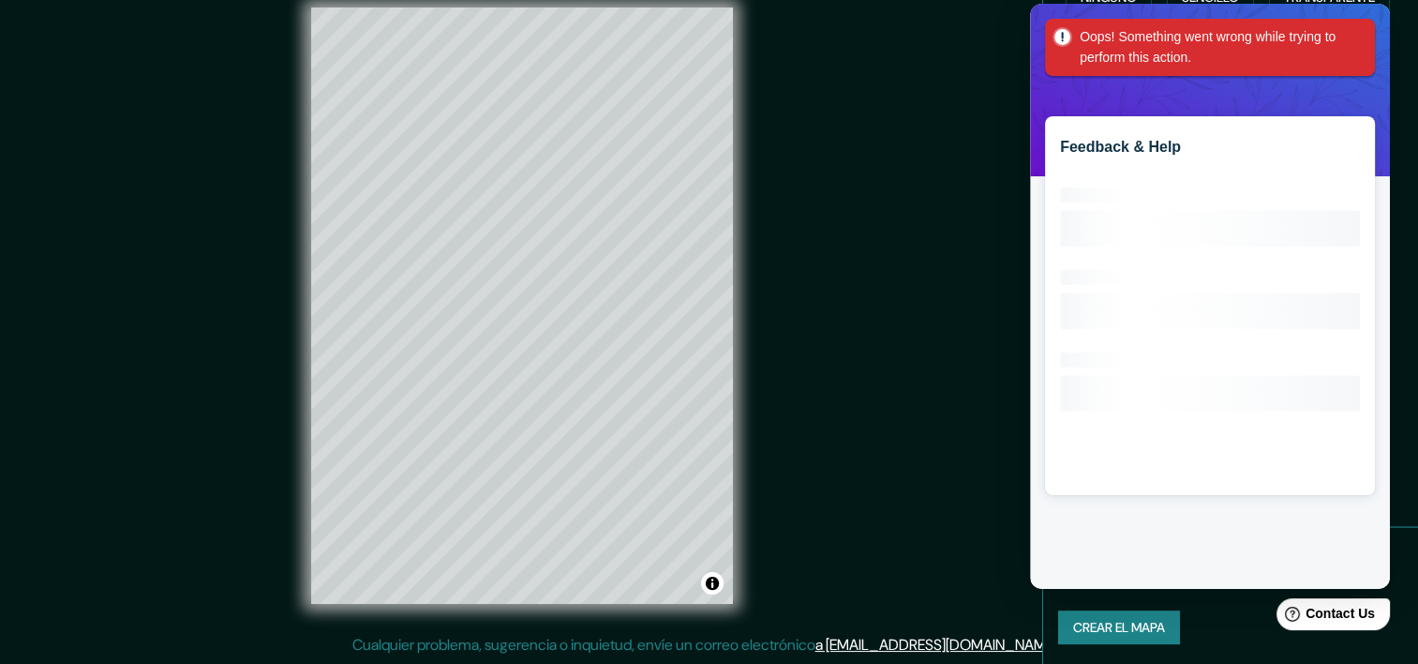
click at [961, 225] on div "Mappin Ubicación Iquique, [GEOGRAPHIC_DATA], [GEOGRAPHIC_DATA] Pines Estilo Dis…" at bounding box center [709, 320] width 1418 height 687
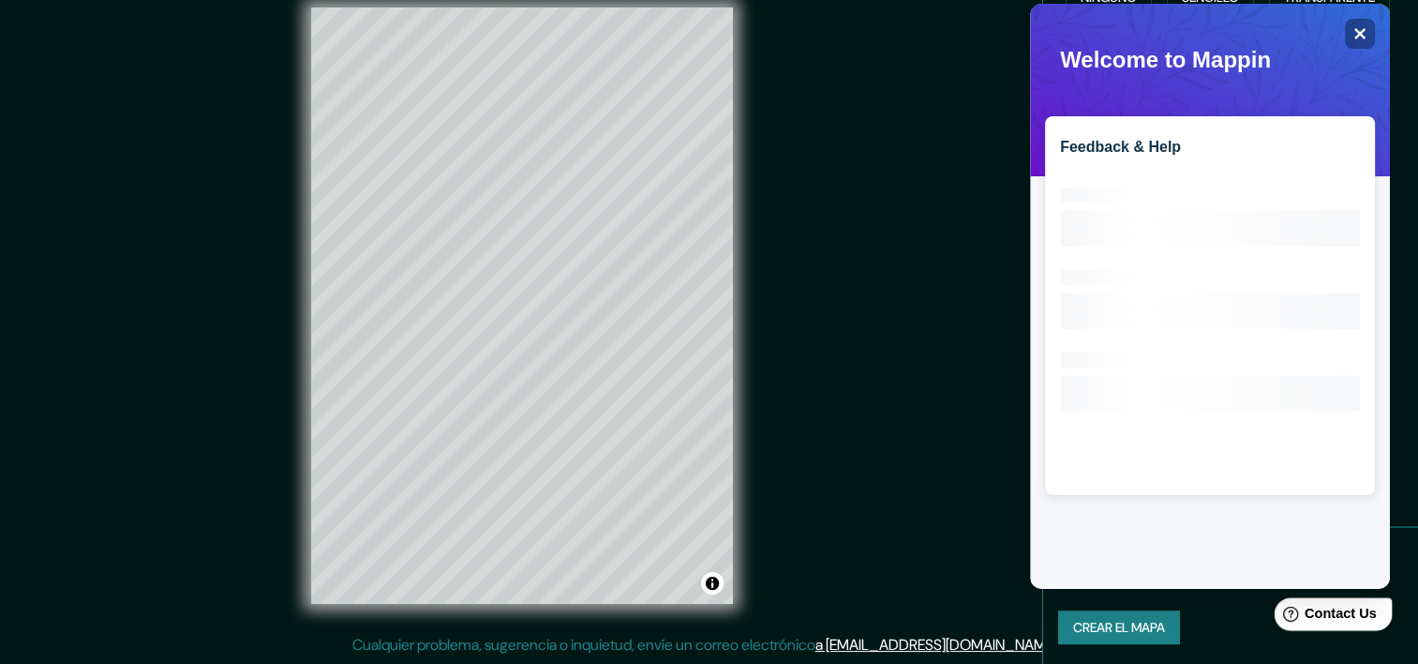
click at [1351, 619] on span "Contact Us" at bounding box center [1341, 614] width 72 height 16
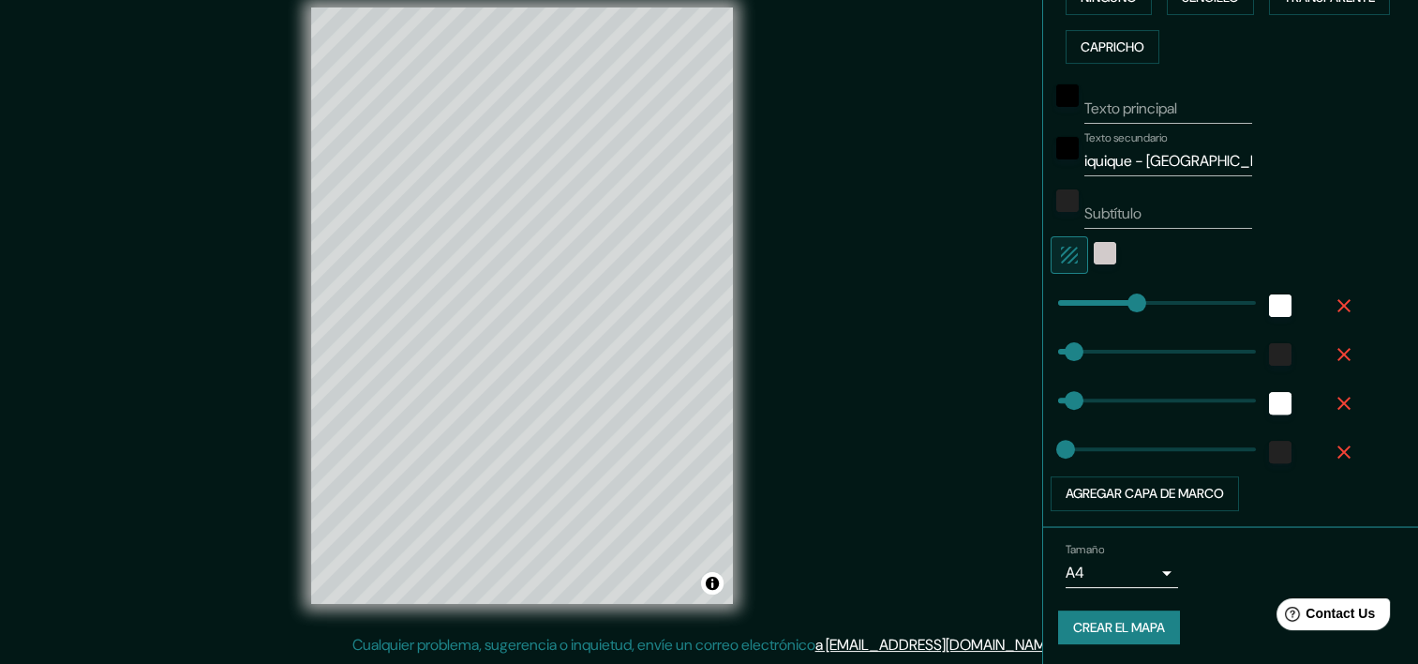
click at [1091, 618] on font "Crear el mapa" at bounding box center [1119, 627] width 92 height 23
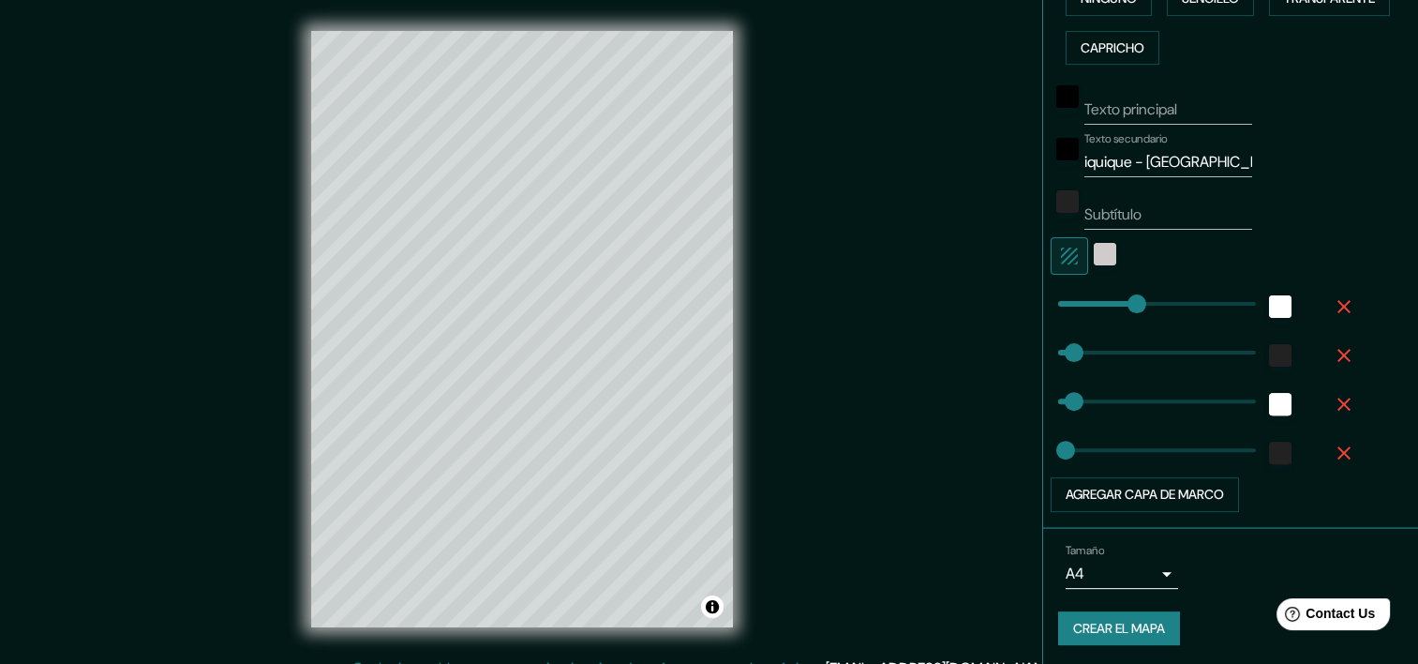
scroll to position [498, 0]
click at [1103, 619] on font "Crear el mapa" at bounding box center [1119, 627] width 92 height 23
click at [711, 606] on button "Alternar atribución" at bounding box center [712, 606] width 22 height 22
click at [637, 633] on div "© Mapbox © OpenStreetMap Improve this map" at bounding box center [522, 328] width 482 height 657
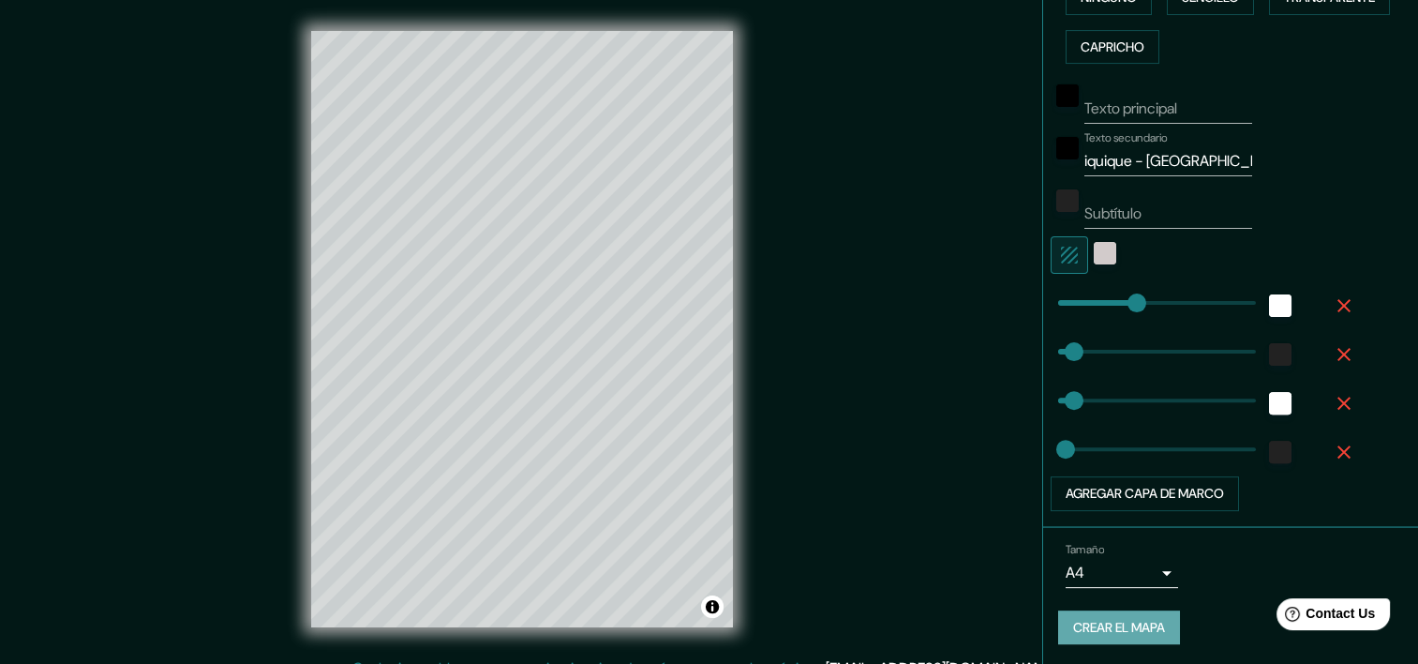
click at [1105, 621] on font "Crear el mapa" at bounding box center [1119, 627] width 92 height 23
click at [1105, 624] on font "Crear el mapa" at bounding box center [1119, 627] width 92 height 23
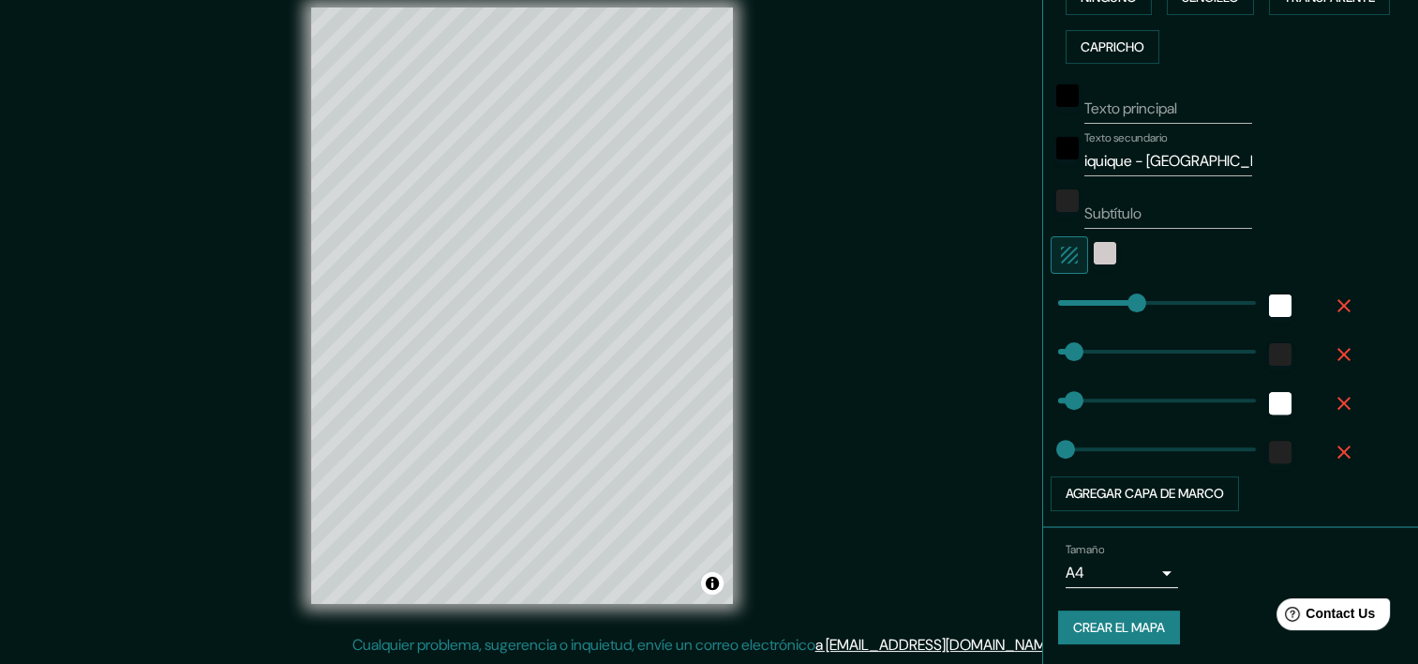
click at [1129, 633] on font "Crear el mapa" at bounding box center [1119, 627] width 92 height 23
click at [1348, 627] on div "Ayuda Contact Us" at bounding box center [1334, 613] width 118 height 33
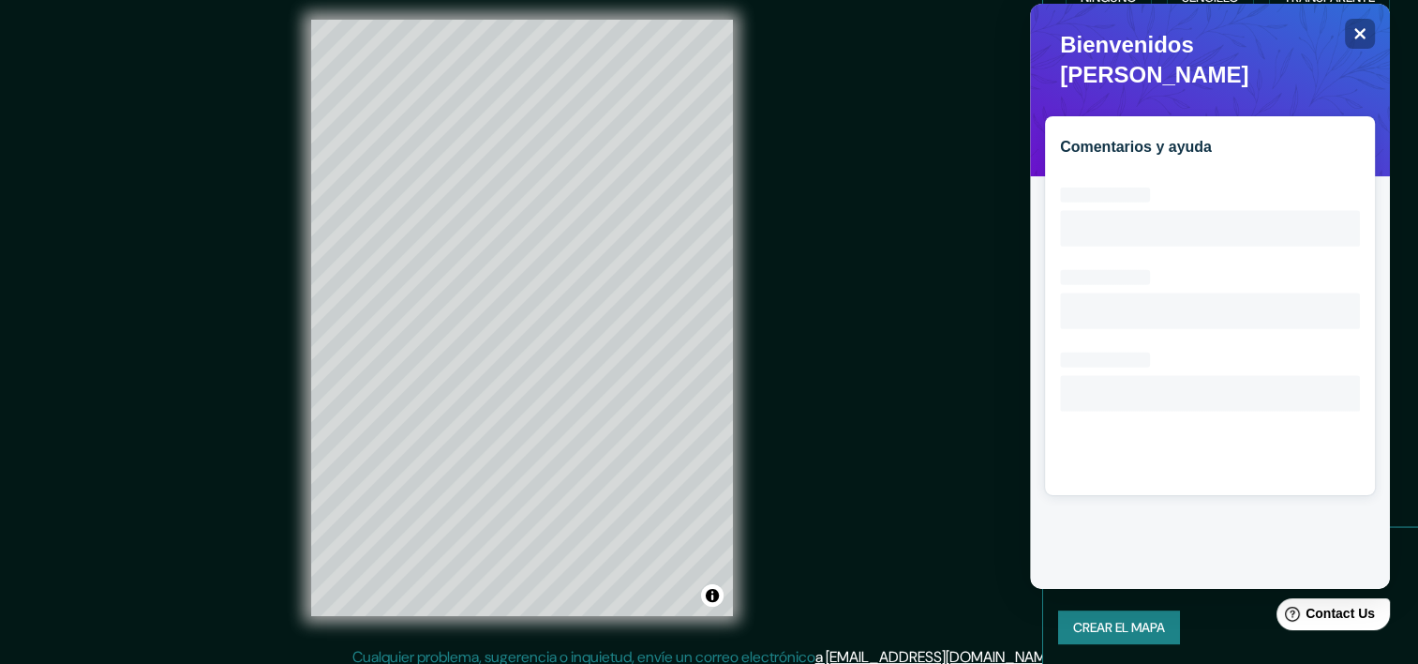
scroll to position [0, 0]
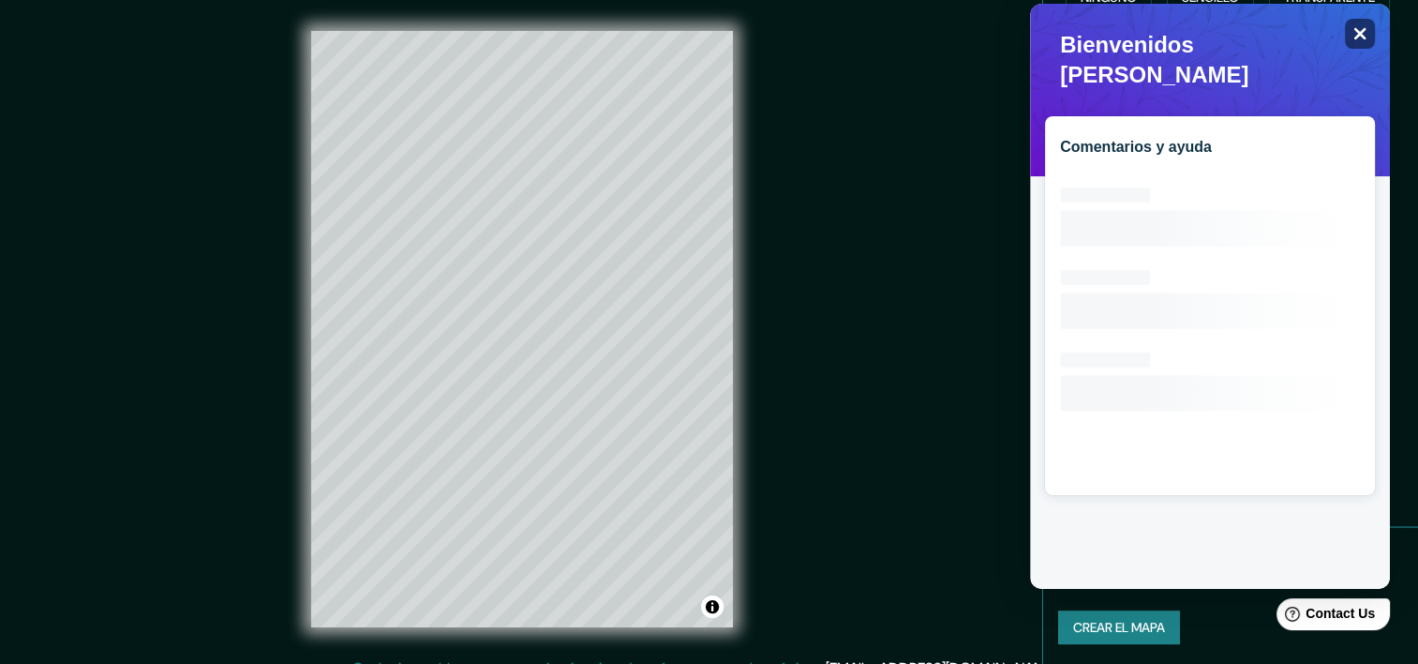
click at [1365, 31] on icon "Cerrar" at bounding box center [1360, 33] width 14 height 14
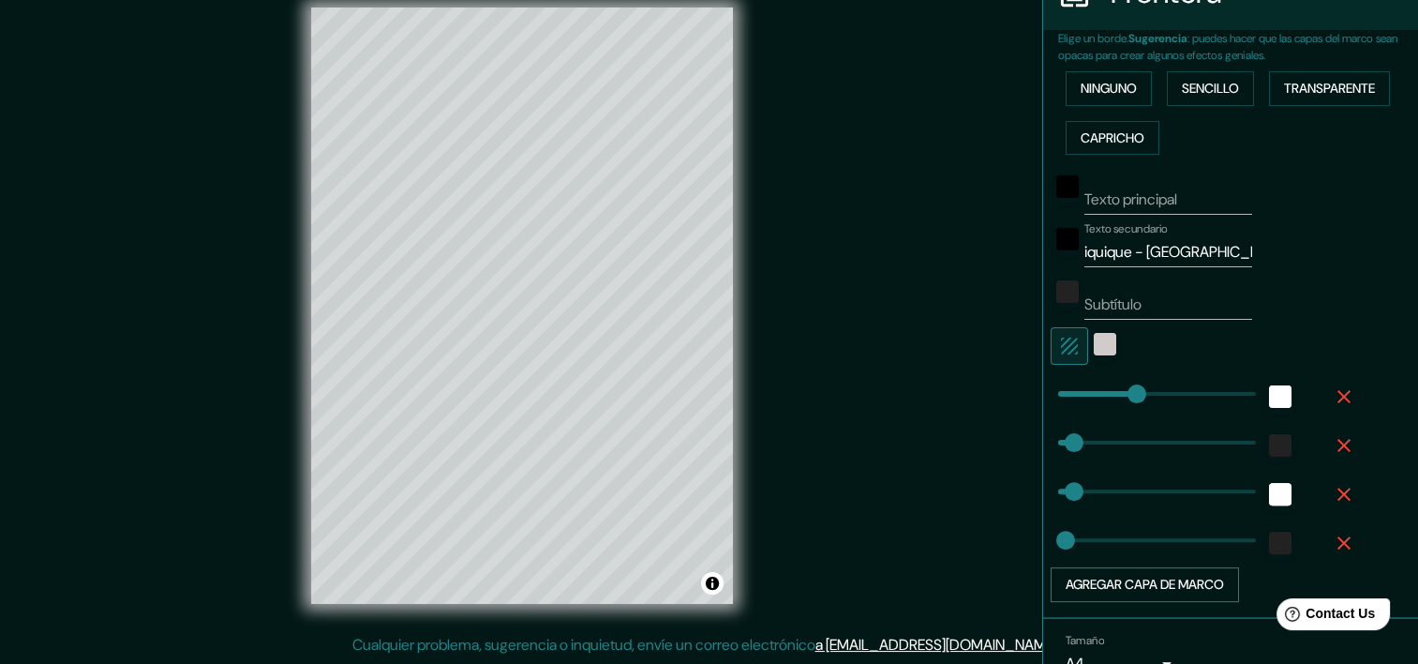
scroll to position [498, 0]
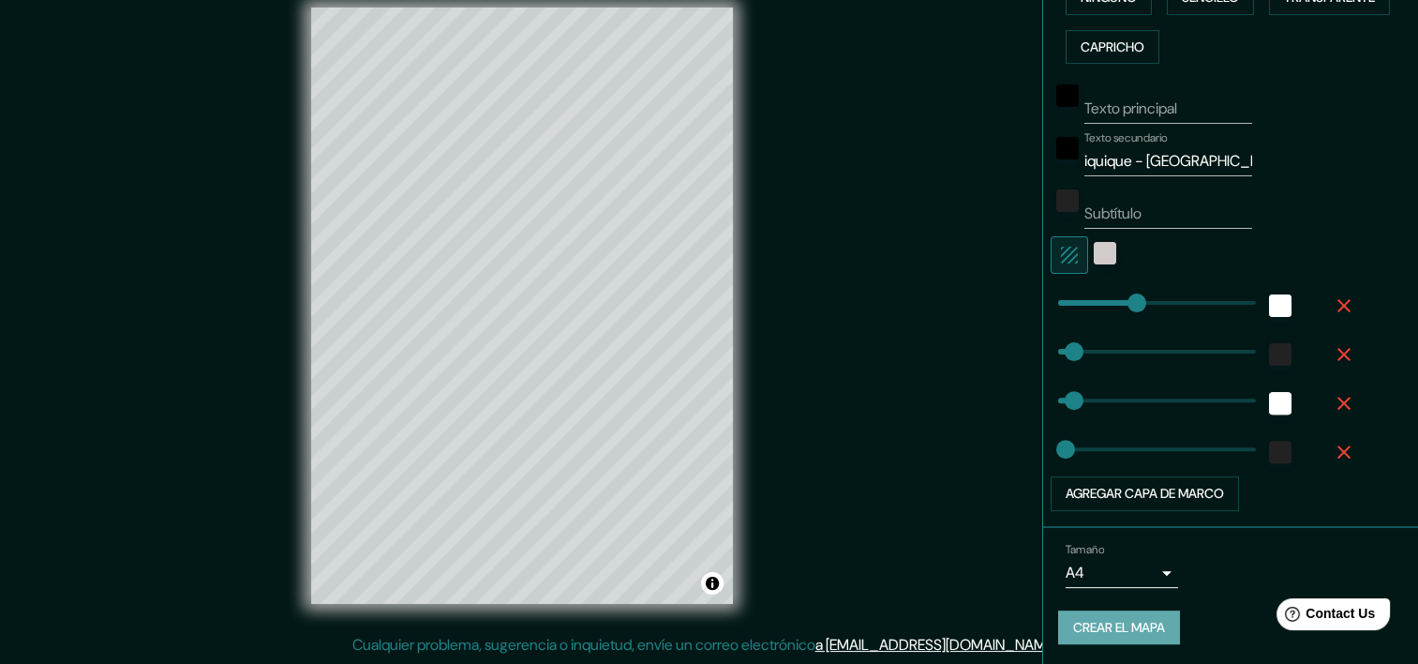
click at [1106, 621] on font "Crear el mapa" at bounding box center [1119, 627] width 92 height 23
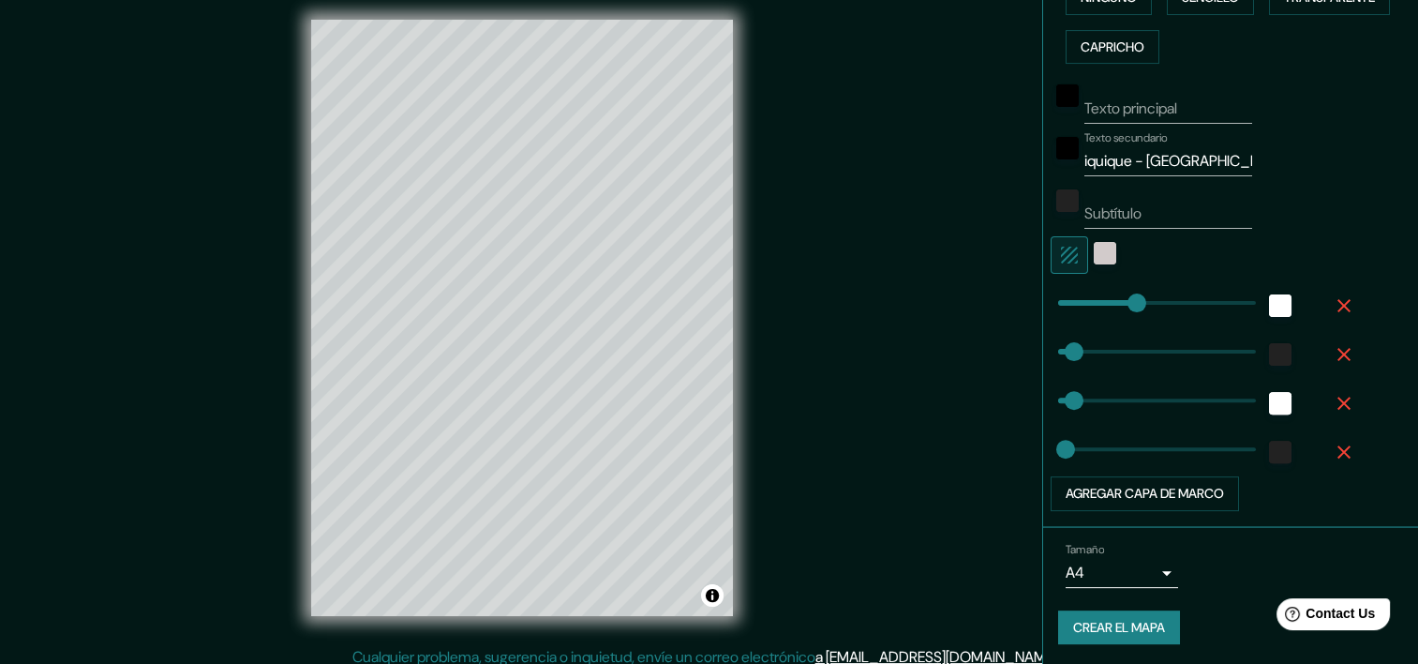
scroll to position [0, 0]
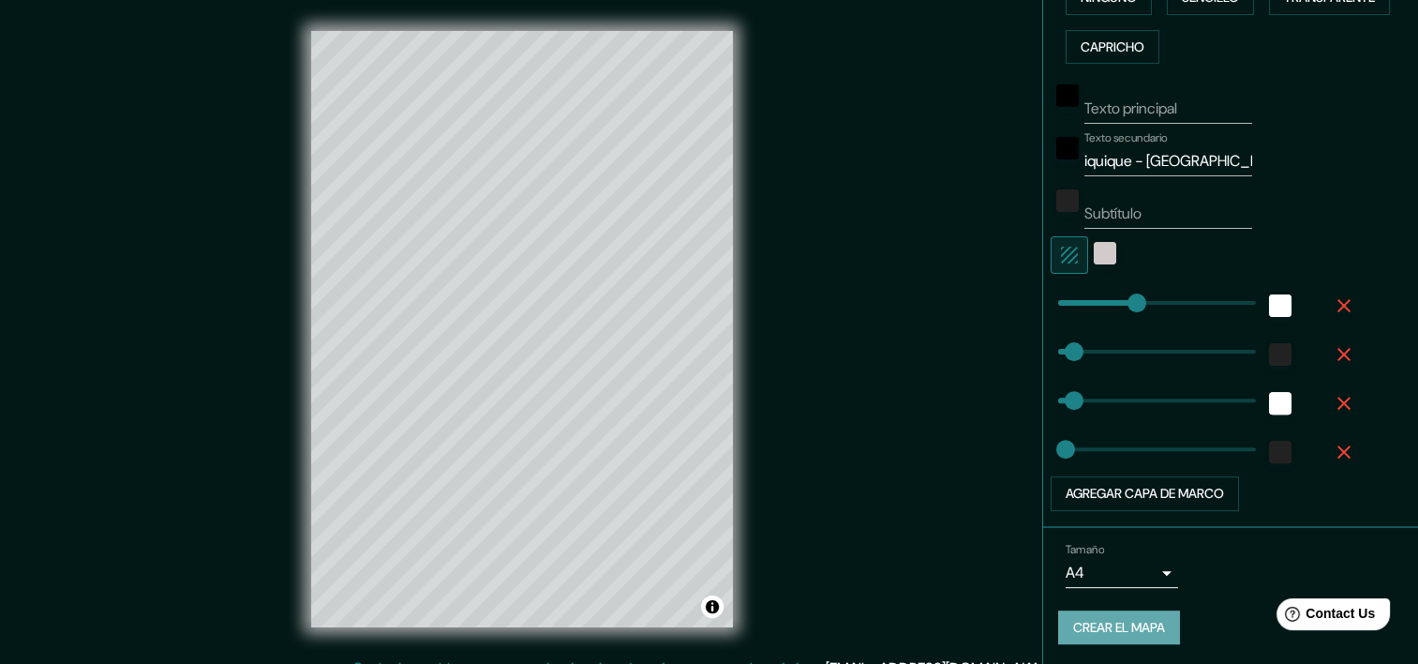
click at [1099, 621] on font "Crear el mapa" at bounding box center [1119, 627] width 92 height 23
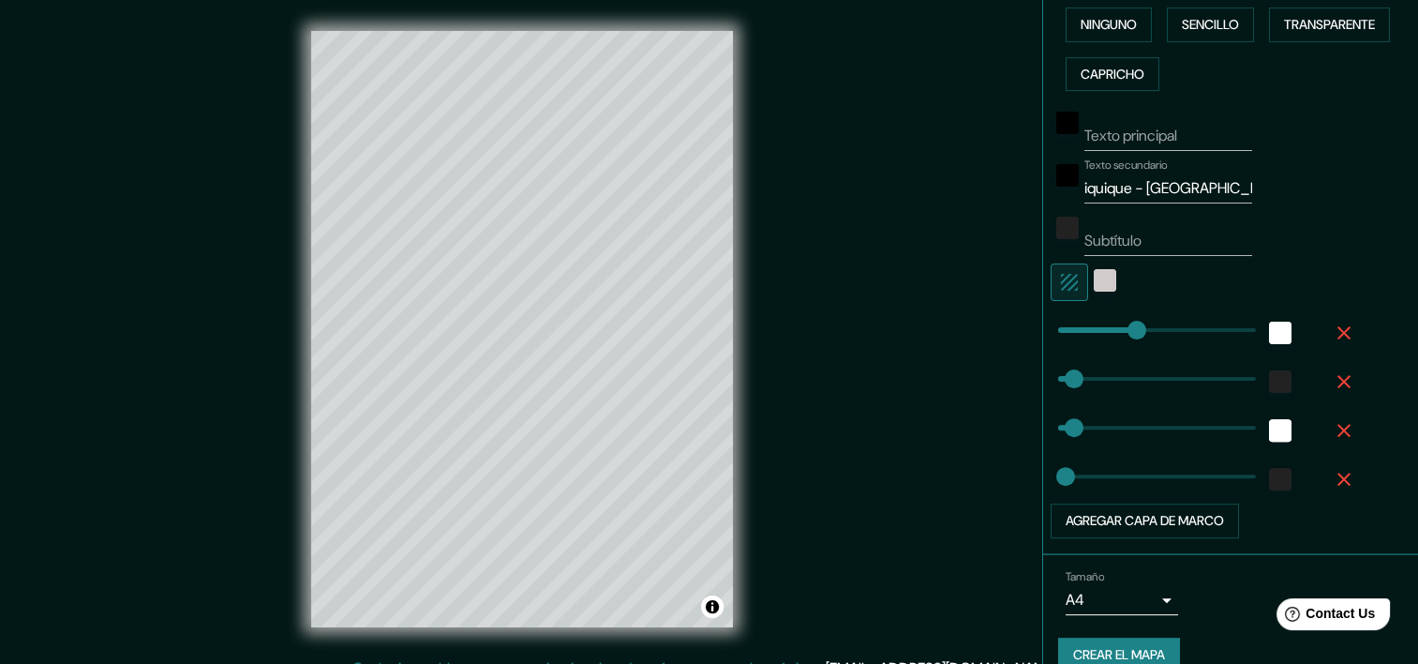
scroll to position [498, 0]
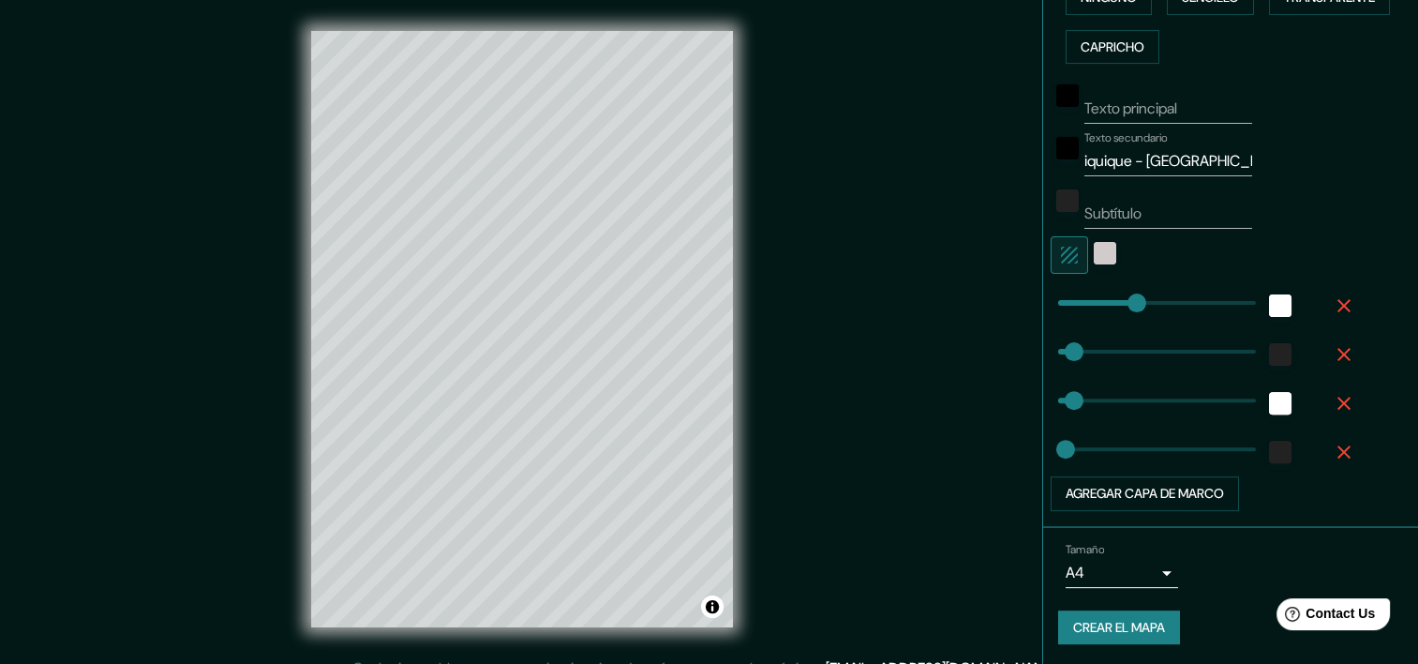
click at [1113, 626] on font "Crear el mapa" at bounding box center [1119, 627] width 92 height 23
